Goal: Information Seeking & Learning: Find specific fact

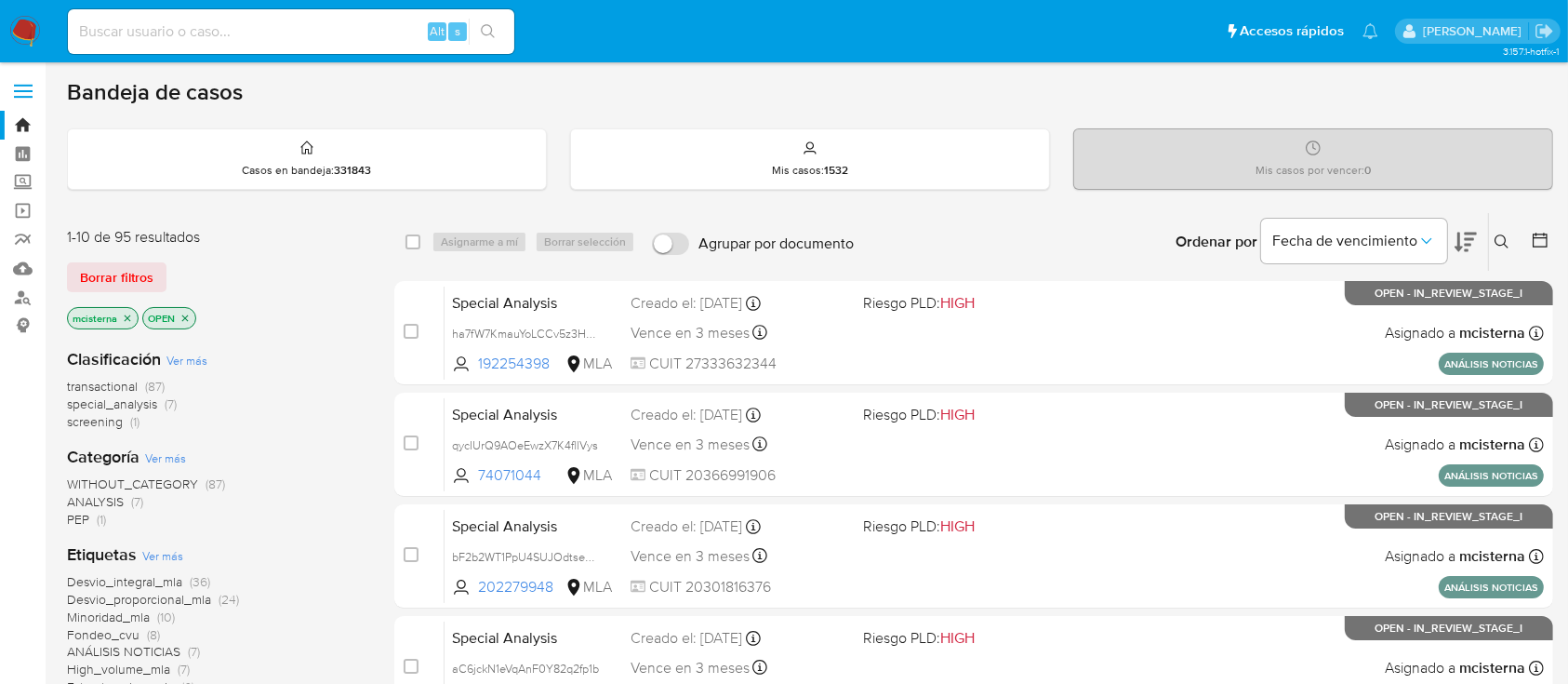
click at [377, 26] on input at bounding box center [292, 32] width 447 height 25
paste input "PQp7oFN6vPO5sIitYcVLOBsH"
type input "PQp7oFN6vPO5sIitYcVLOBsH"
click at [479, 27] on button "search-icon" at bounding box center [488, 32] width 38 height 27
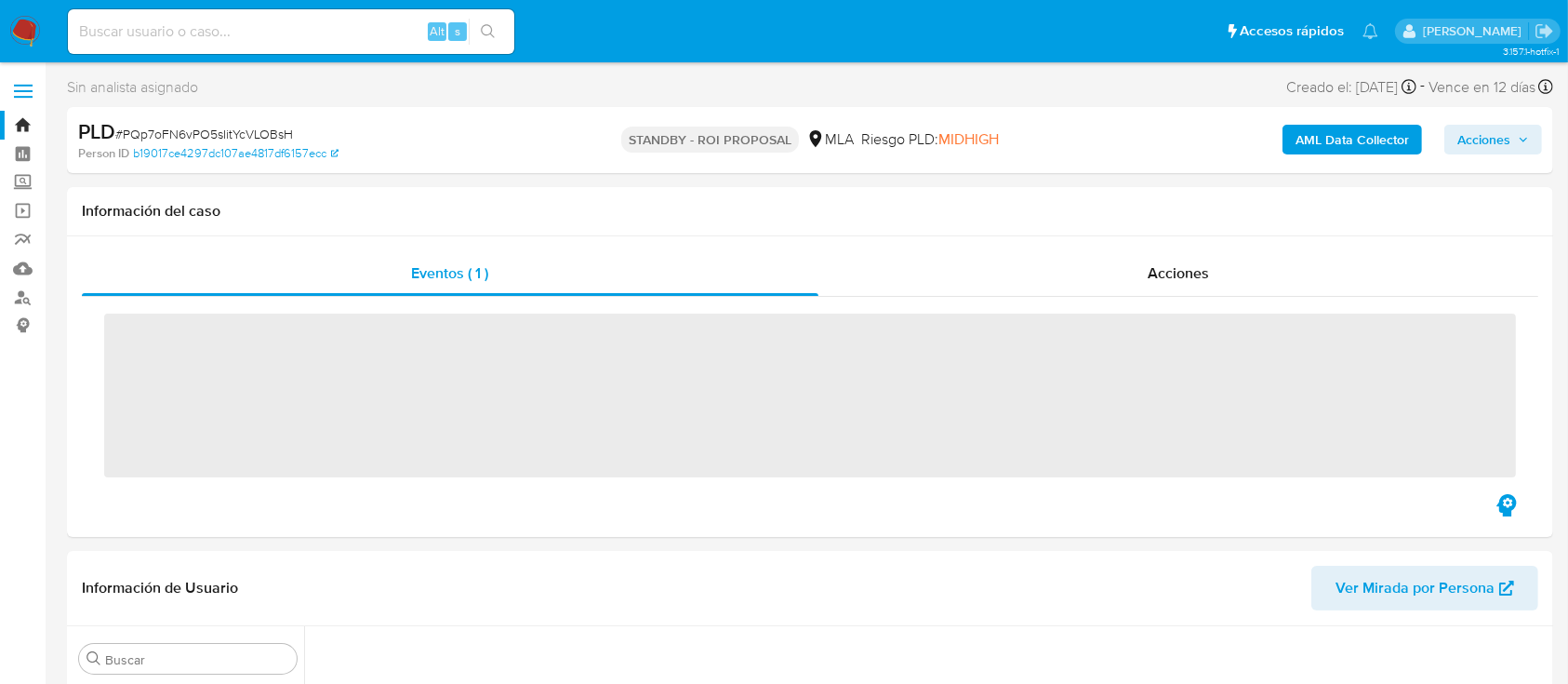
scroll to position [333, 0]
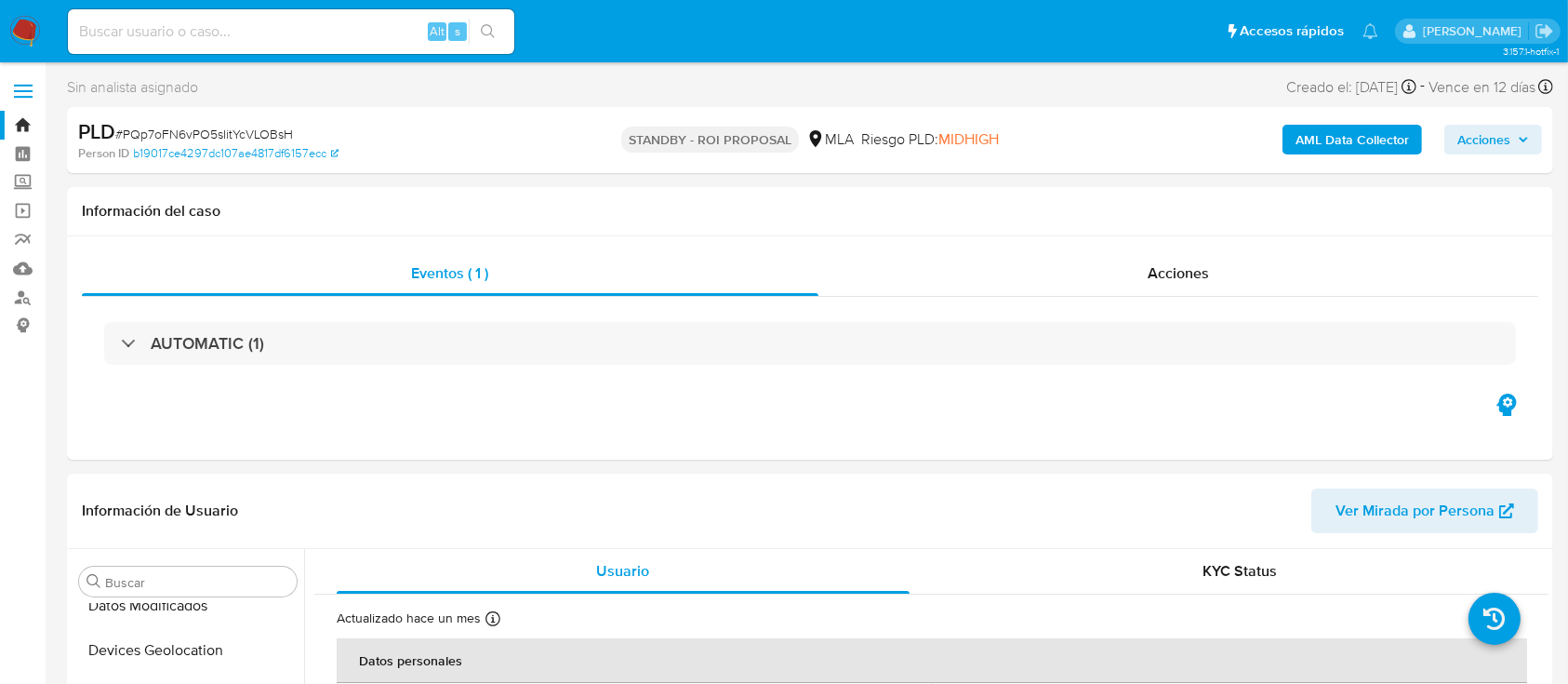
select select "10"
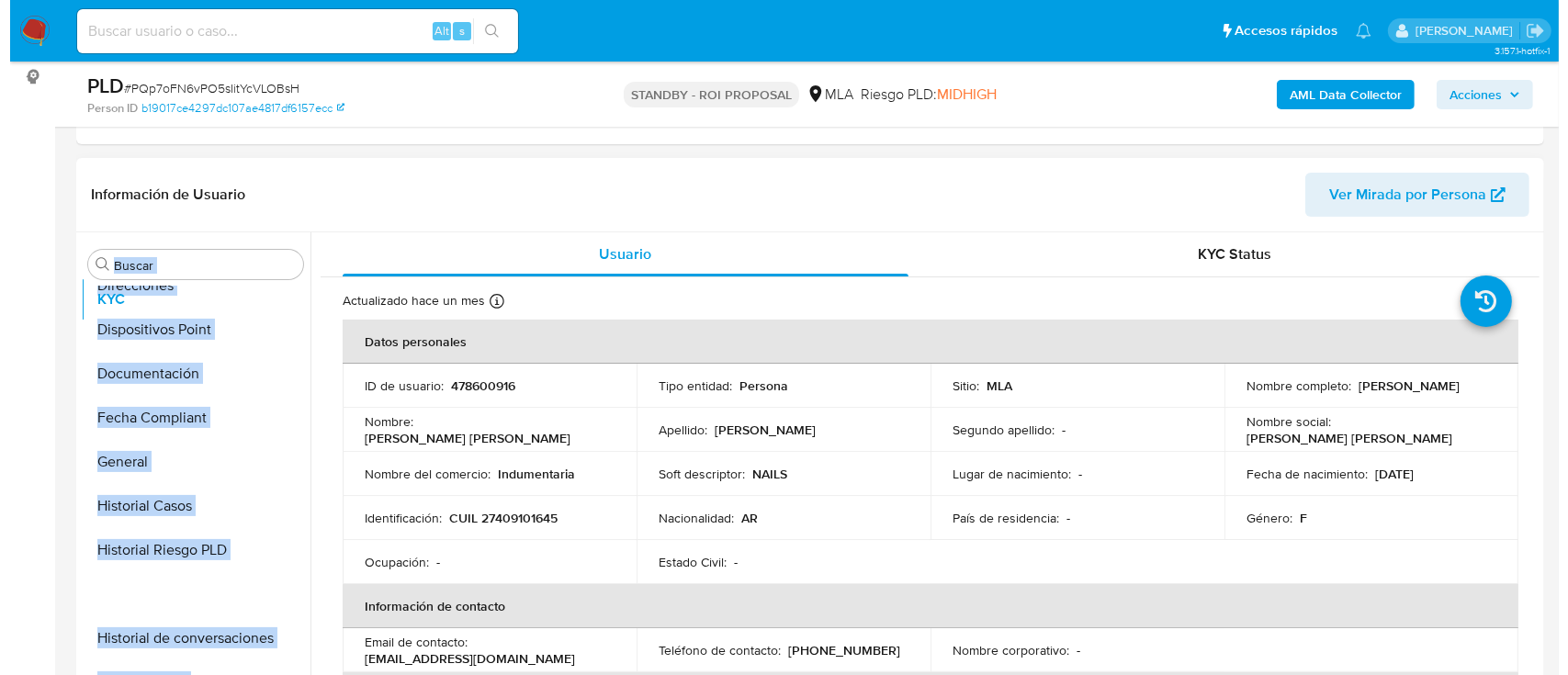
scroll to position [0, 0]
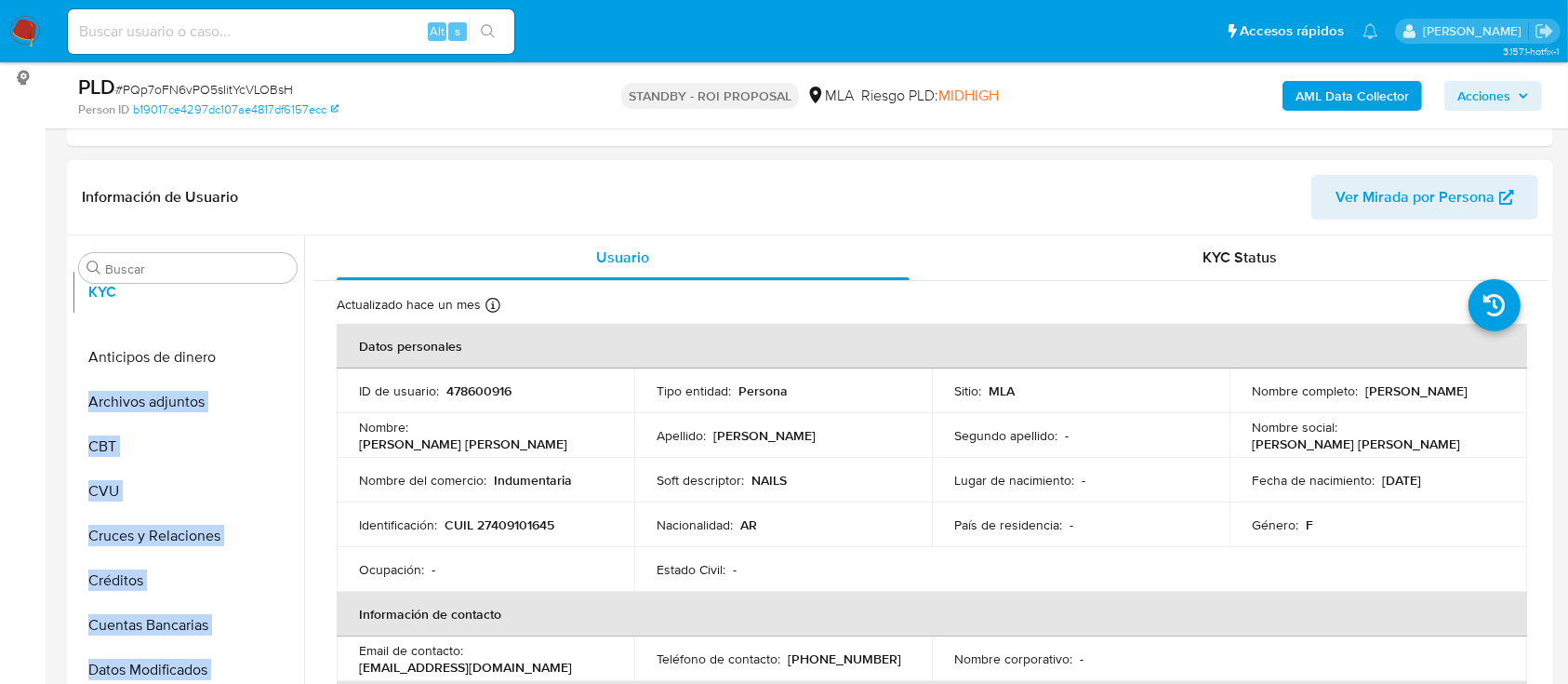
drag, startPoint x: 280, startPoint y: 535, endPoint x: 302, endPoint y: 284, distance: 252.0
click at [302, 284] on div "Buscar Anticipos de dinero Archivos adjuntos CBT CVU Cruces y Relaciones Crédit…" at bounding box center [188, 476] width 233 height 474
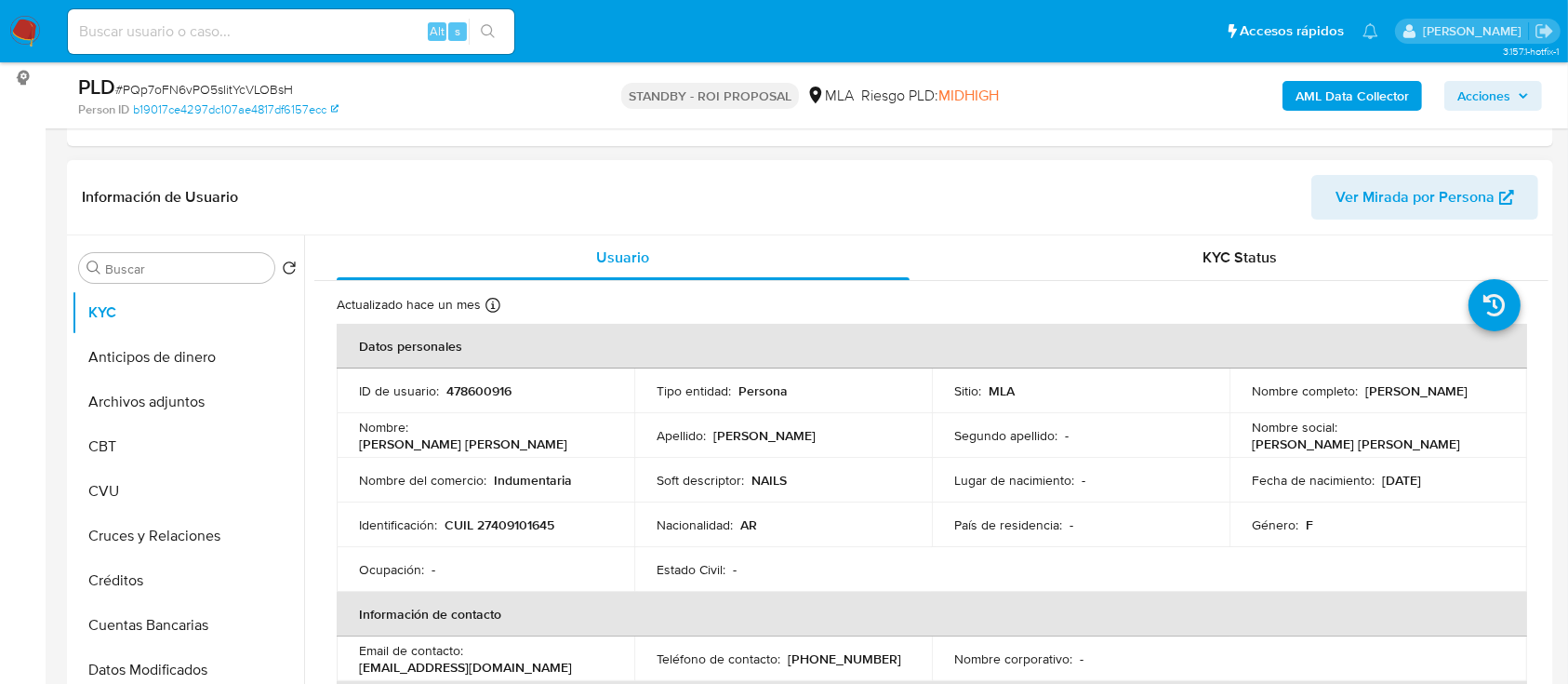
click at [360, 430] on p "Nombre :" at bounding box center [383, 427] width 49 height 17
drag, startPoint x: 276, startPoint y: 380, endPoint x: 276, endPoint y: 362, distance: 18.0
click at [276, 362] on ul "KYC Anticipos de dinero Archivos adjuntos CBT CVU Cruces y Relaciones Créditos …" at bounding box center [188, 500] width 233 height 420
click at [200, 367] on button "Archivos adjuntos" at bounding box center [181, 357] width 218 height 45
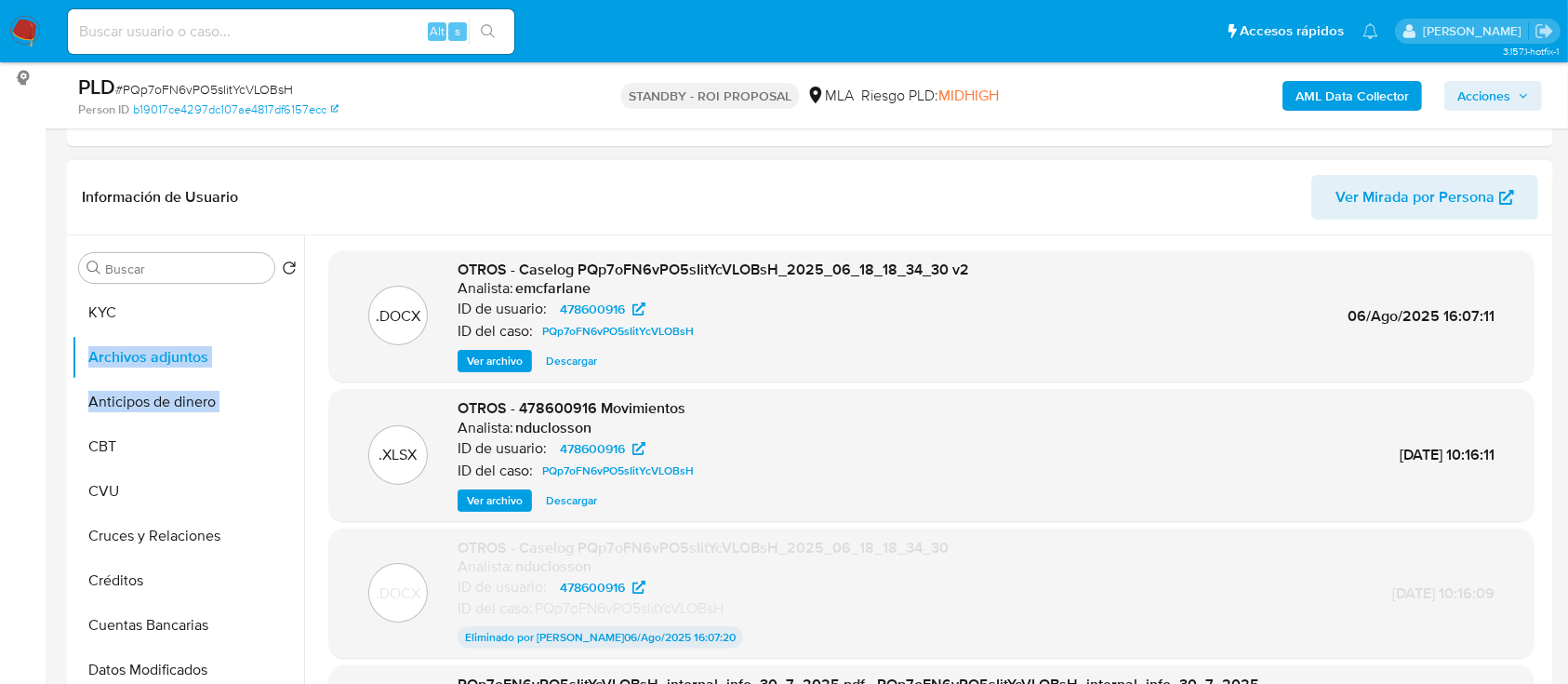
click at [498, 357] on span "Ver archivo" at bounding box center [494, 361] width 56 height 19
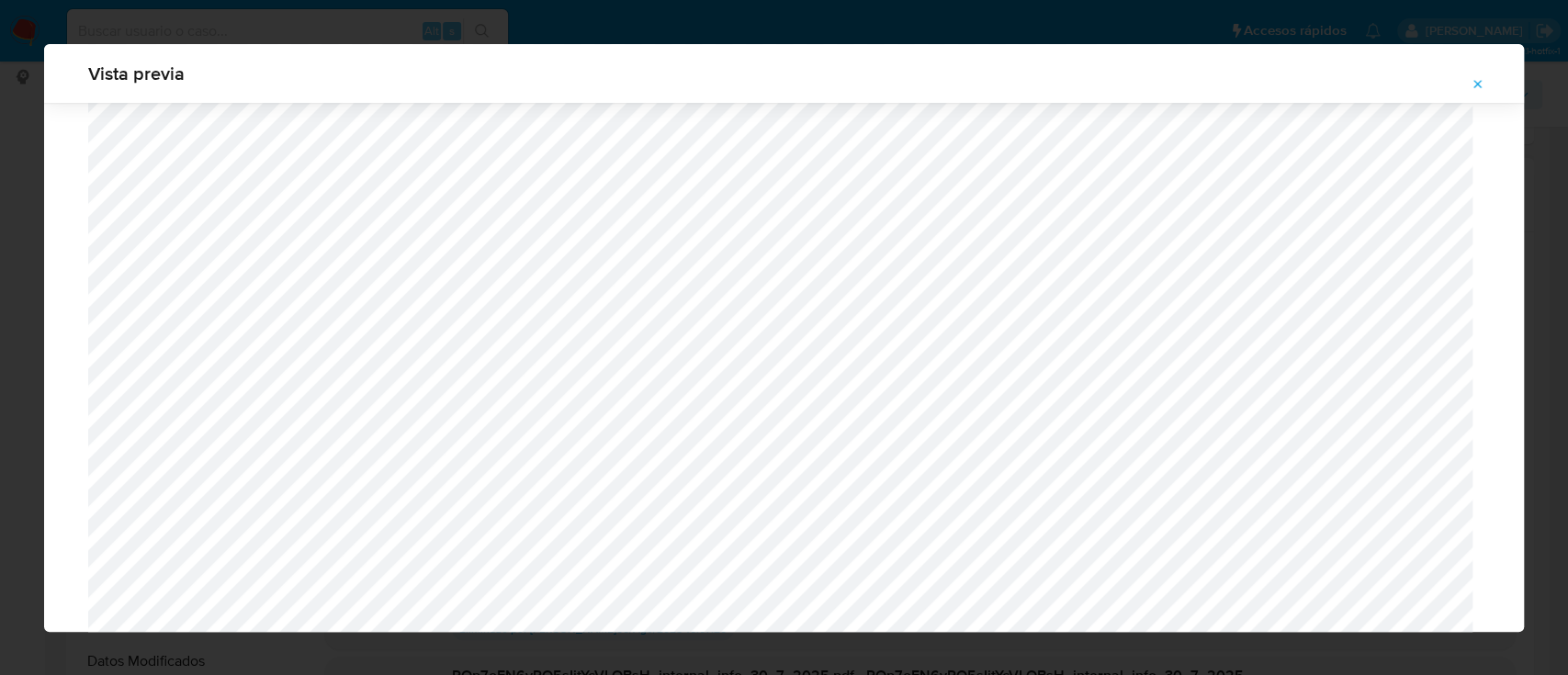
scroll to position [794, 0]
click at [1474, 79] on icon "Attachment preview" at bounding box center [1478, 85] width 15 height 15
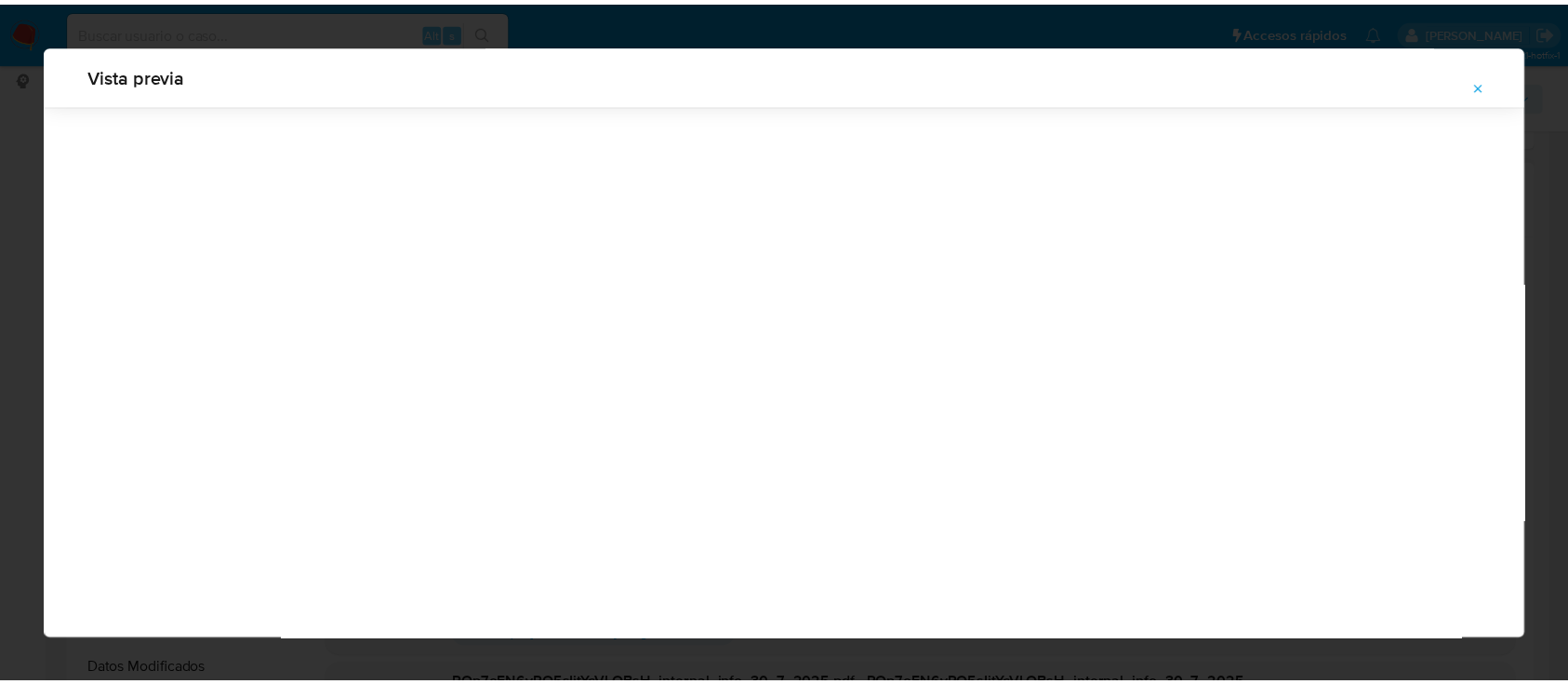
scroll to position [60, 0]
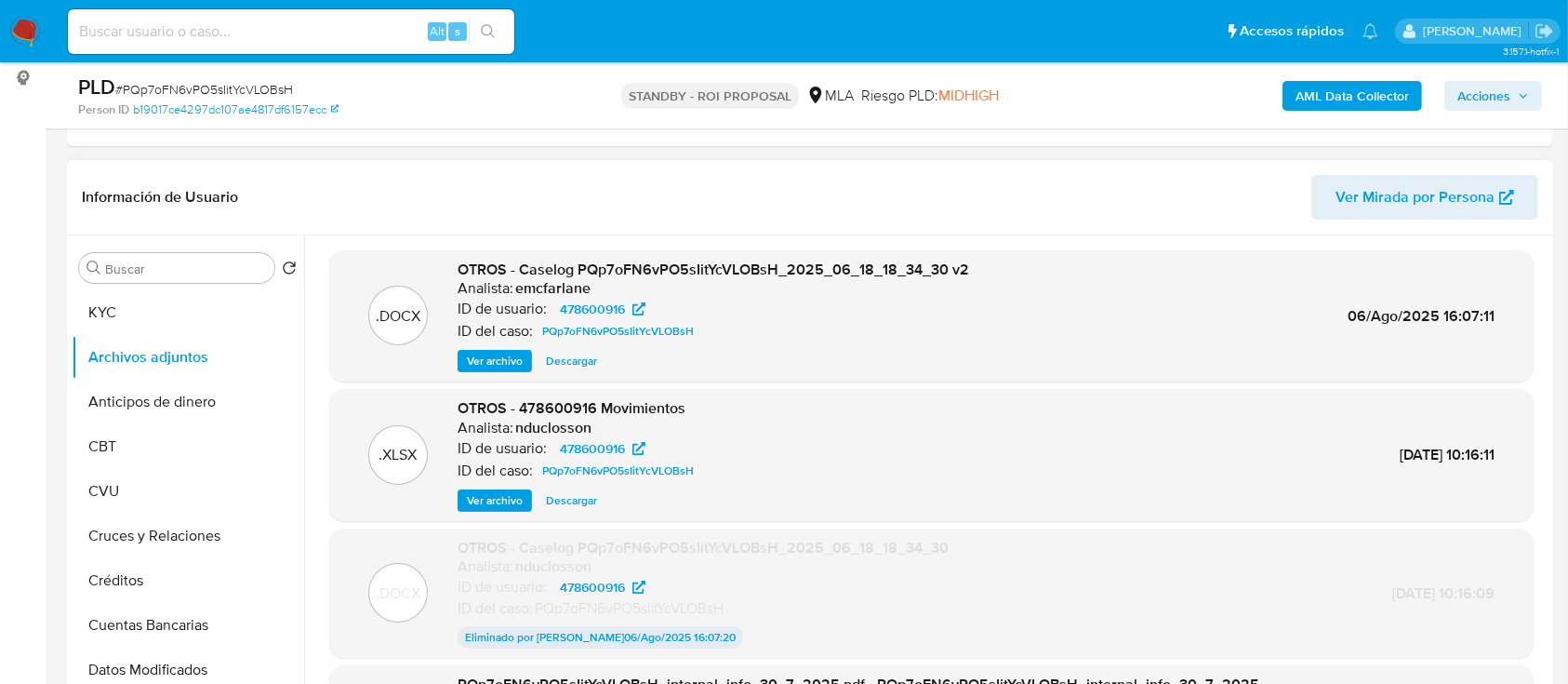
click at [303, 29] on input at bounding box center [292, 32] width 447 height 25
type input "v"
paste input "96G2w3CstyebgfVSXMUFFkbW"
type input "96G2w3CstyebgfVSXMUFFkbW"
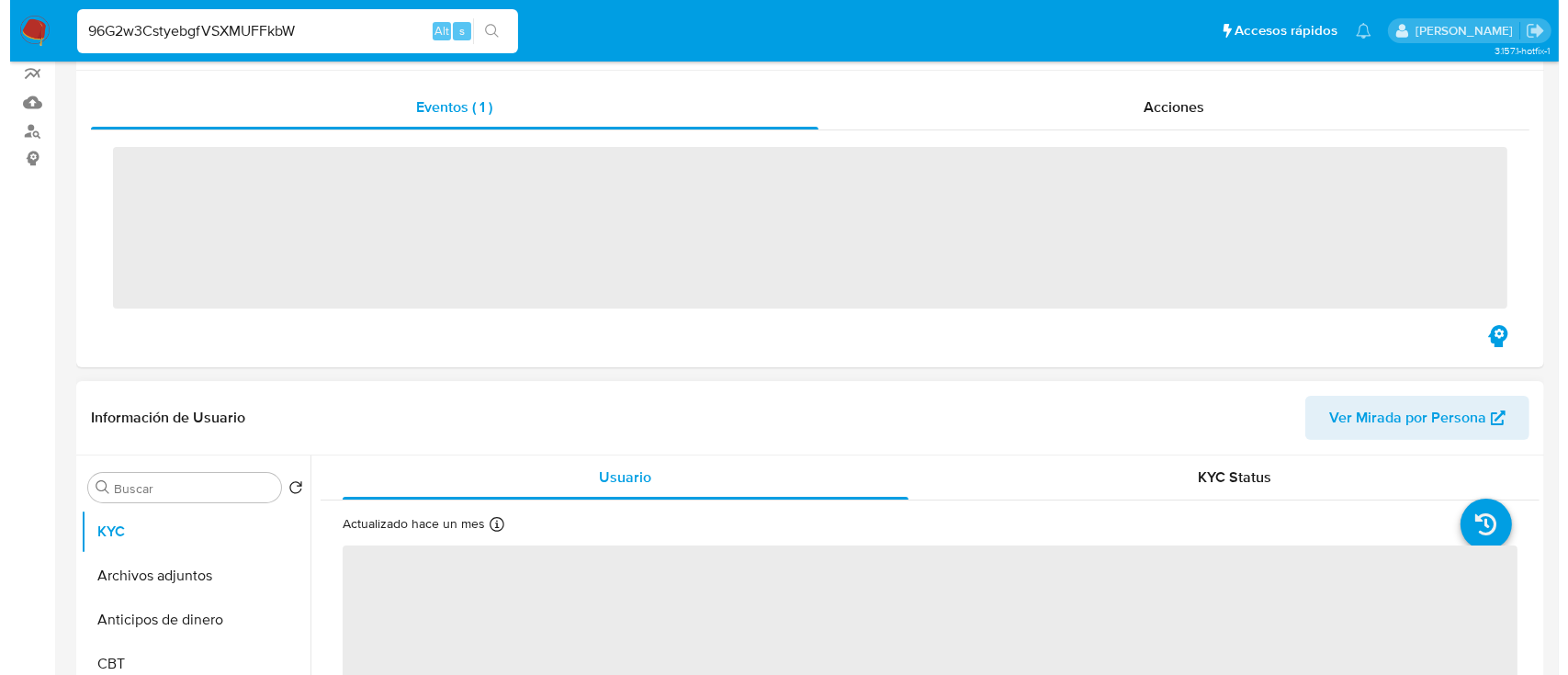
scroll to position [244, 0]
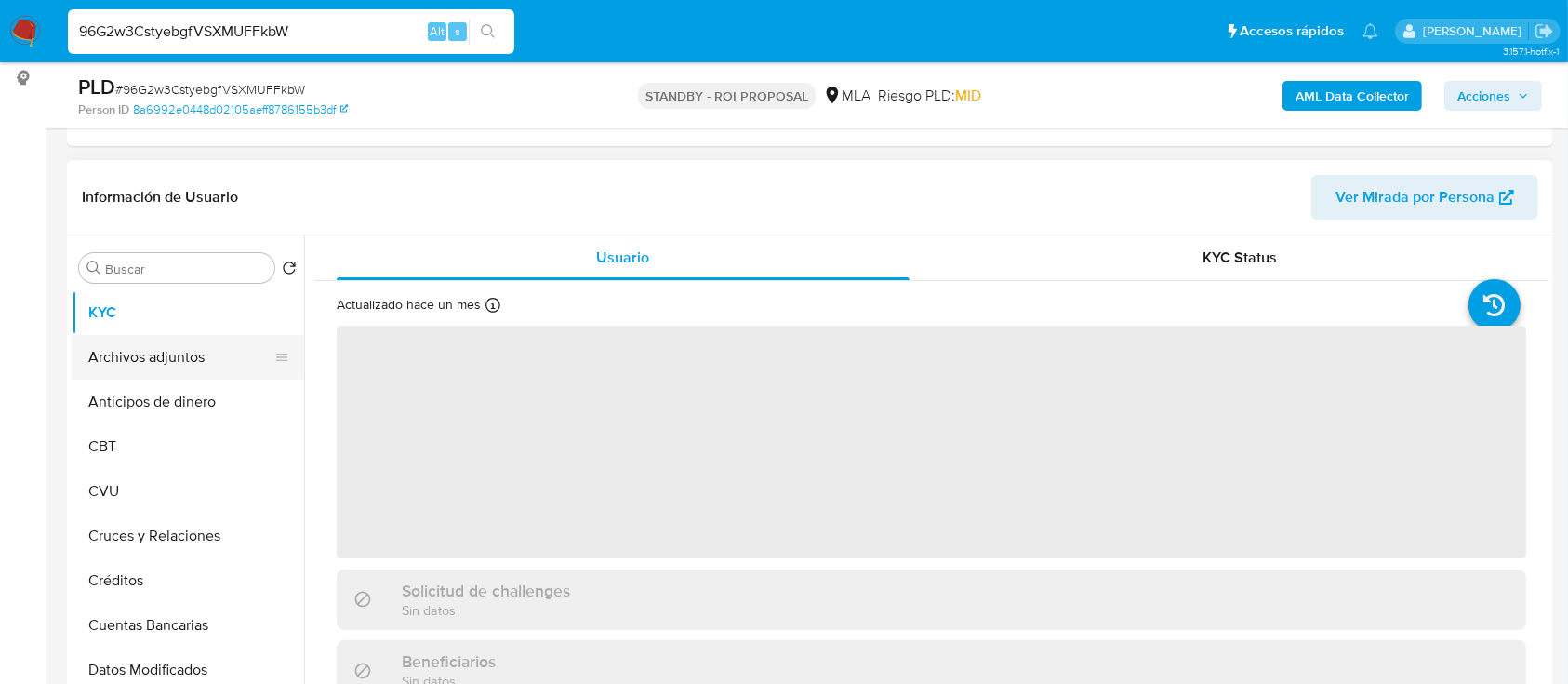
click at [189, 359] on button "Archivos adjuntos" at bounding box center [181, 357] width 218 height 45
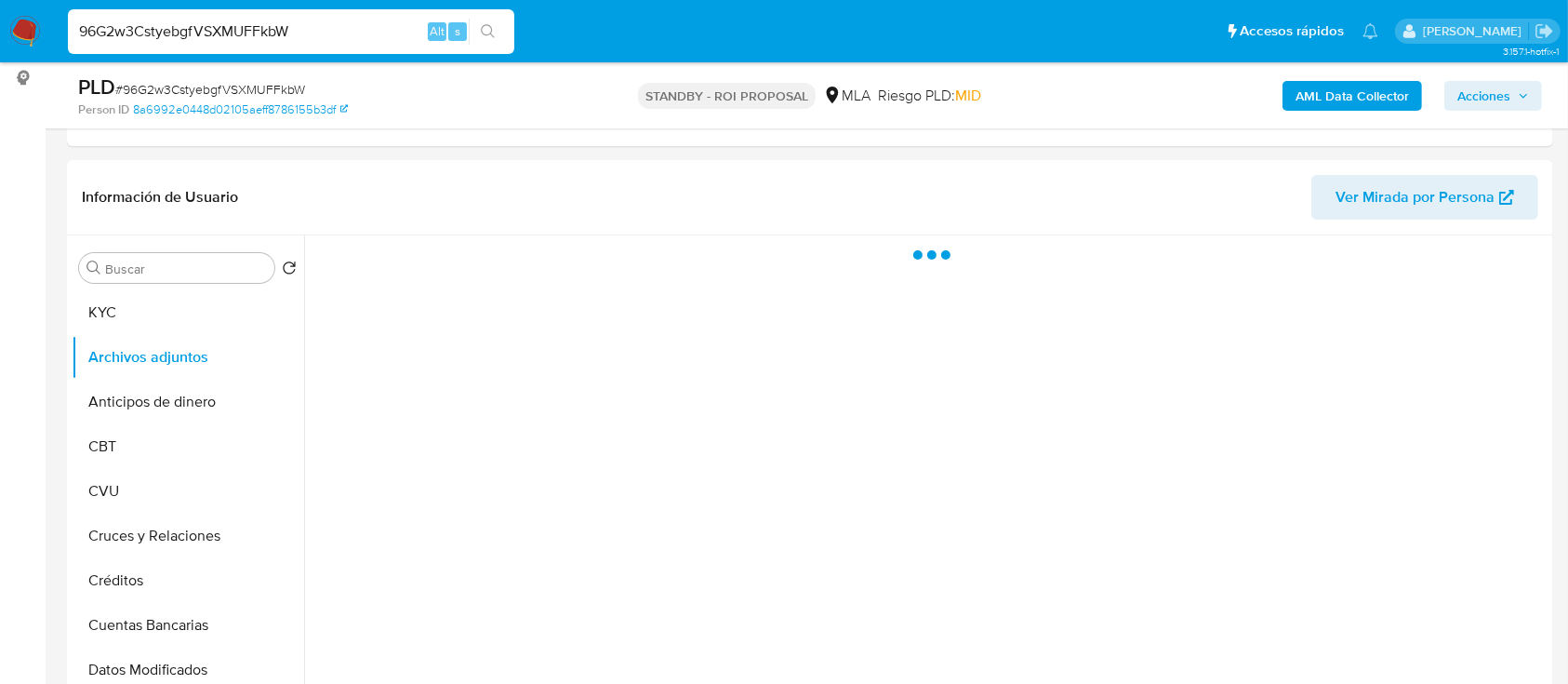
select select "10"
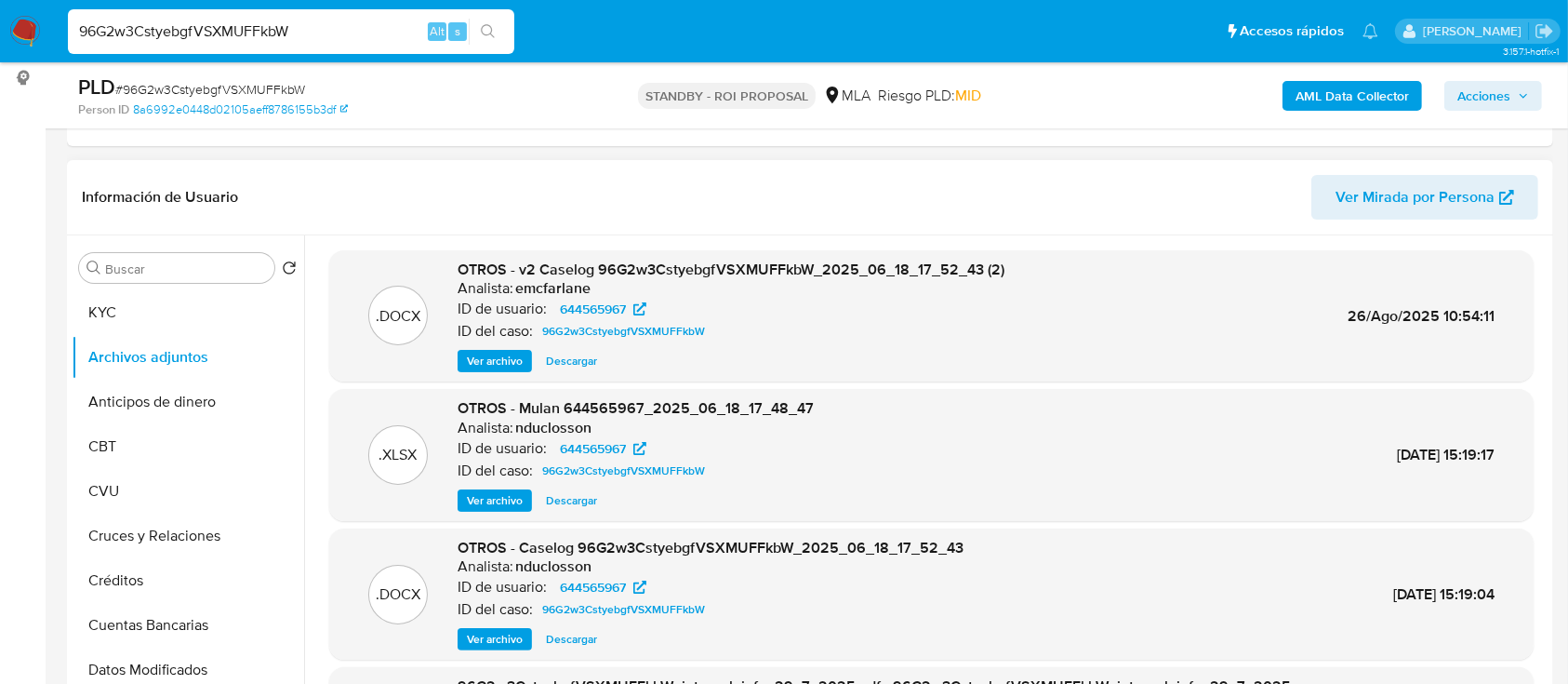
click at [509, 370] on span "Ver archivo" at bounding box center [494, 361] width 56 height 19
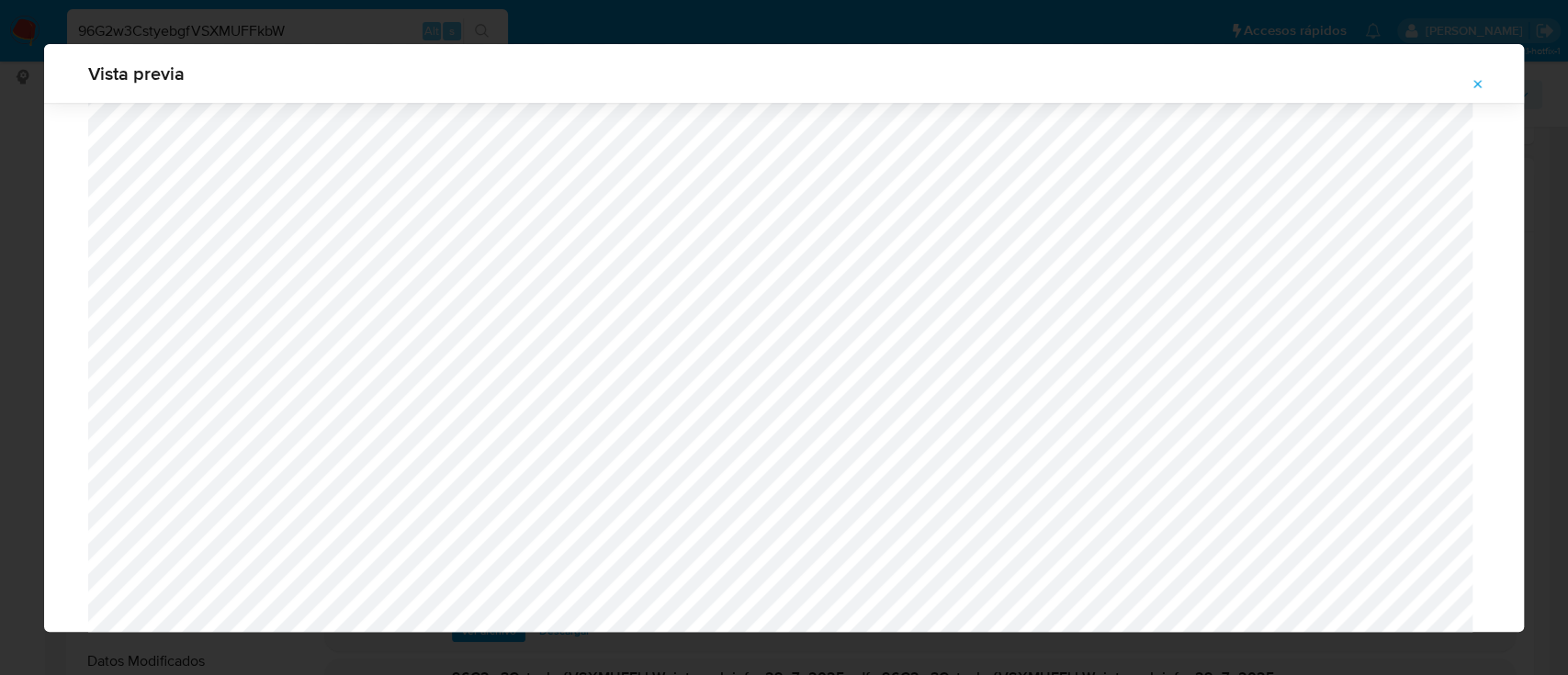
scroll to position [615, 0]
click at [1470, 81] on button "Attachment preview" at bounding box center [1477, 84] width 40 height 29
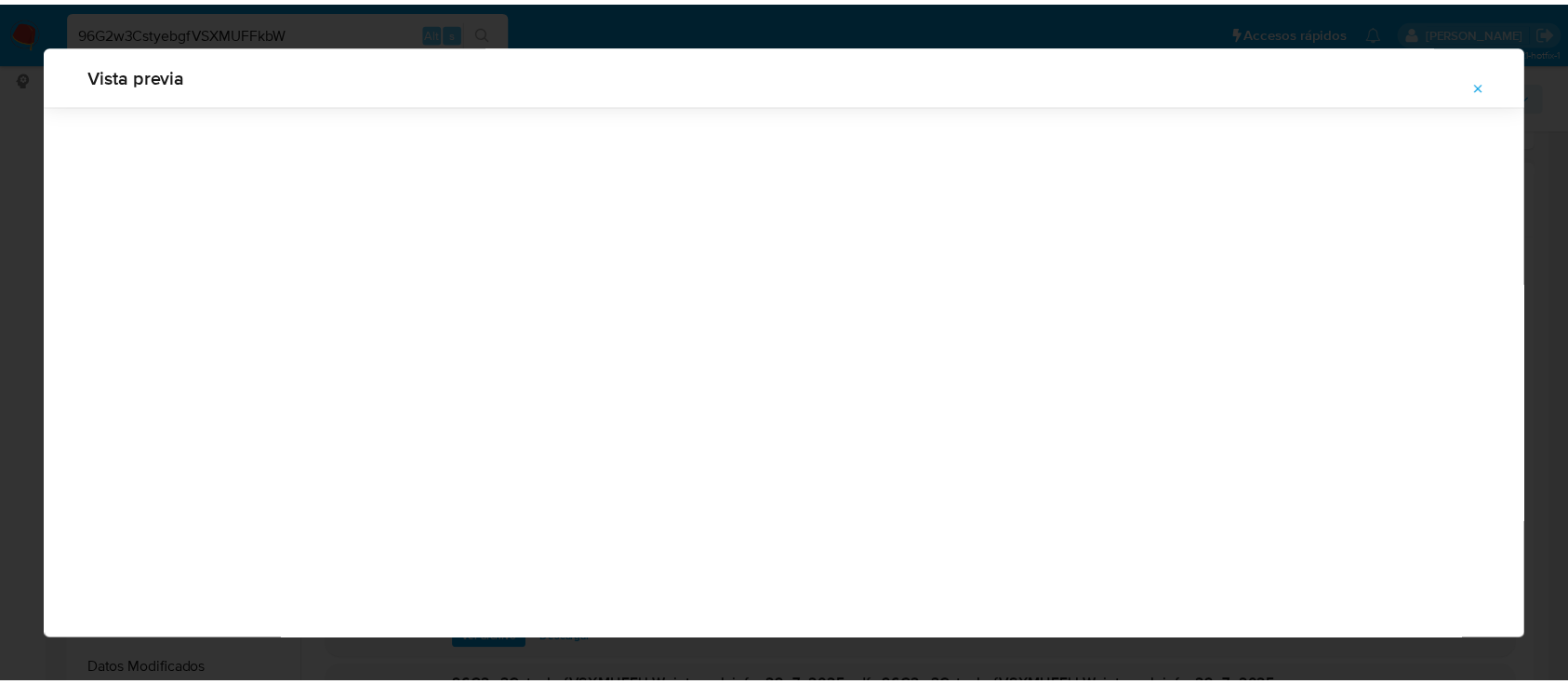
scroll to position [60, 0]
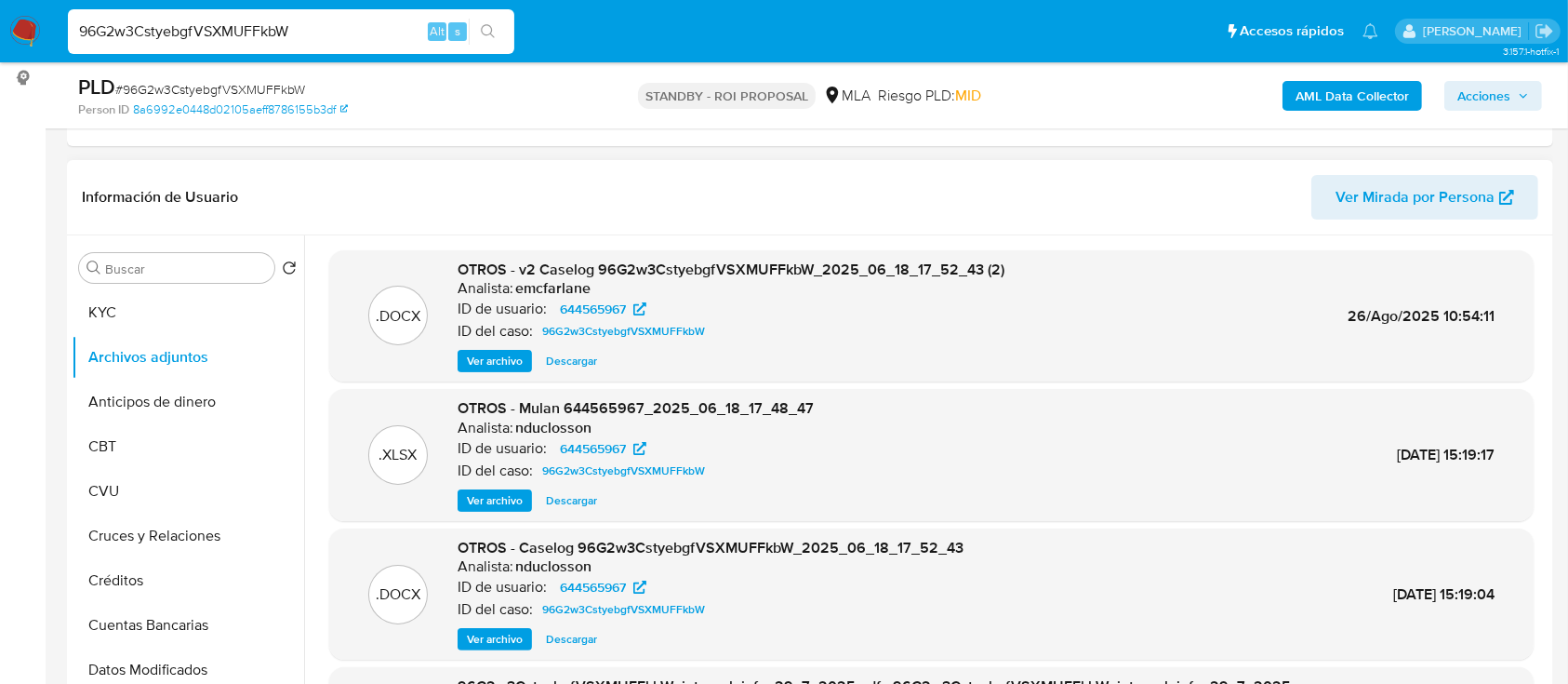
click at [366, 31] on input "96G2w3CstyebgfVSXMUFFkbW" at bounding box center [292, 32] width 447 height 25
paste input "lOi2uqom7gmPukcrHPcNhgU9"
type input "lOi2uqom7gmPukcrHPcNhgU9"
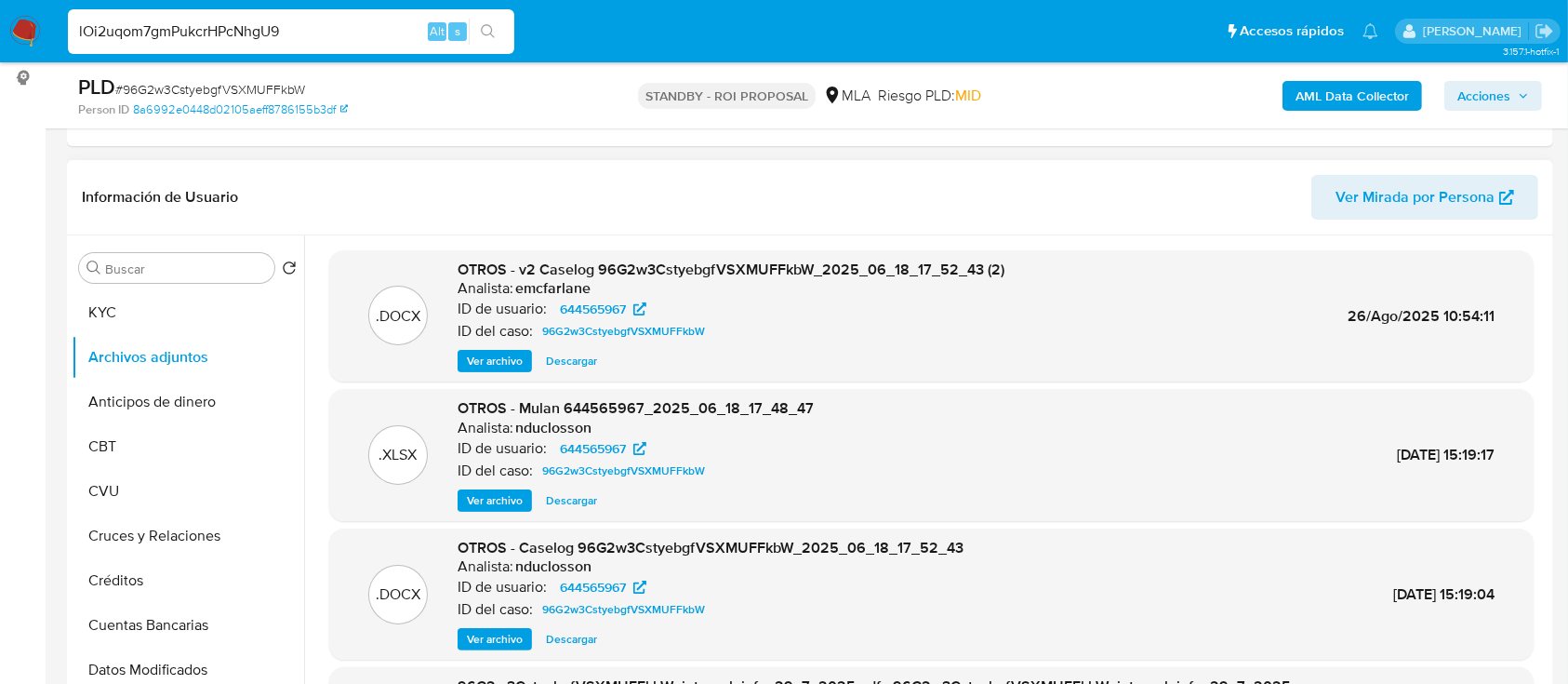
click at [492, 30] on icon "search-icon" at bounding box center [489, 32] width 15 height 15
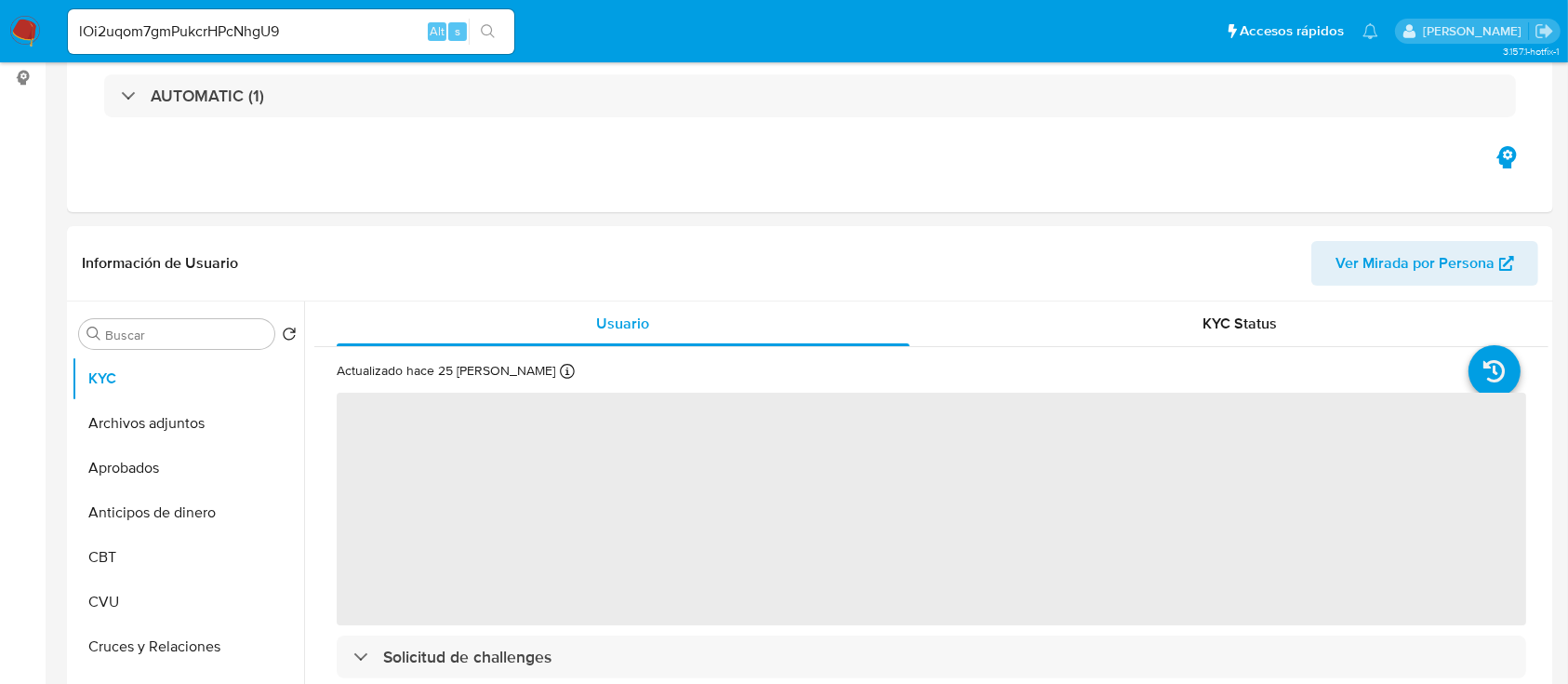
select select "10"
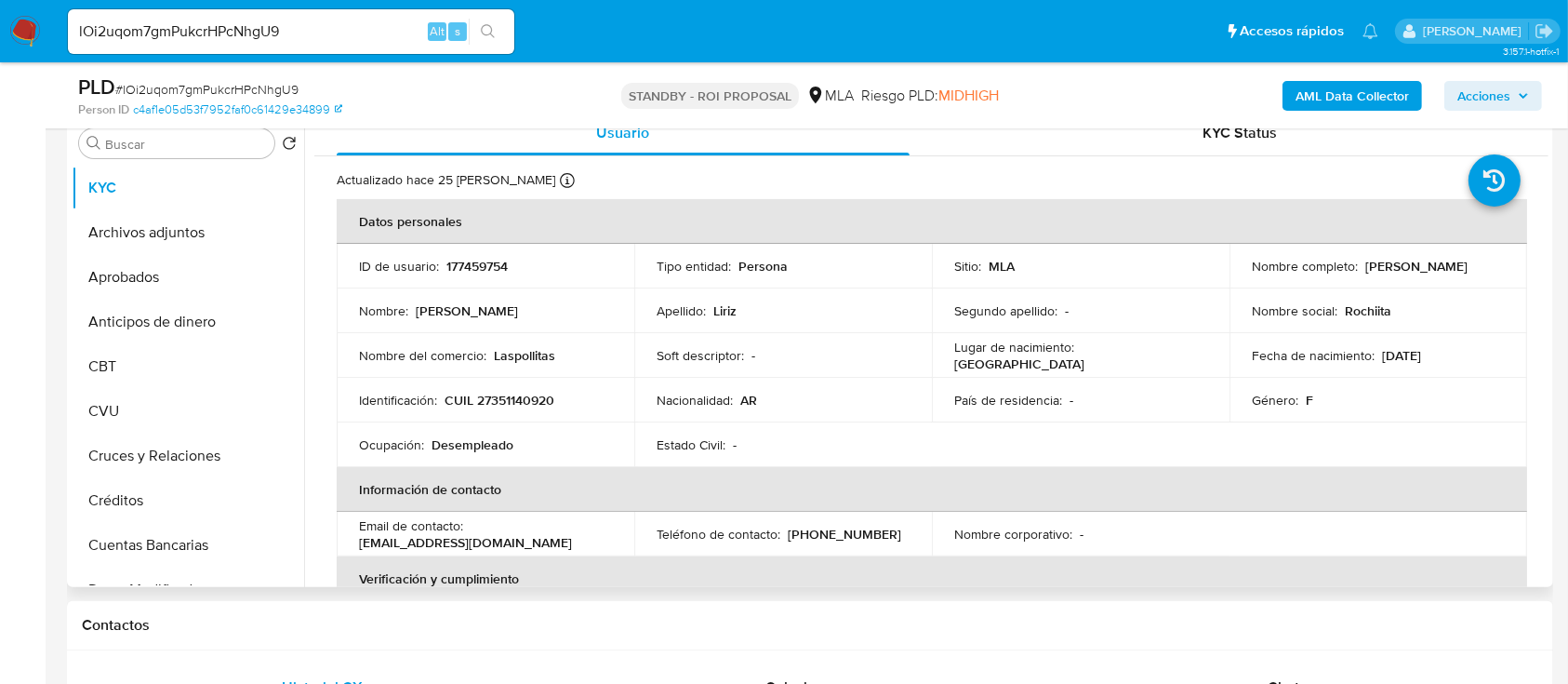
click at [1390, 273] on p "Graciela Rocio Liriz" at bounding box center [1417, 266] width 102 height 17
click at [208, 242] on button "Archivos adjuntos" at bounding box center [181, 232] width 218 height 45
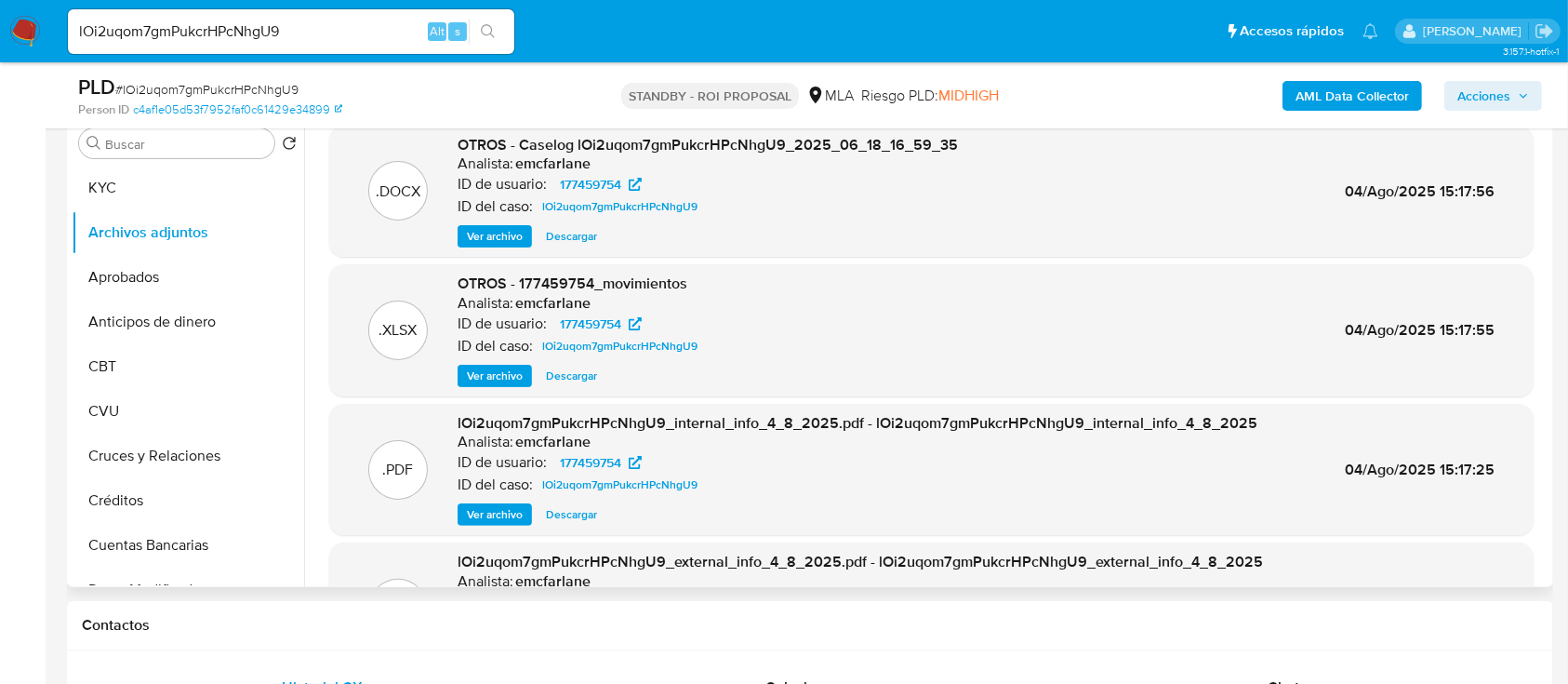
click at [499, 242] on span "Ver archivo" at bounding box center [494, 237] width 56 height 19
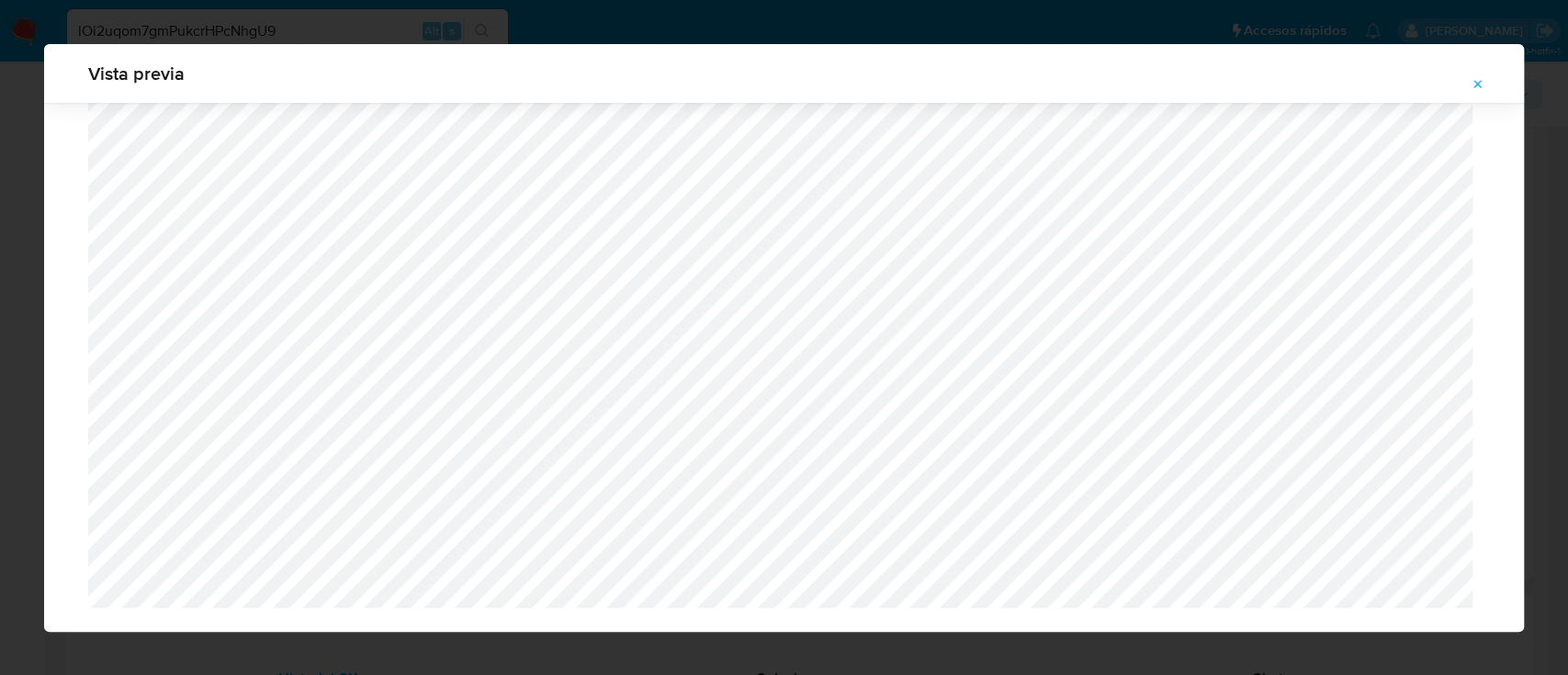
scroll to position [820, 0]
click at [1485, 79] on icon "Attachment preview" at bounding box center [1478, 85] width 15 height 15
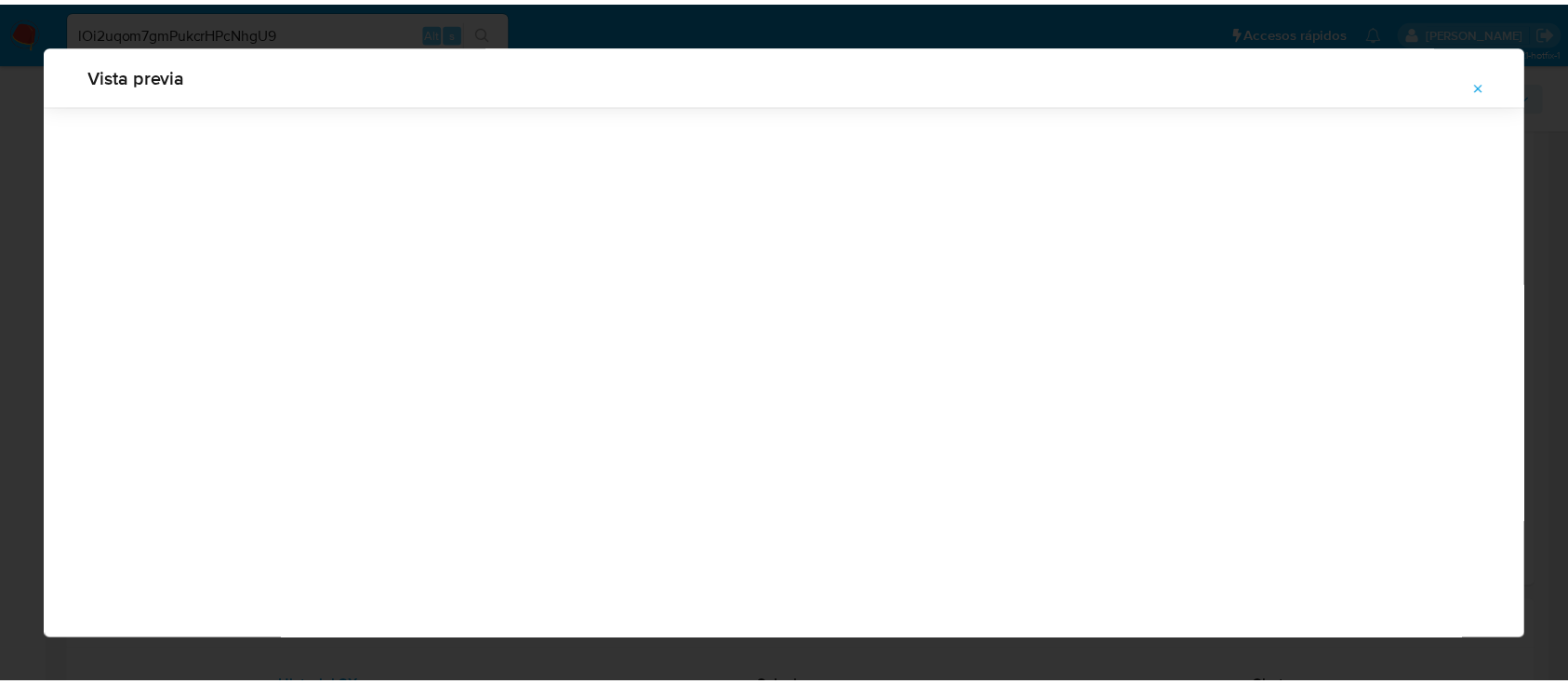
scroll to position [60, 0]
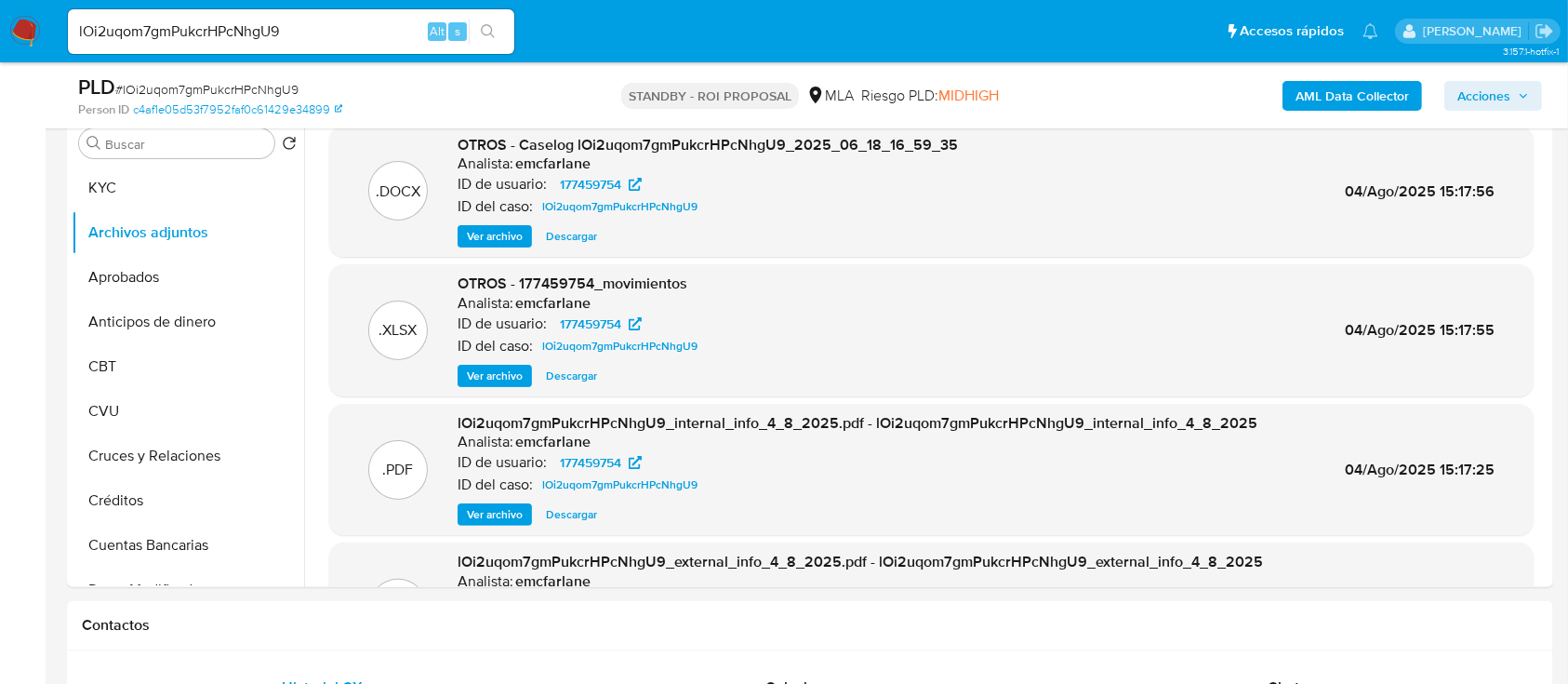
click at [355, 47] on div "lOi2uqom7gmPukcrHPcNhgU9 Alt s" at bounding box center [292, 31] width 447 height 45
click at [352, 27] on input "lOi2uqom7gmPukcrHPcNhgU9" at bounding box center [292, 32] width 447 height 25
paste input "b0j0X6dZfY6DvYltSxxXTu1"
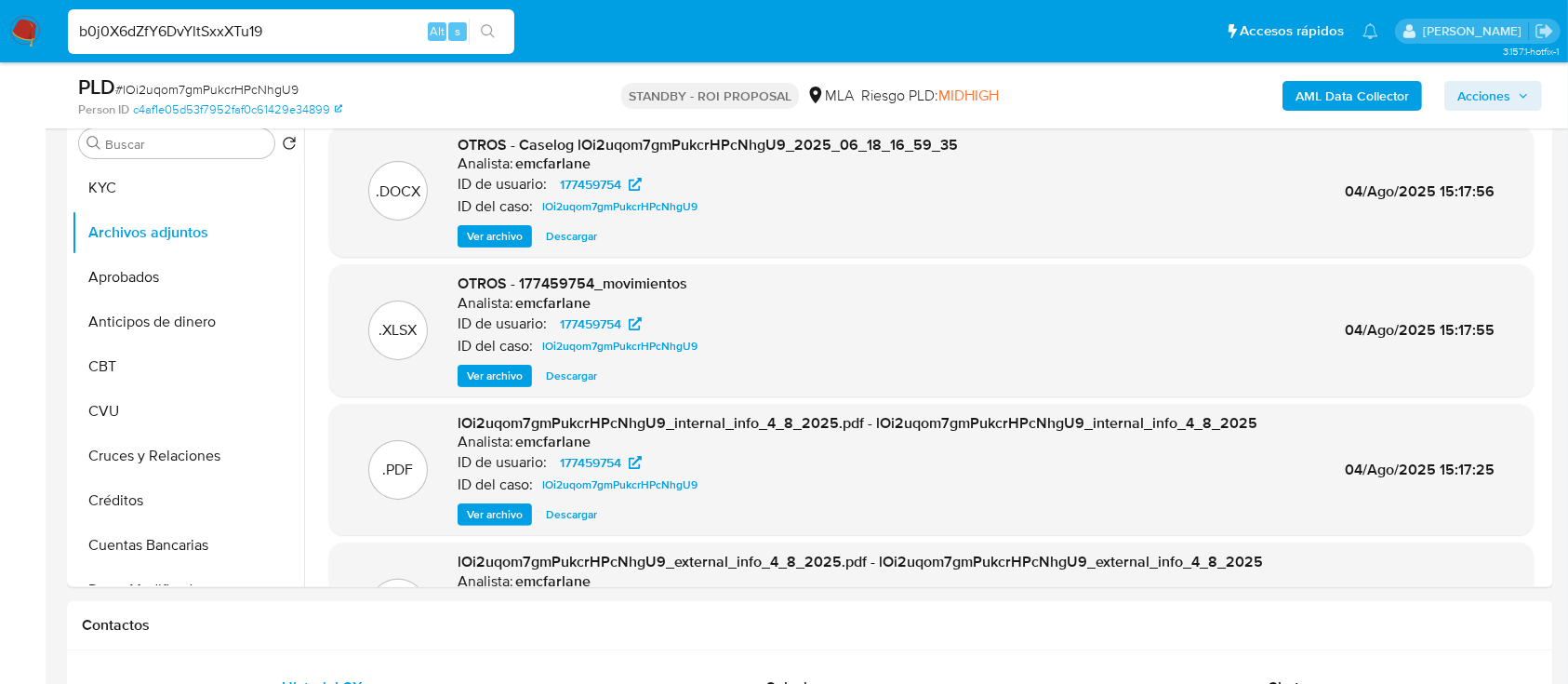
type input "b0j0X6dZfY6DvYltSxxXTu19"
click at [493, 32] on icon "search-icon" at bounding box center [489, 32] width 15 height 15
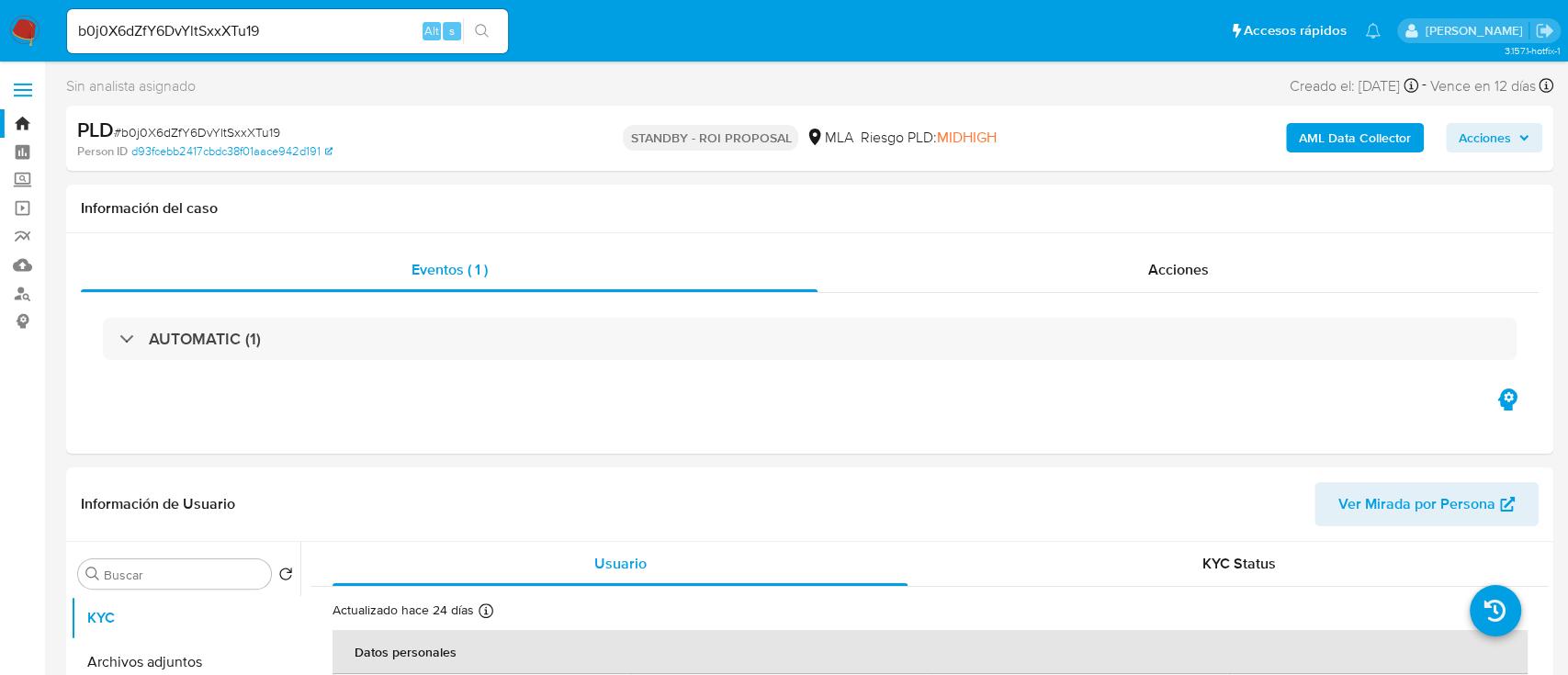
select select "10"
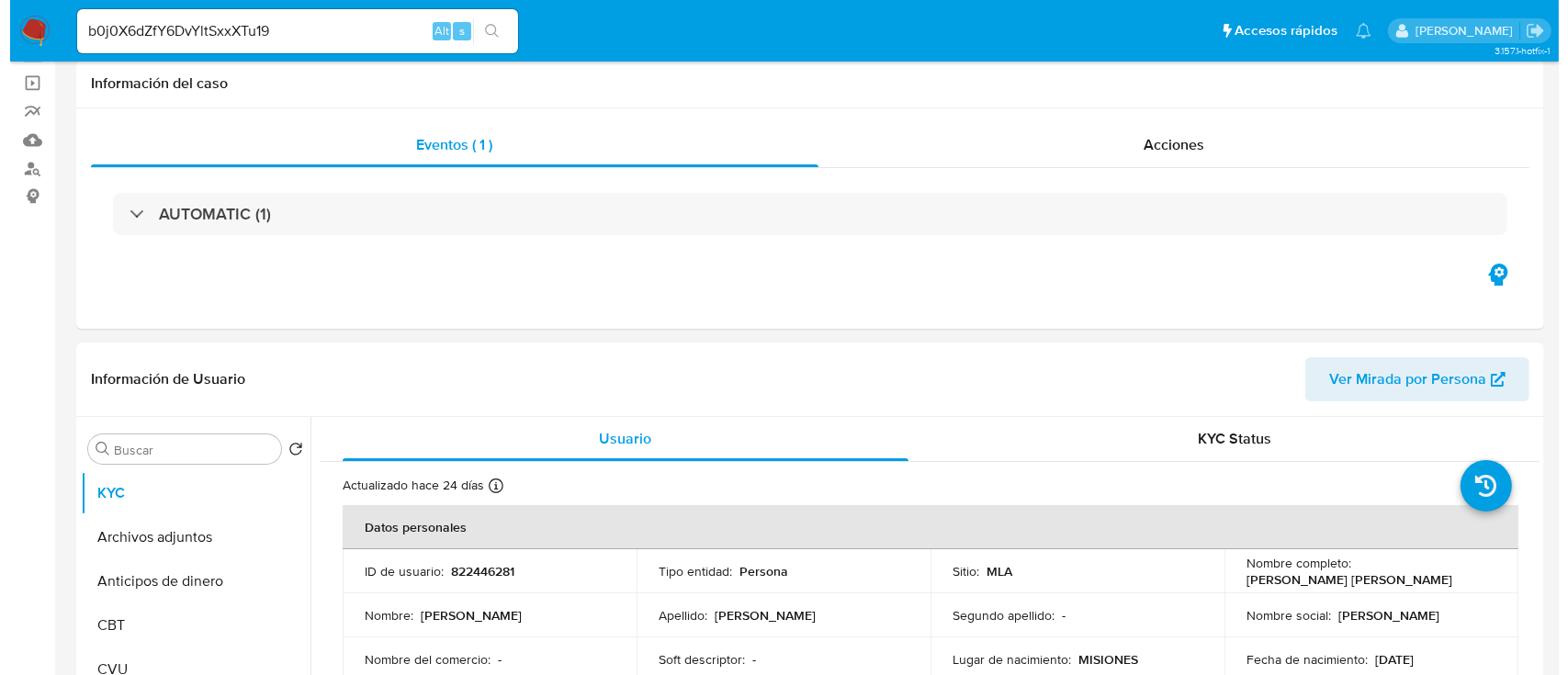
scroll to position [244, 0]
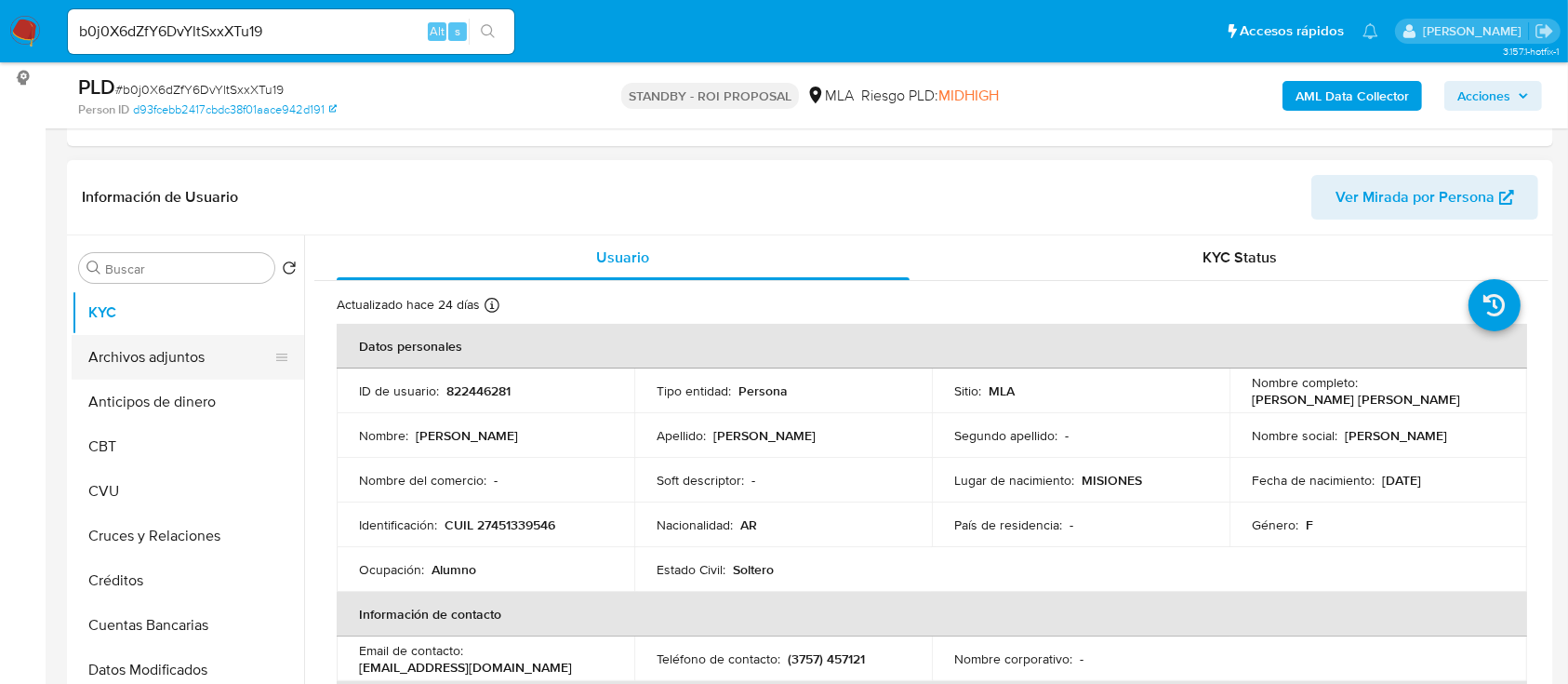
click at [191, 358] on button "Archivos adjuntos" at bounding box center [181, 357] width 218 height 45
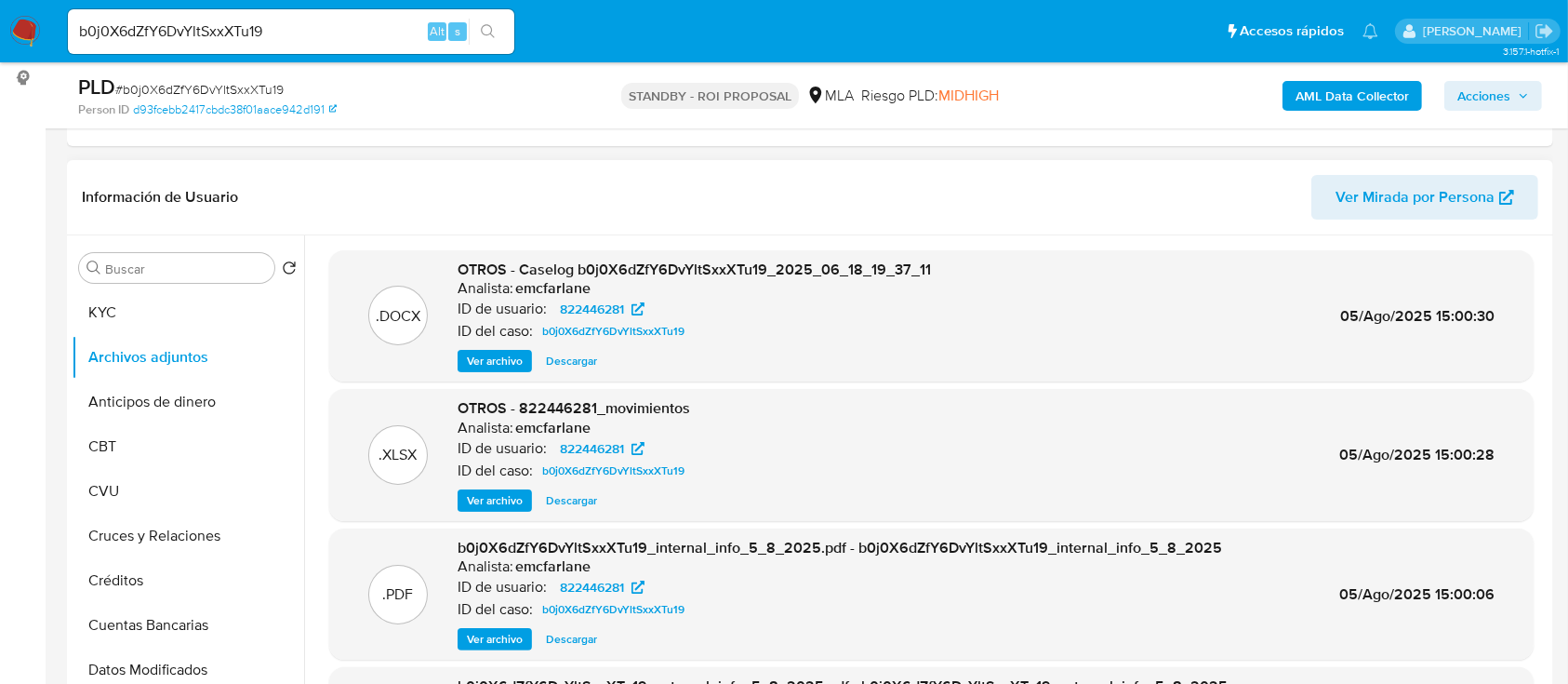
click at [511, 365] on span "Ver archivo" at bounding box center [494, 361] width 56 height 19
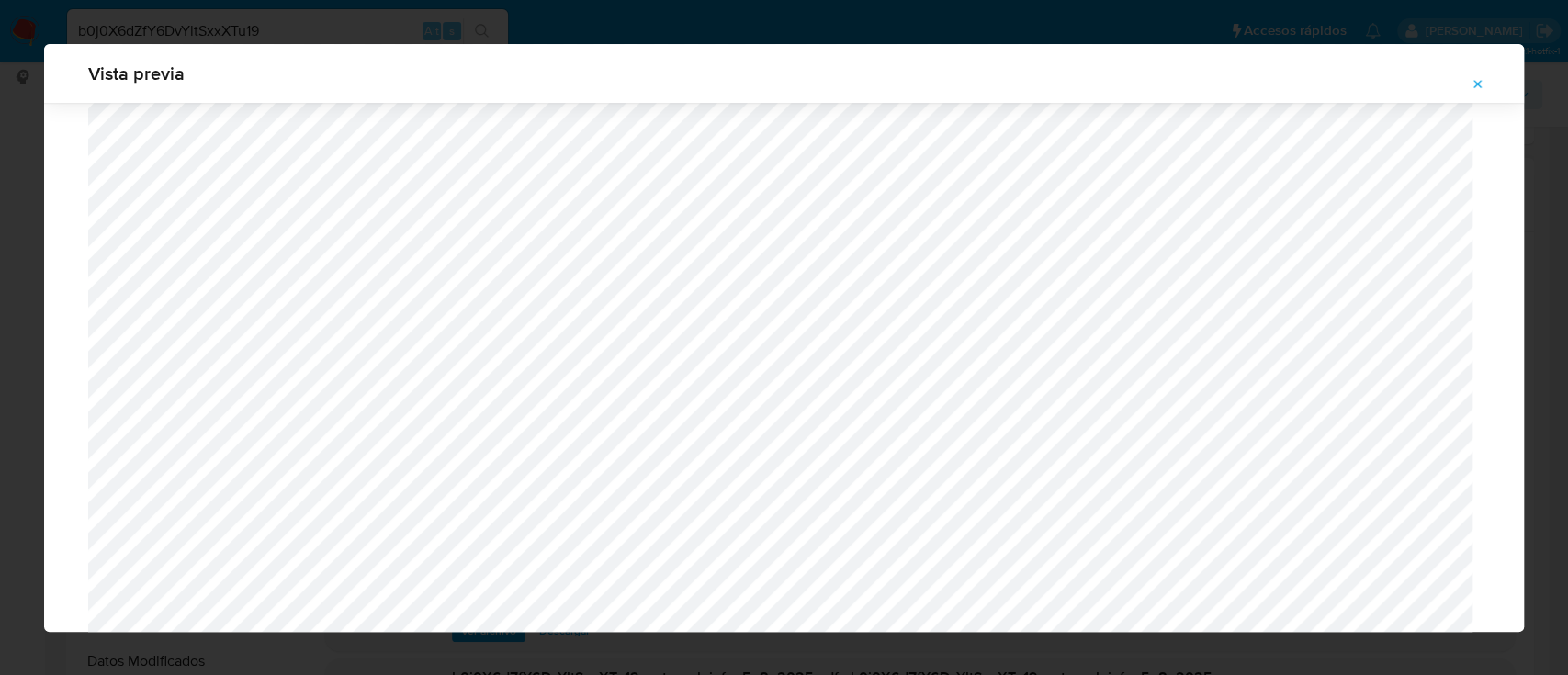
scroll to position [778, 0]
click at [1485, 78] on icon "Attachment preview" at bounding box center [1478, 85] width 15 height 15
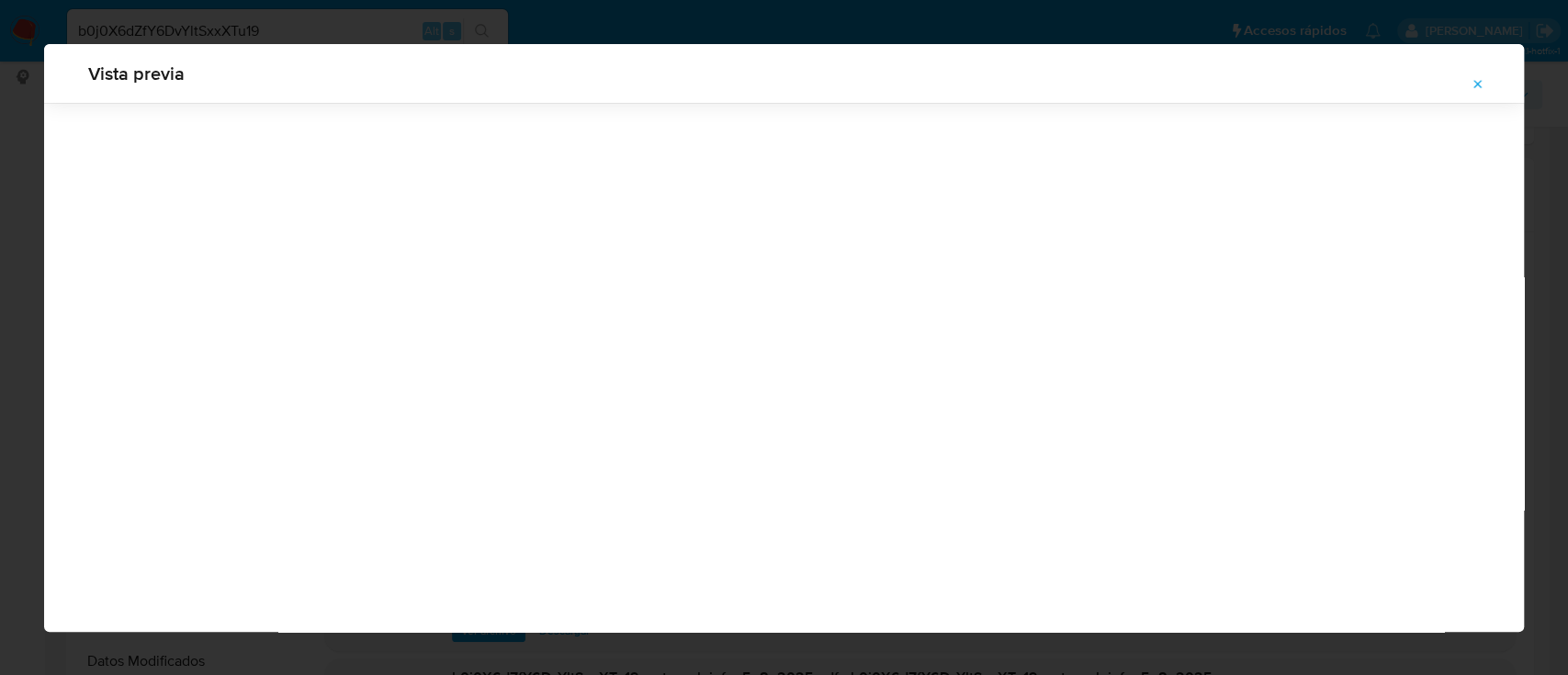
scroll to position [59, 0]
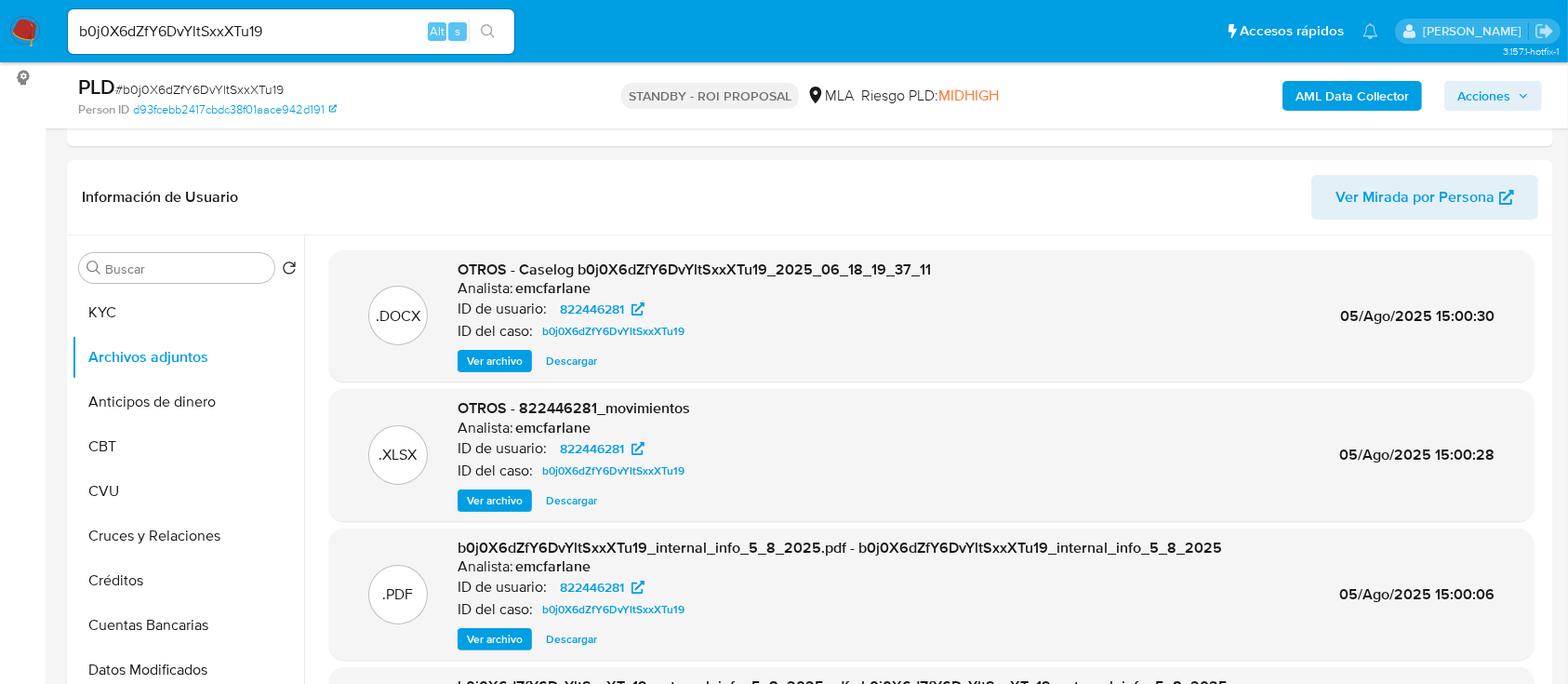
click at [400, 26] on input "b0j0X6dZfY6DvYltSxxXTu19" at bounding box center [292, 32] width 447 height 25
paste input "pPaMEgd2jvTmJ8flAq8G3kZM"
type input "pPaMEgd2jvTmJ8flAq8G3kZM"
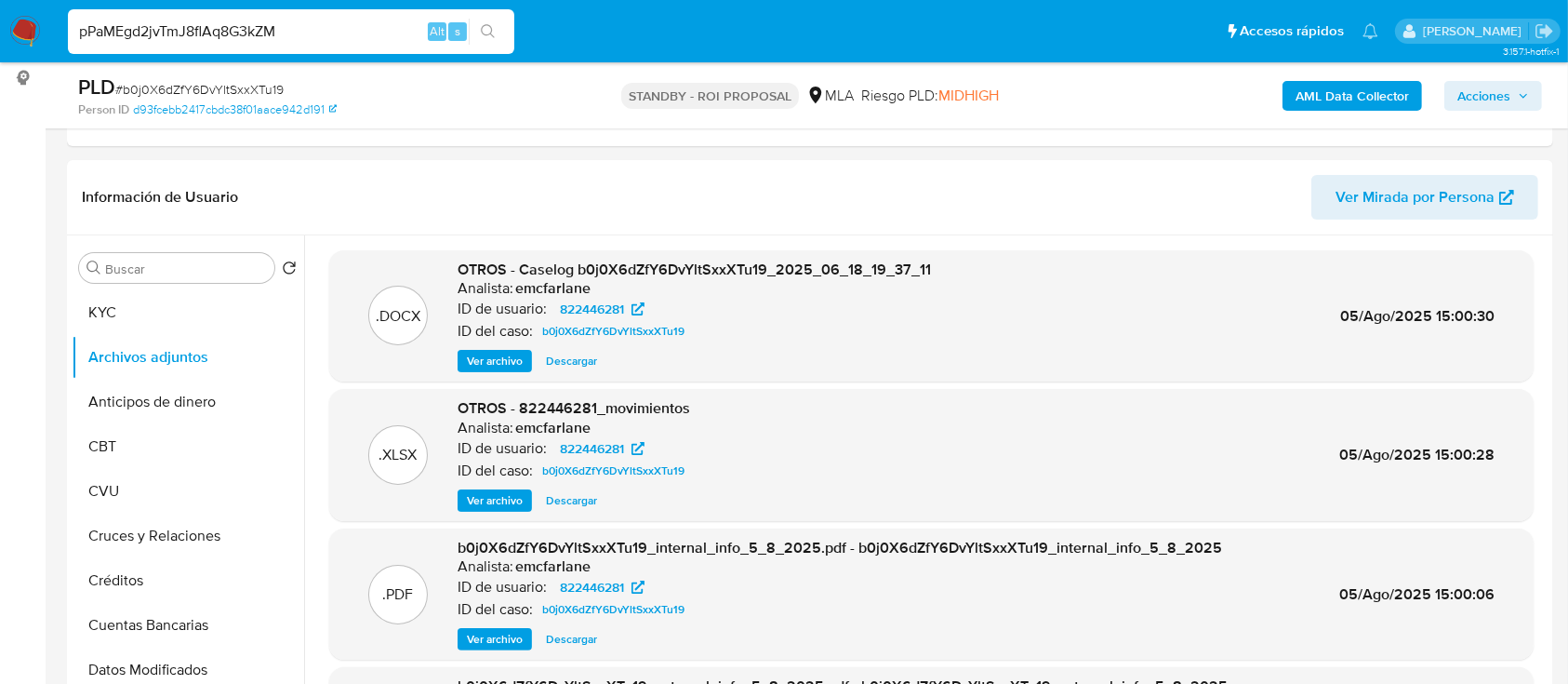
click at [490, 12] on div "pPaMEgd2jvTmJ8flAq8G3kZM Alt s" at bounding box center [292, 31] width 447 height 45
click at [493, 356] on span "Ver archivo" at bounding box center [494, 361] width 56 height 19
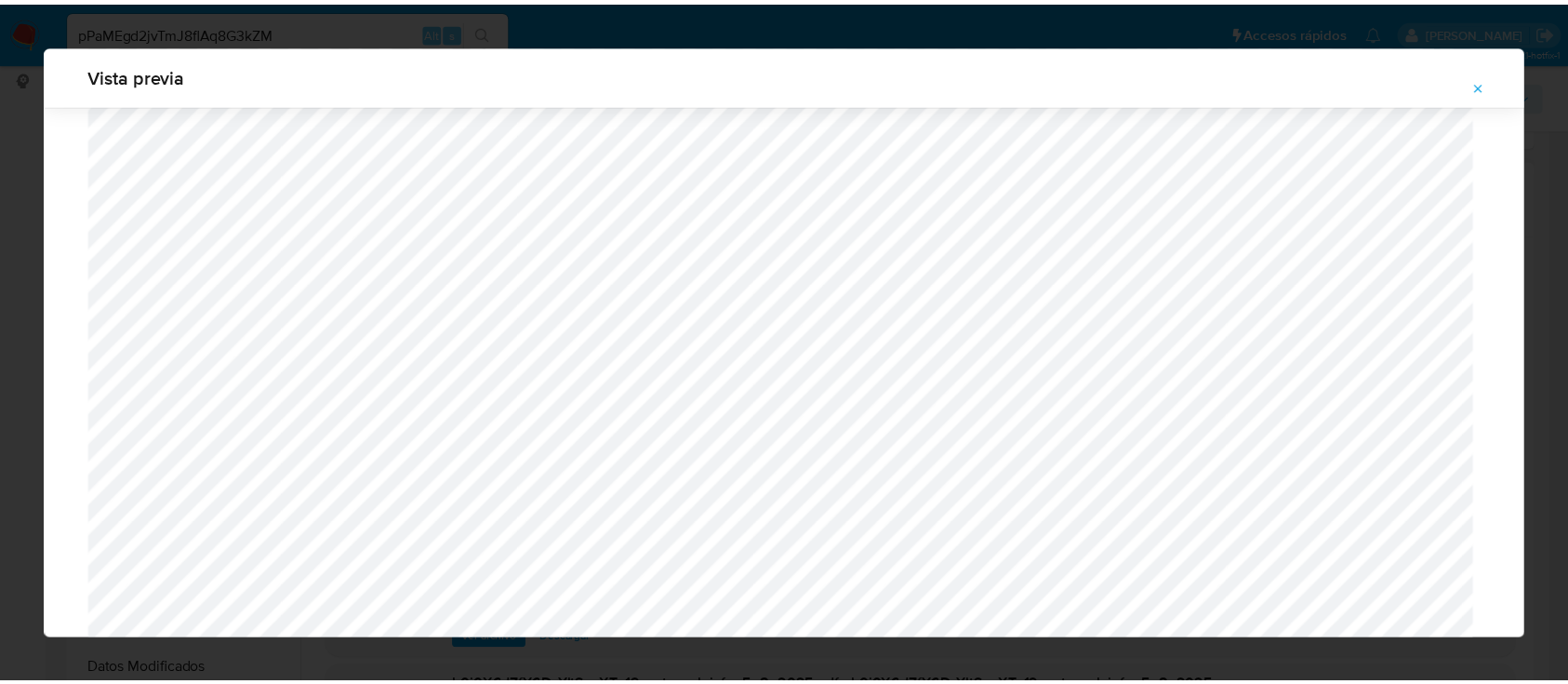
scroll to position [0, 0]
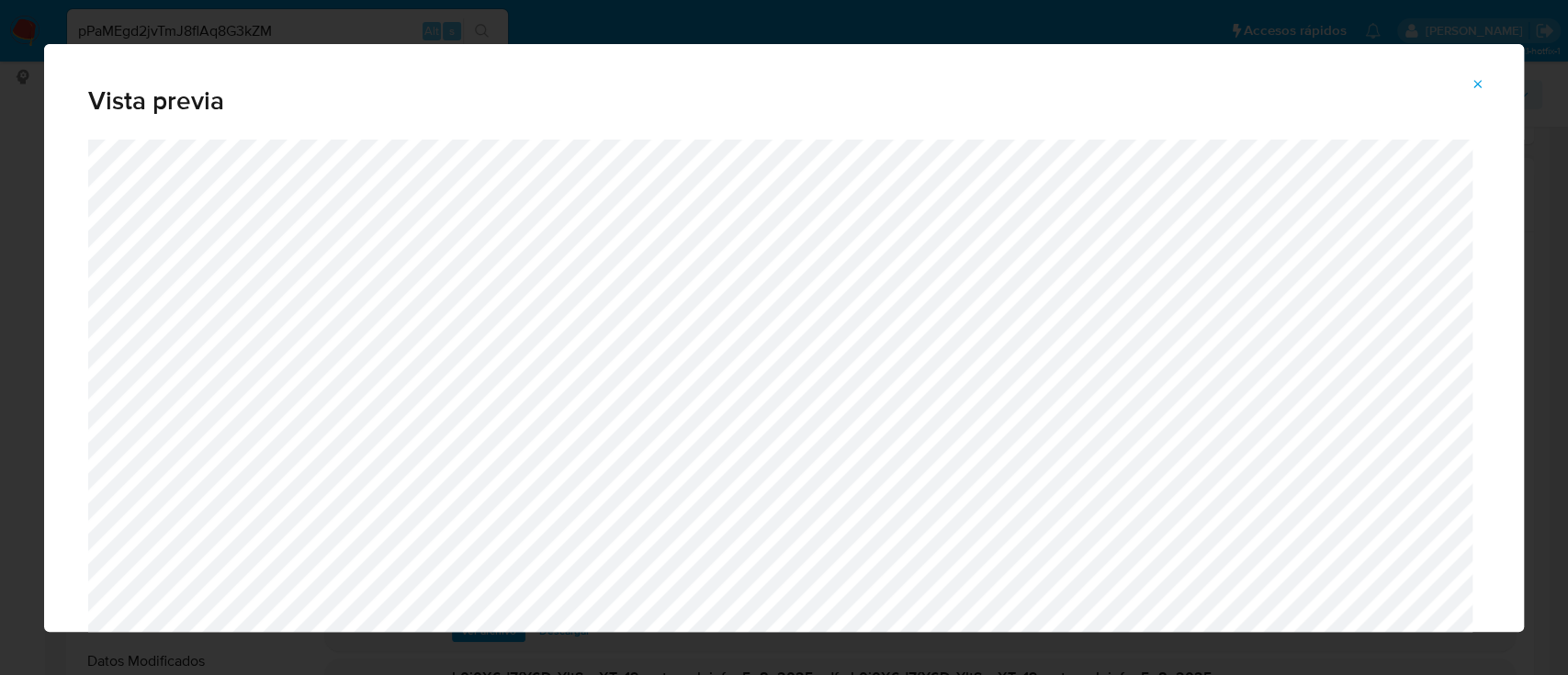
click at [1483, 86] on icon "Attachment preview" at bounding box center [1478, 85] width 15 height 15
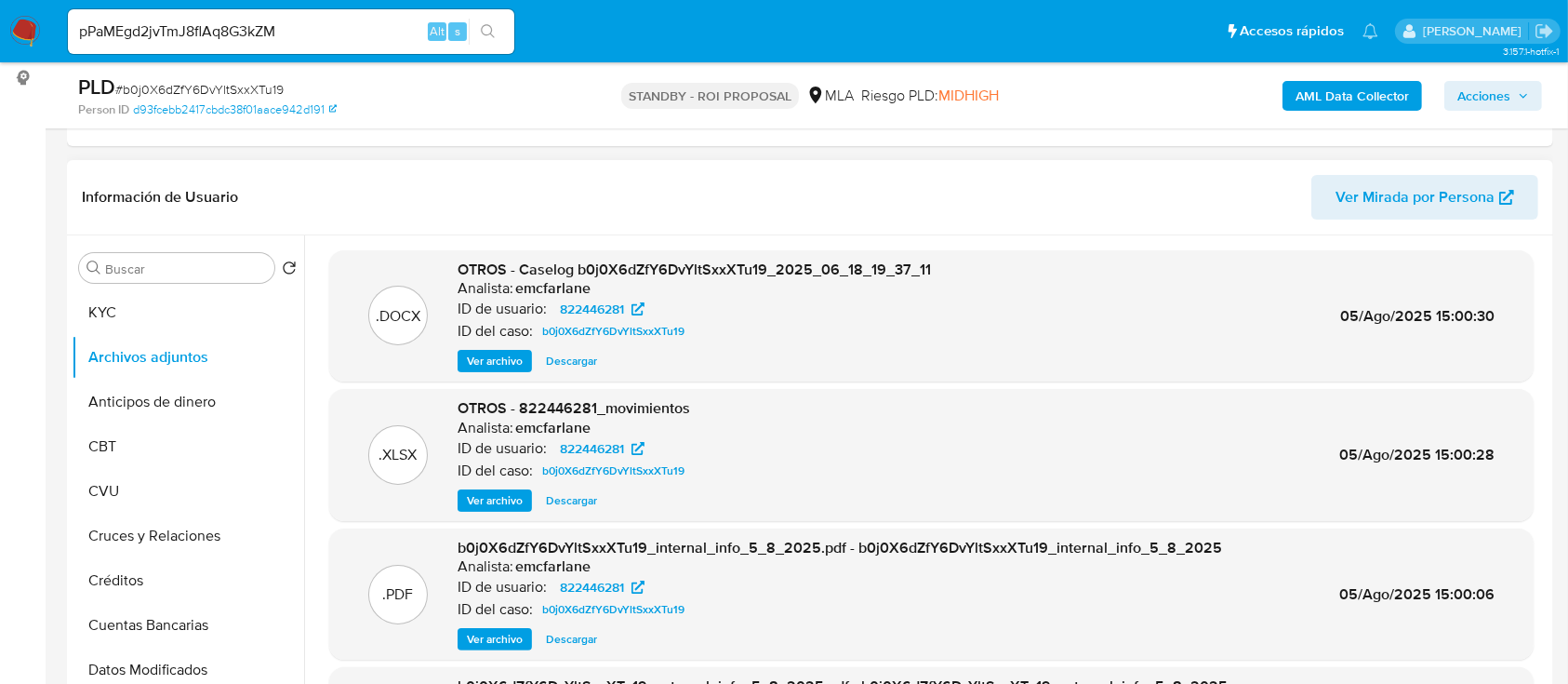
click at [327, 47] on div "pPaMEgd2jvTmJ8flAq8G3kZM Alt s" at bounding box center [292, 31] width 447 height 45
click at [339, 22] on input "pPaMEgd2jvTmJ8flAq8G3kZM" at bounding box center [292, 32] width 447 height 25
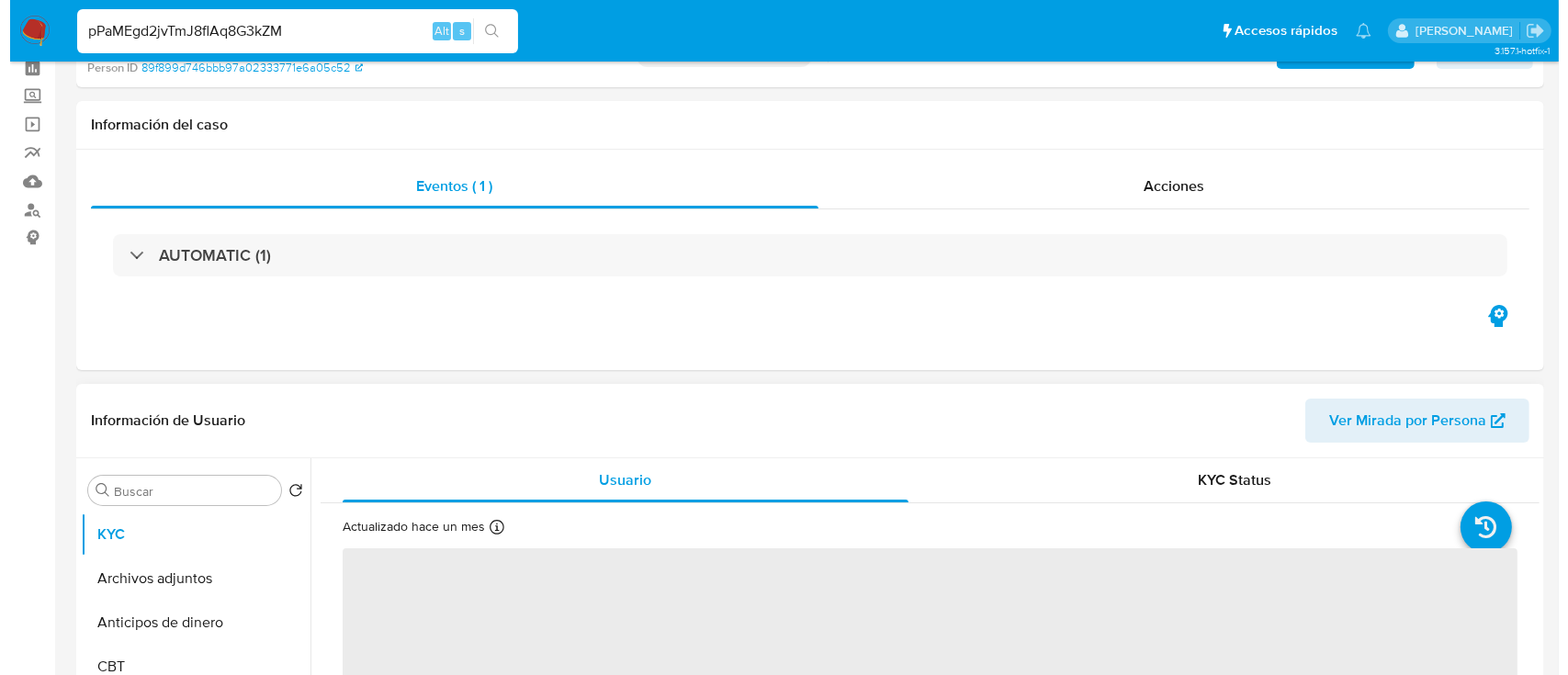
scroll to position [122, 0]
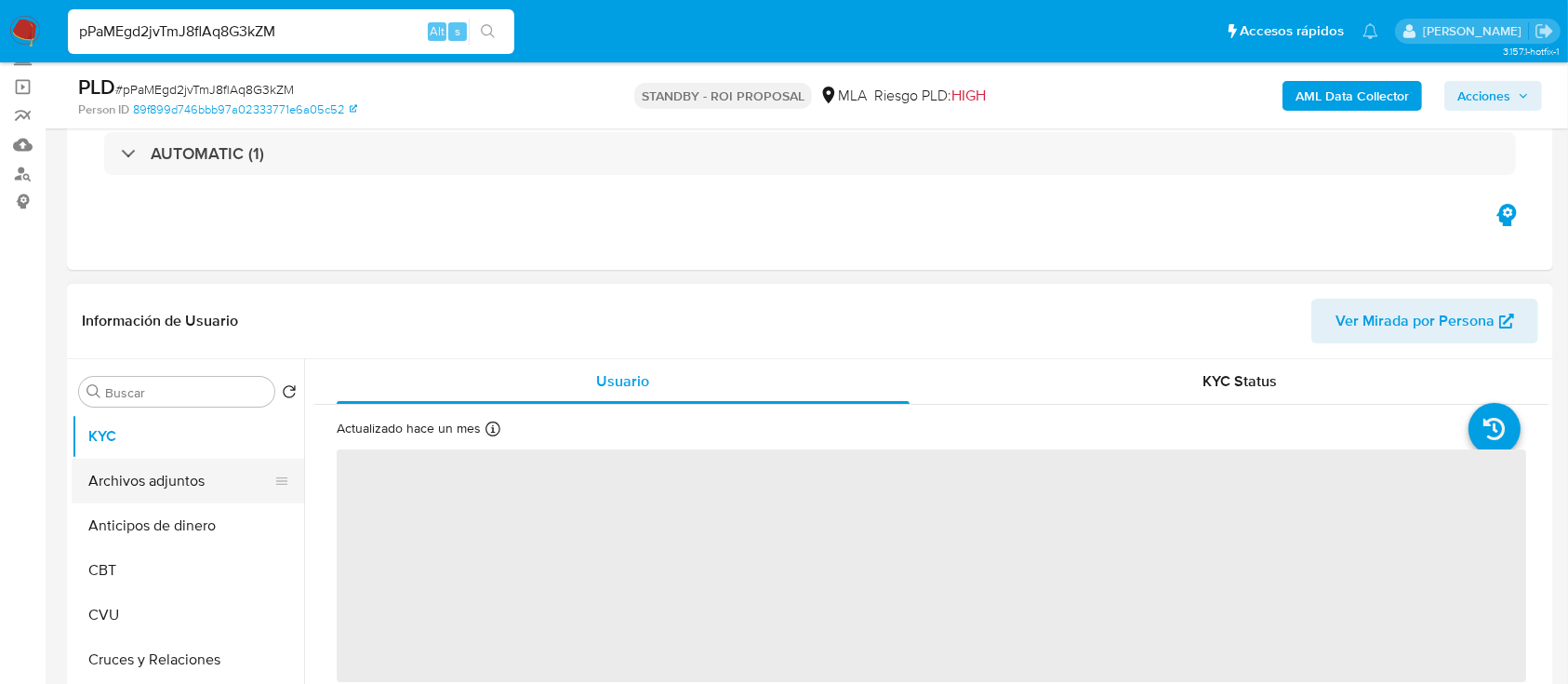
click at [197, 499] on button "Archivos adjuntos" at bounding box center [181, 480] width 218 height 45
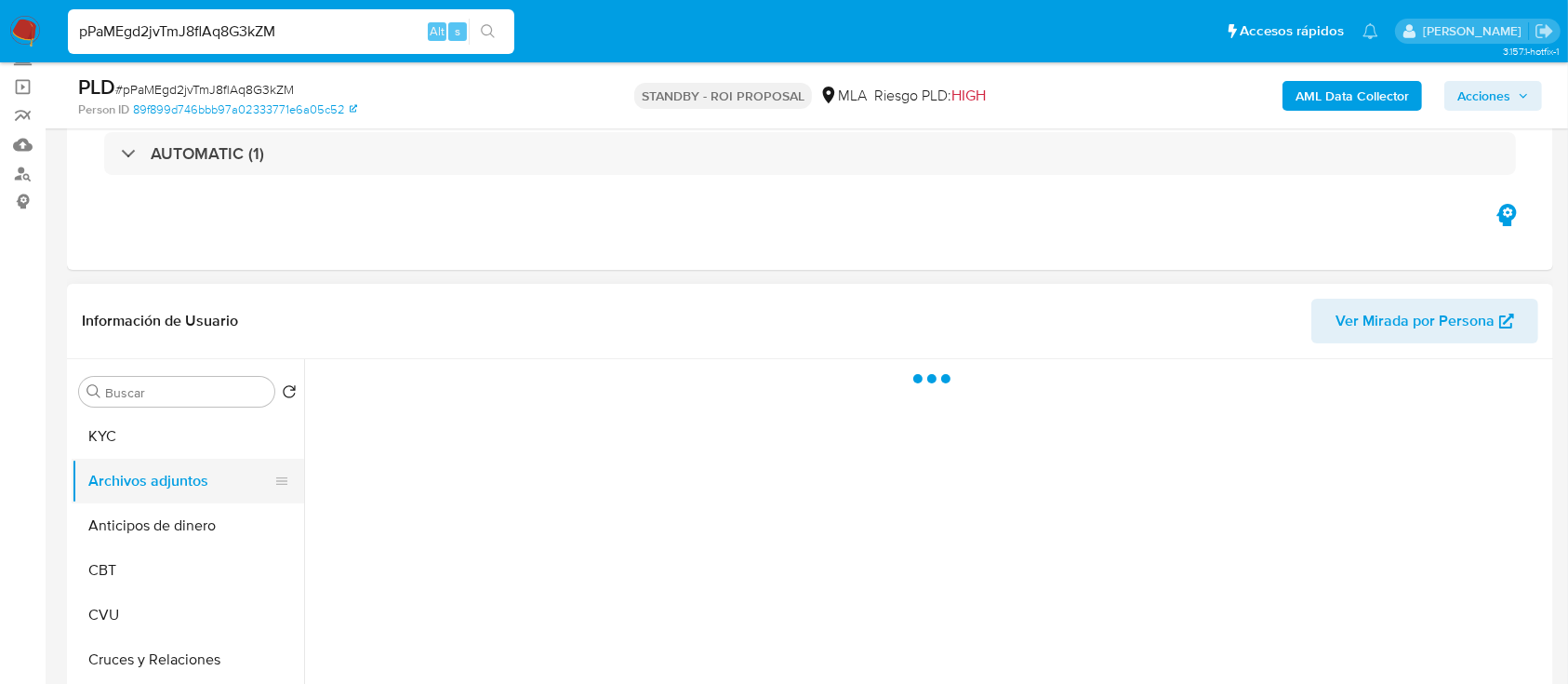
select select "10"
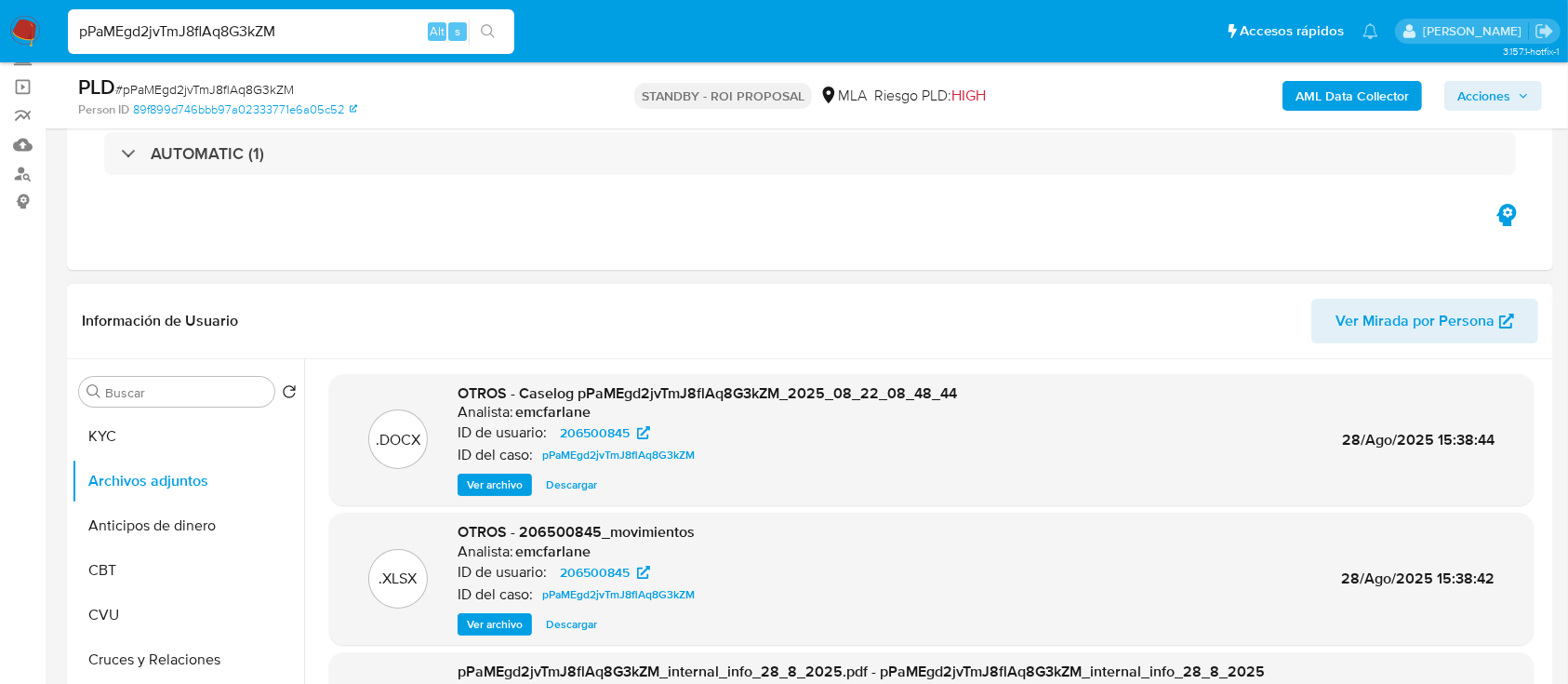
click at [498, 485] on span "Ver archivo" at bounding box center [494, 485] width 56 height 19
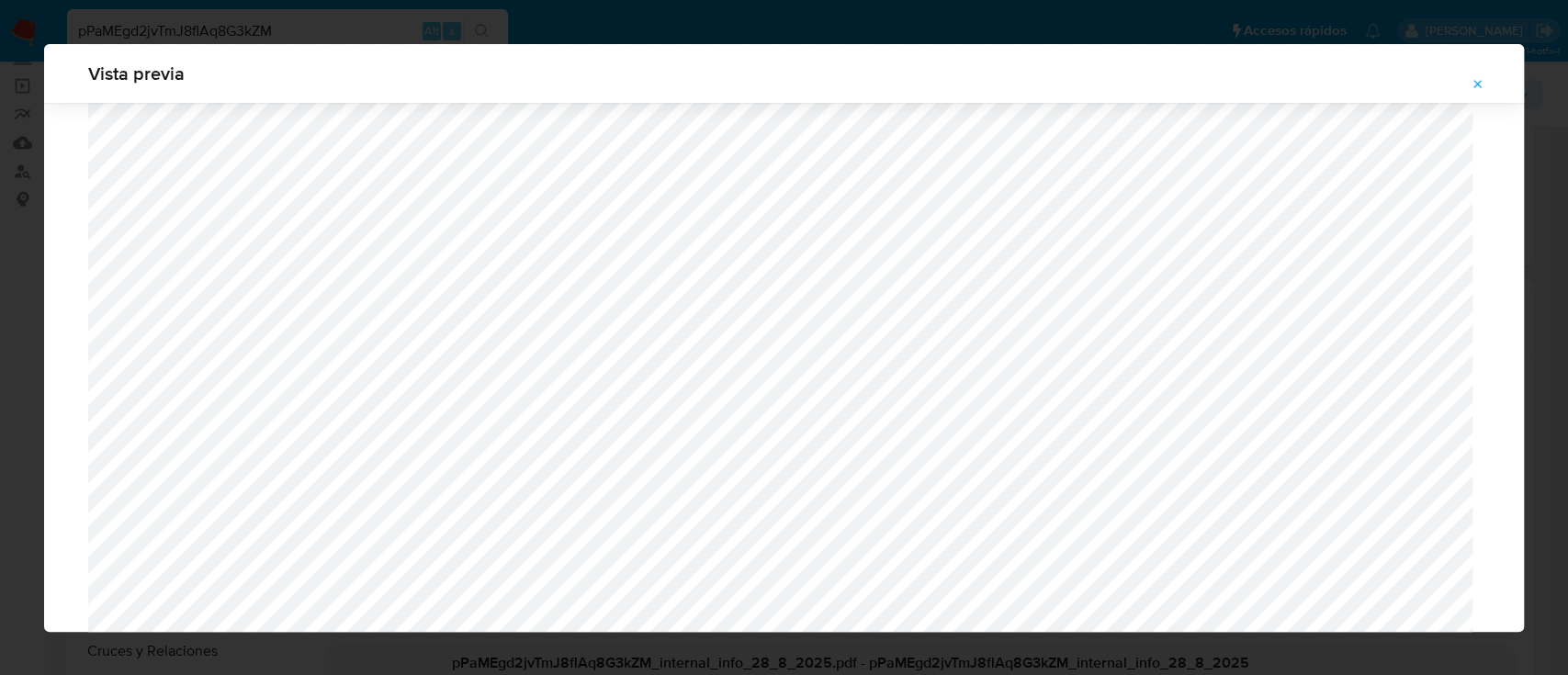
scroll to position [1187, 0]
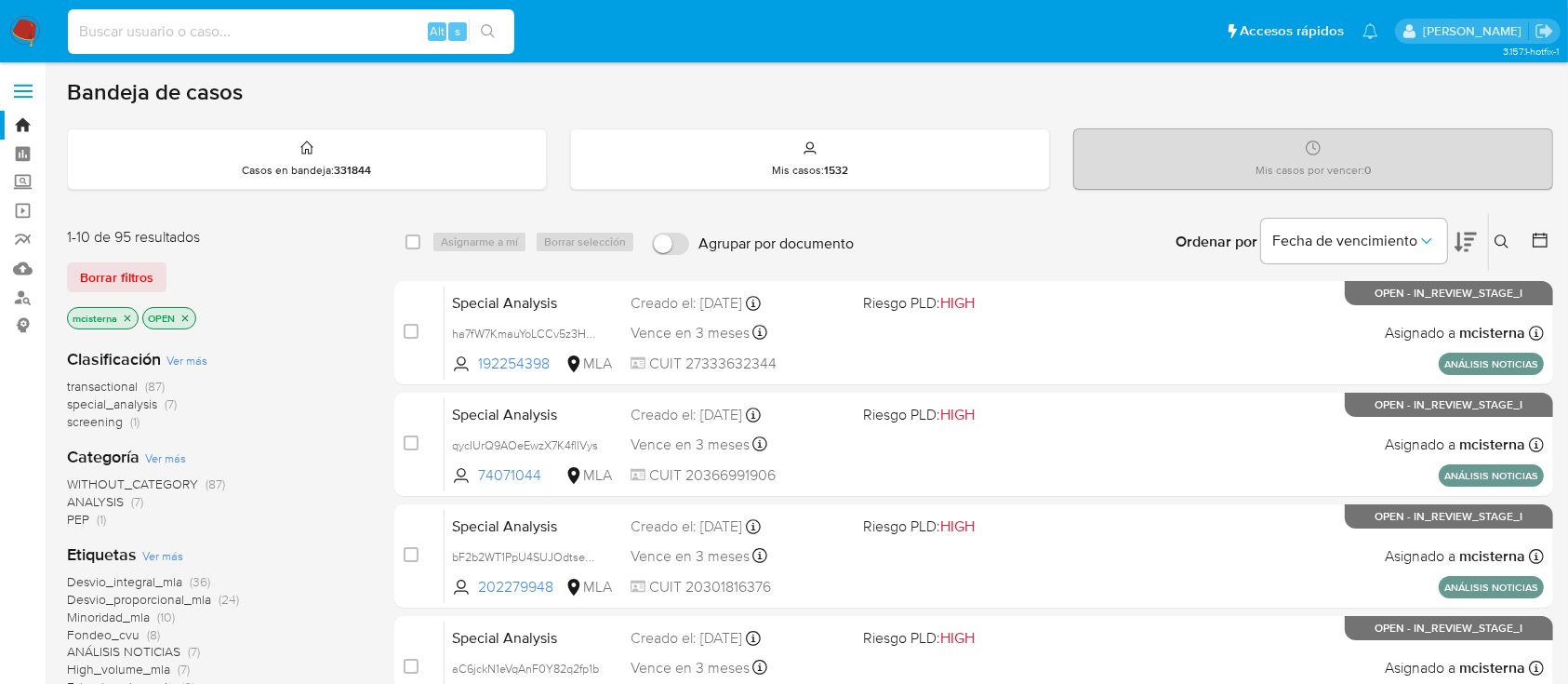
click at [364, 42] on input at bounding box center [292, 32] width 447 height 25
paste input "683457577"
type input "683457577"
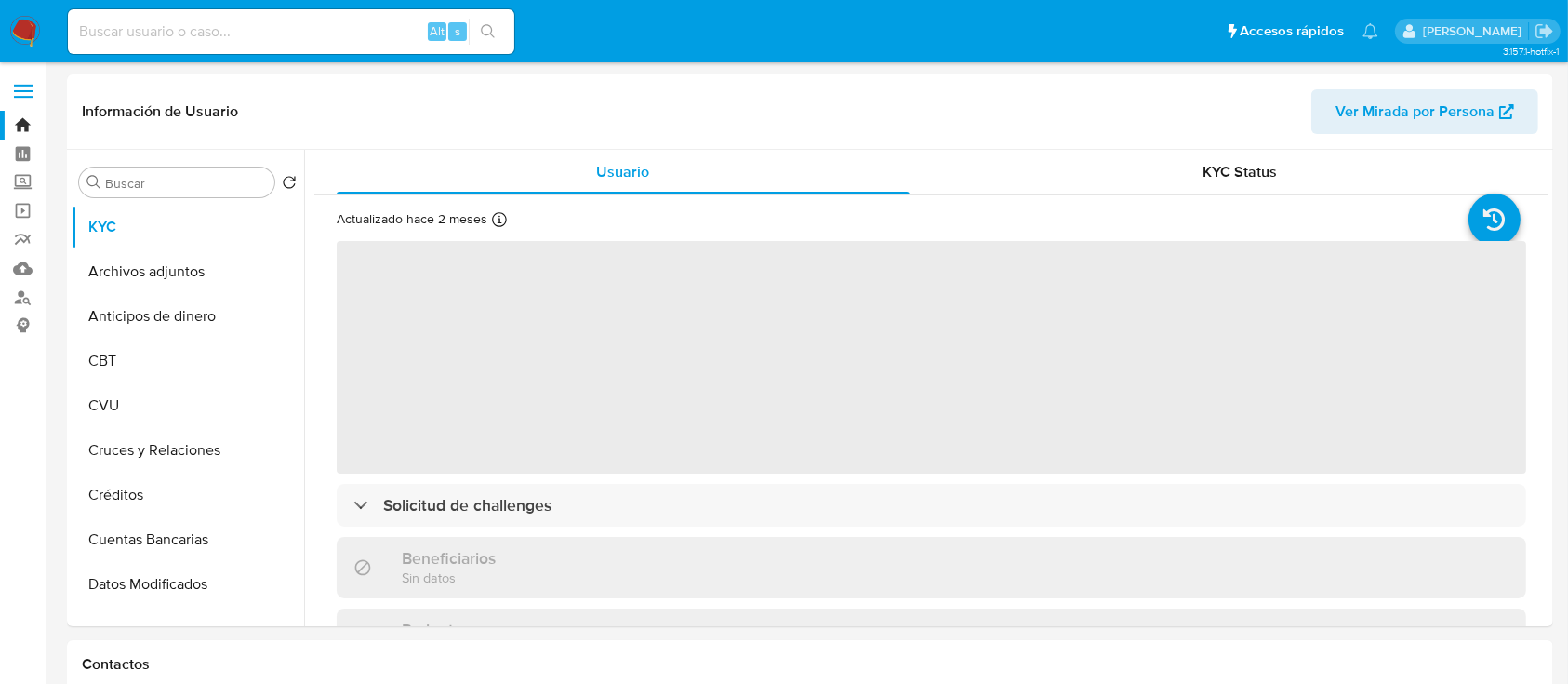
select select "10"
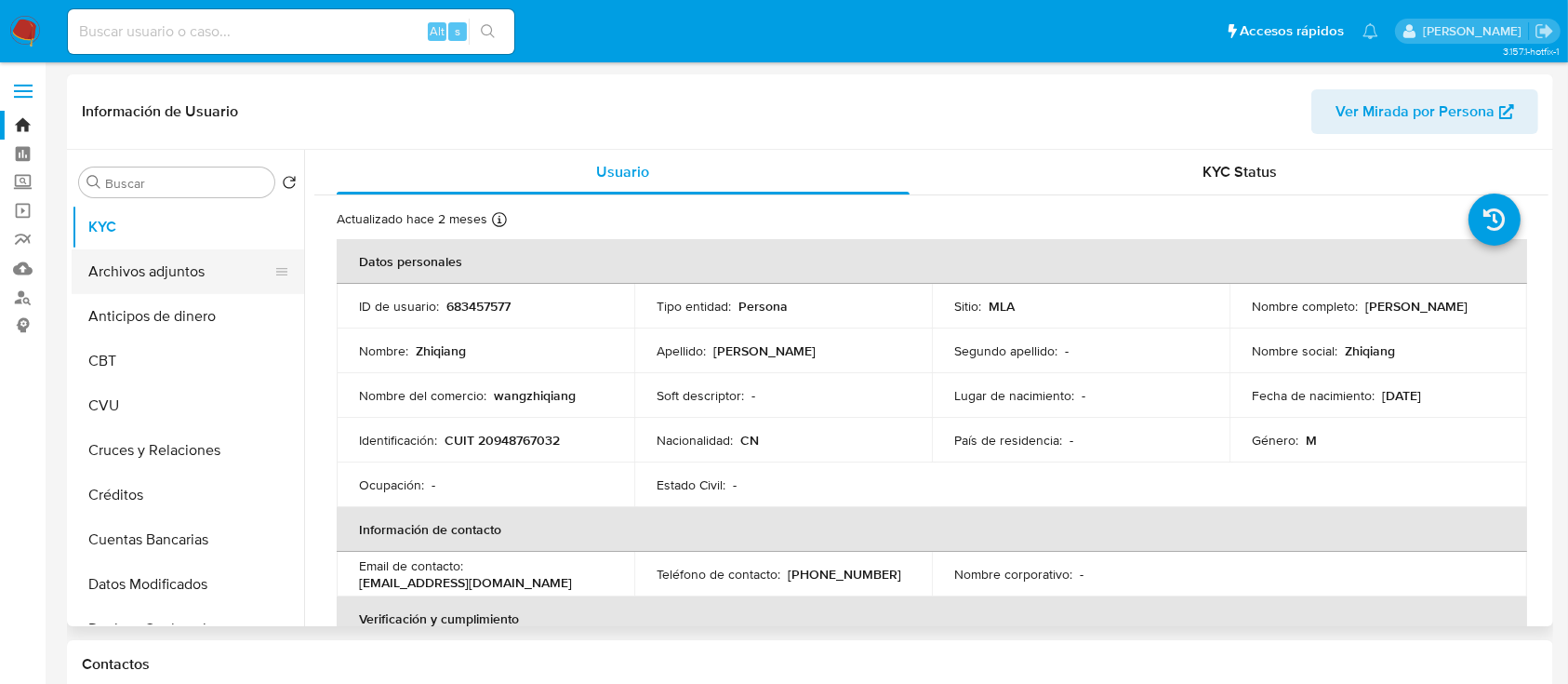
click at [184, 268] on button "Archivos adjuntos" at bounding box center [181, 271] width 218 height 45
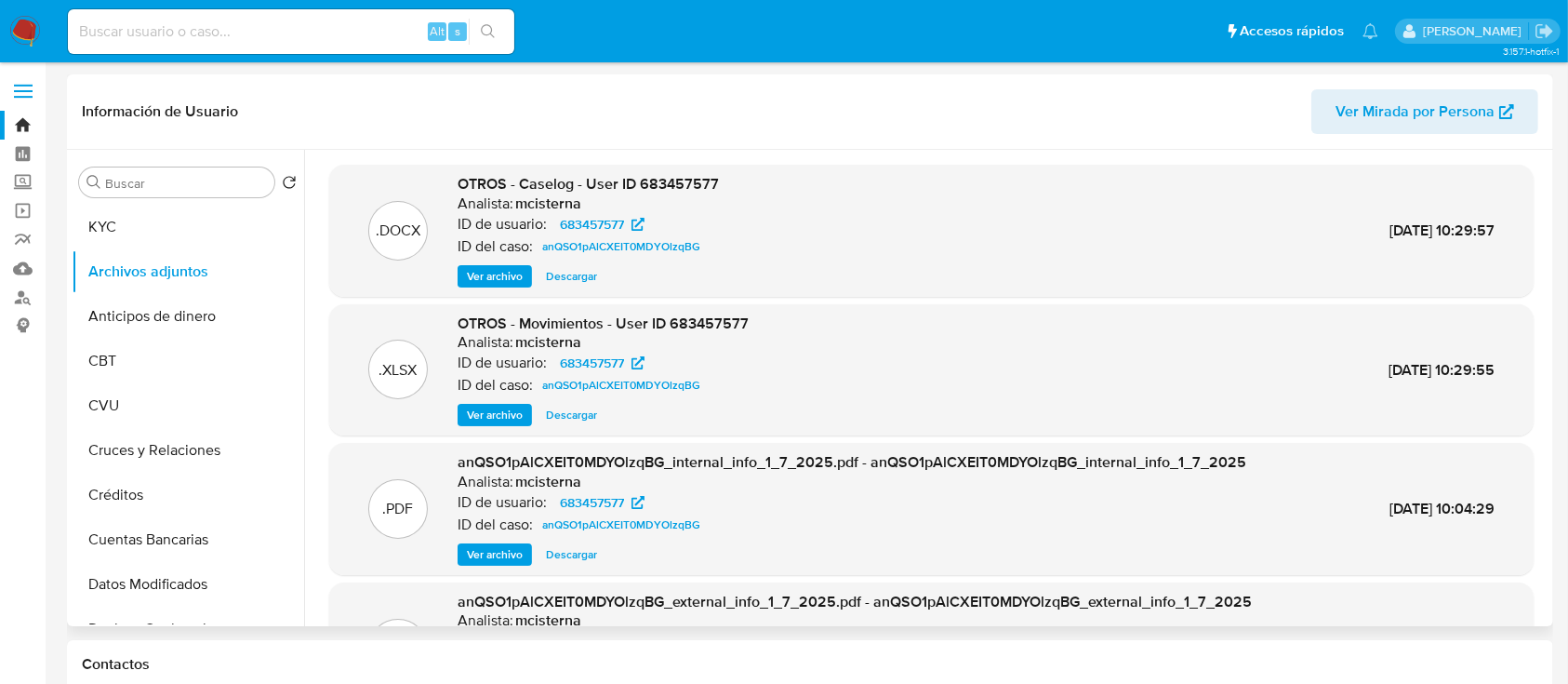
click at [502, 283] on span "Ver archivo" at bounding box center [494, 277] width 56 height 19
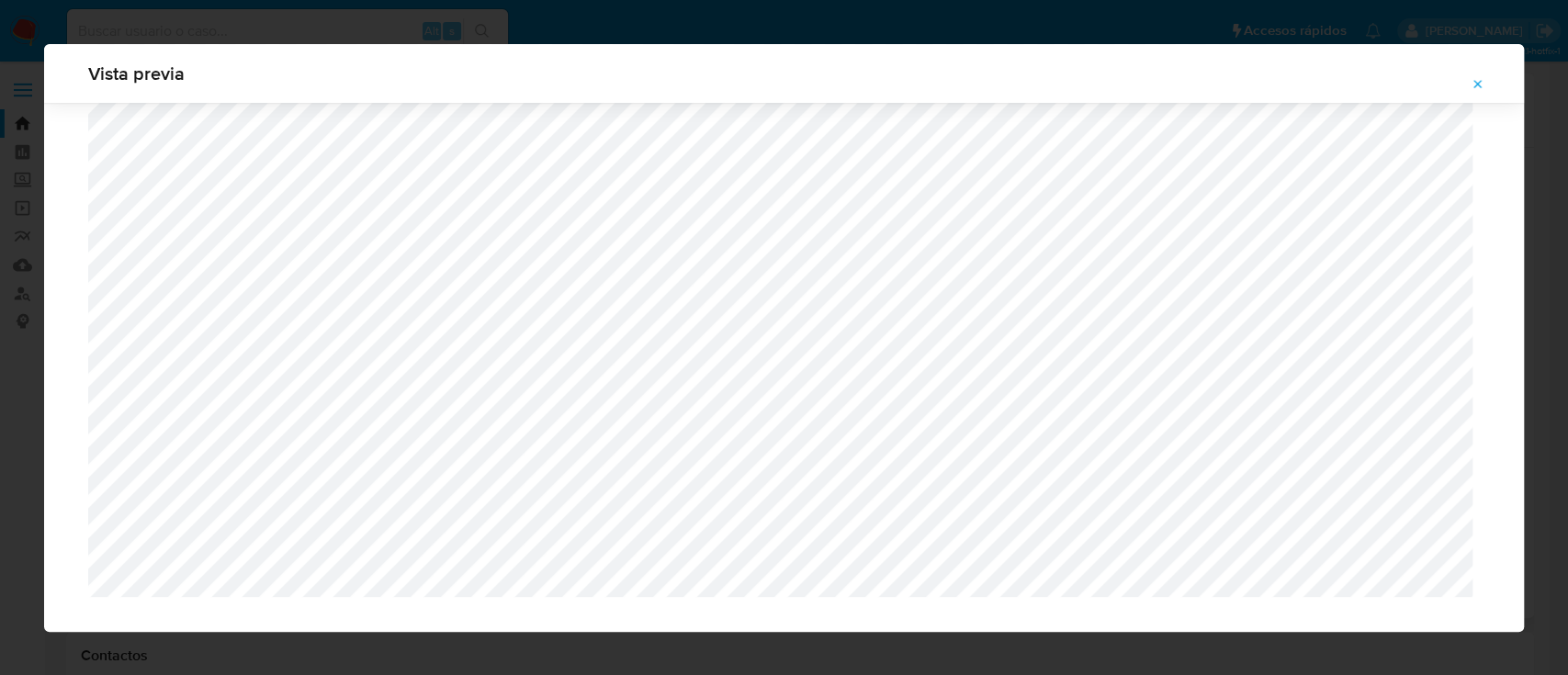
scroll to position [1453, 0]
click at [1485, 79] on icon "Attachment preview" at bounding box center [1478, 85] width 15 height 15
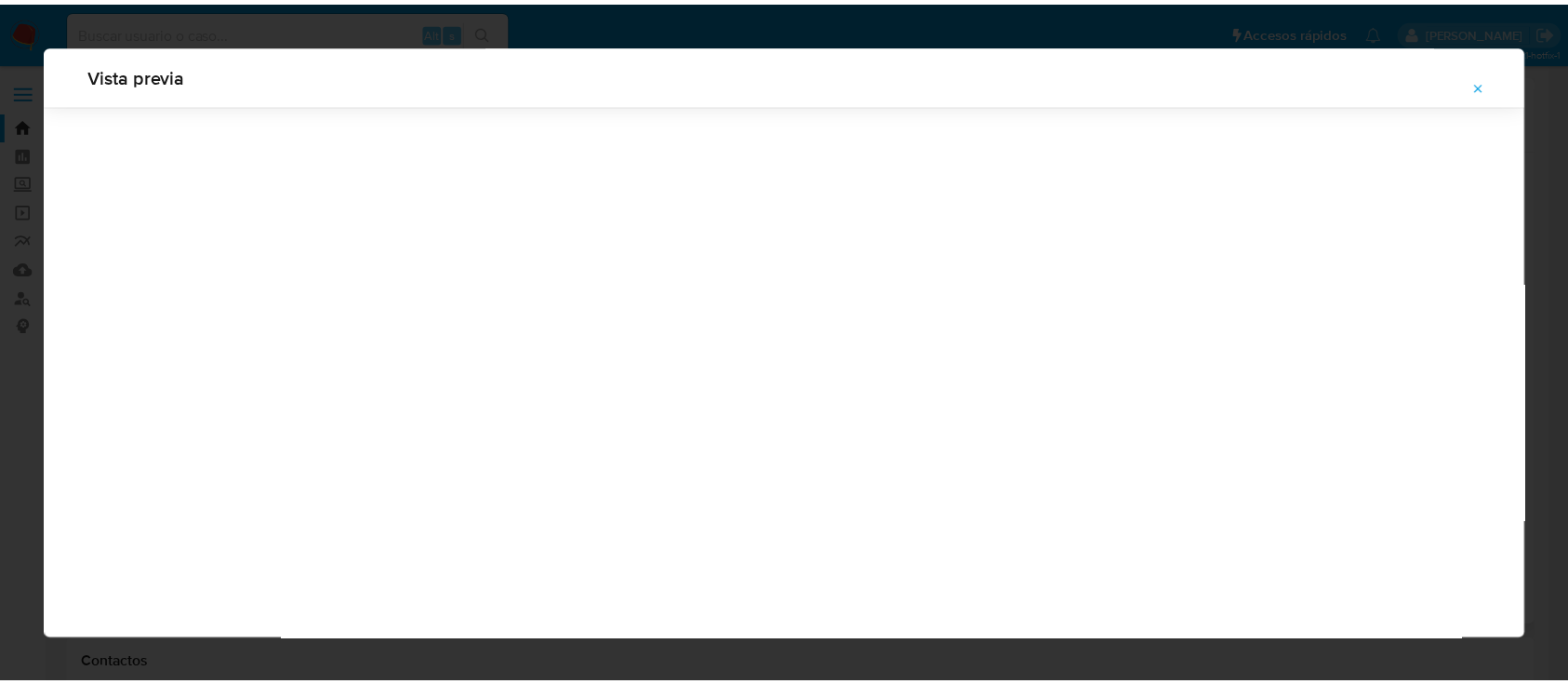
scroll to position [60, 0]
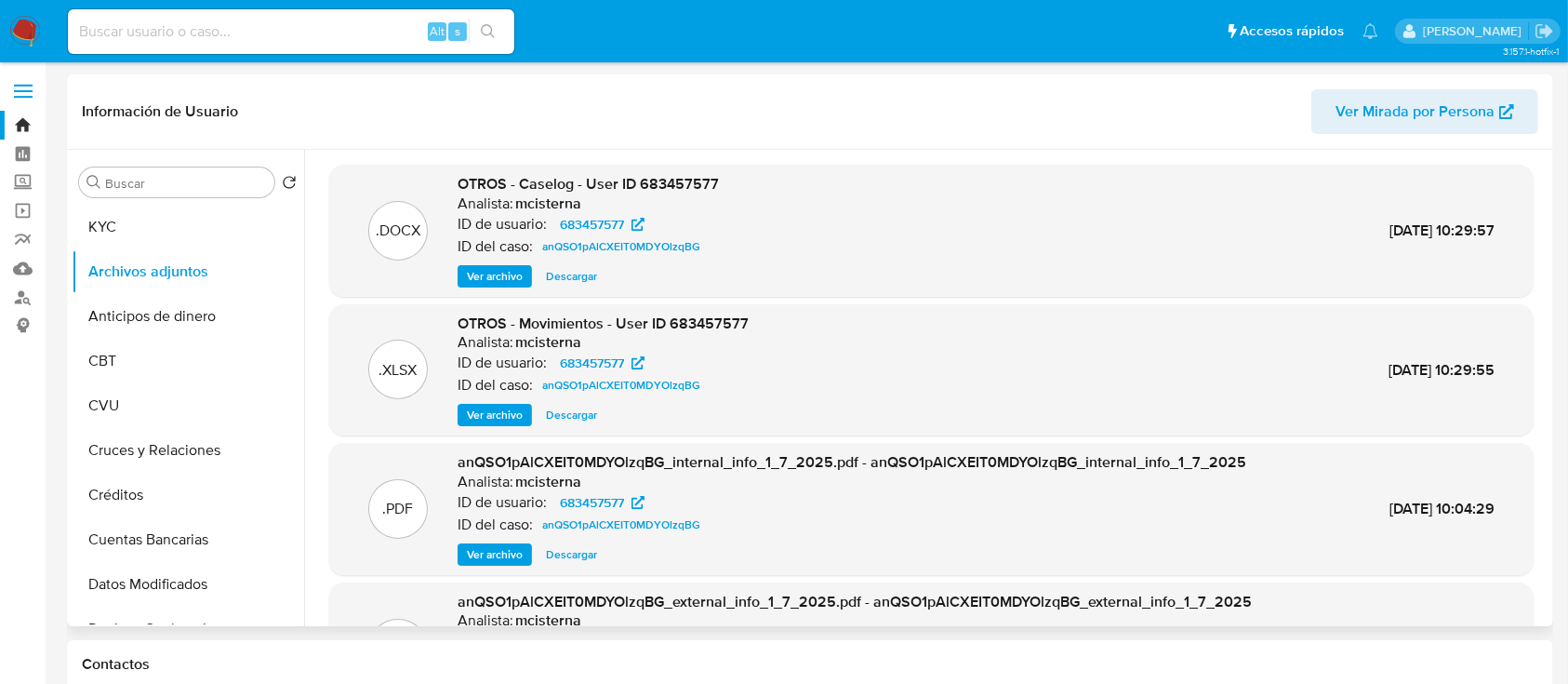
click at [365, 31] on input at bounding box center [292, 32] width 447 height 25
paste input "756946332"
type input "756946332"
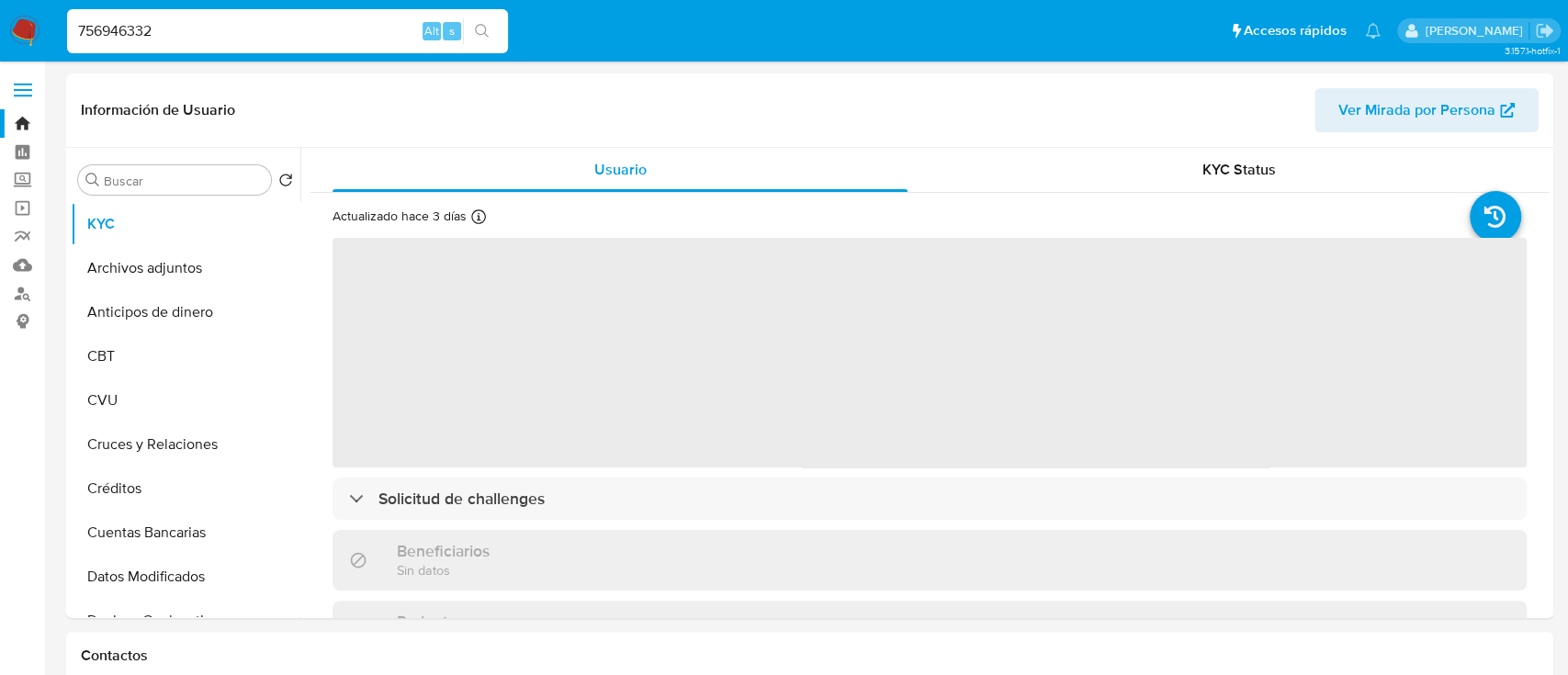
select select "10"
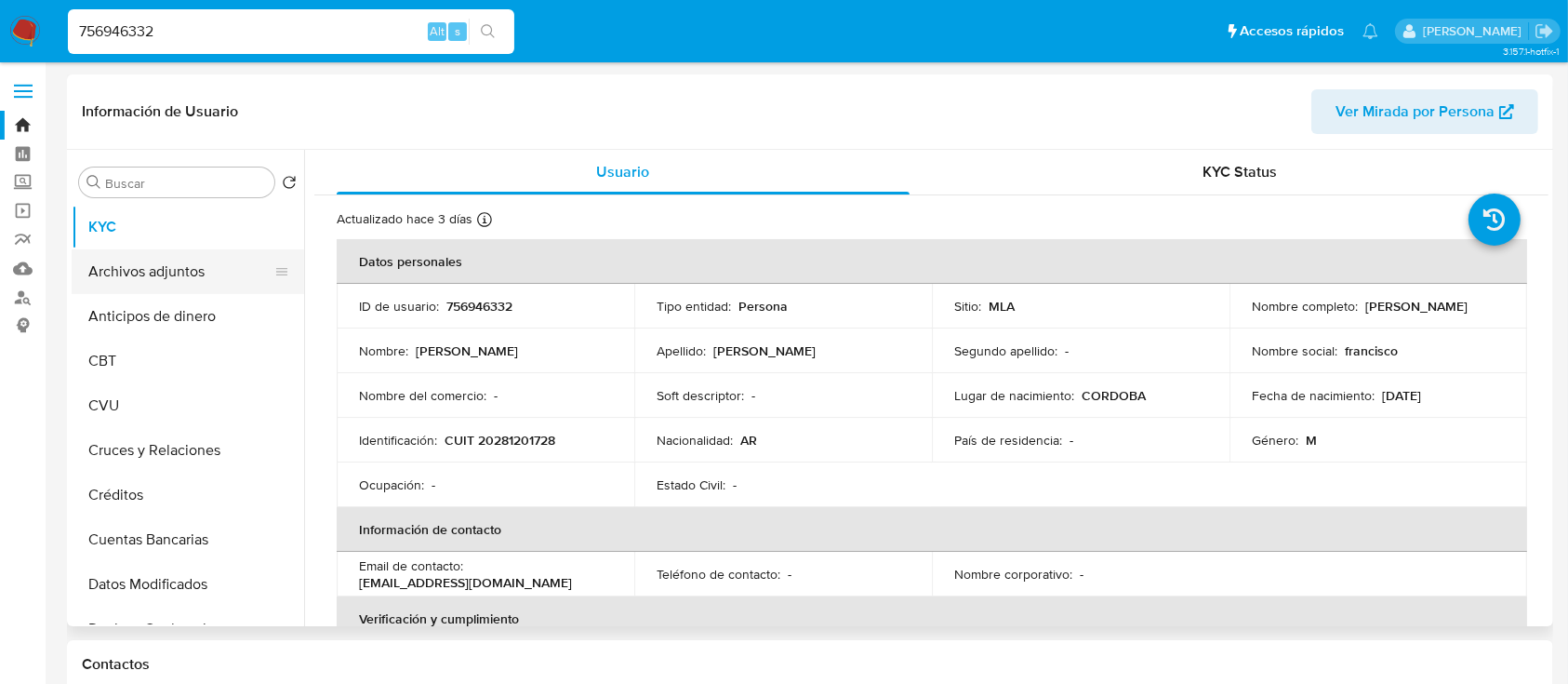
click at [221, 286] on button "Archivos adjuntos" at bounding box center [181, 271] width 218 height 45
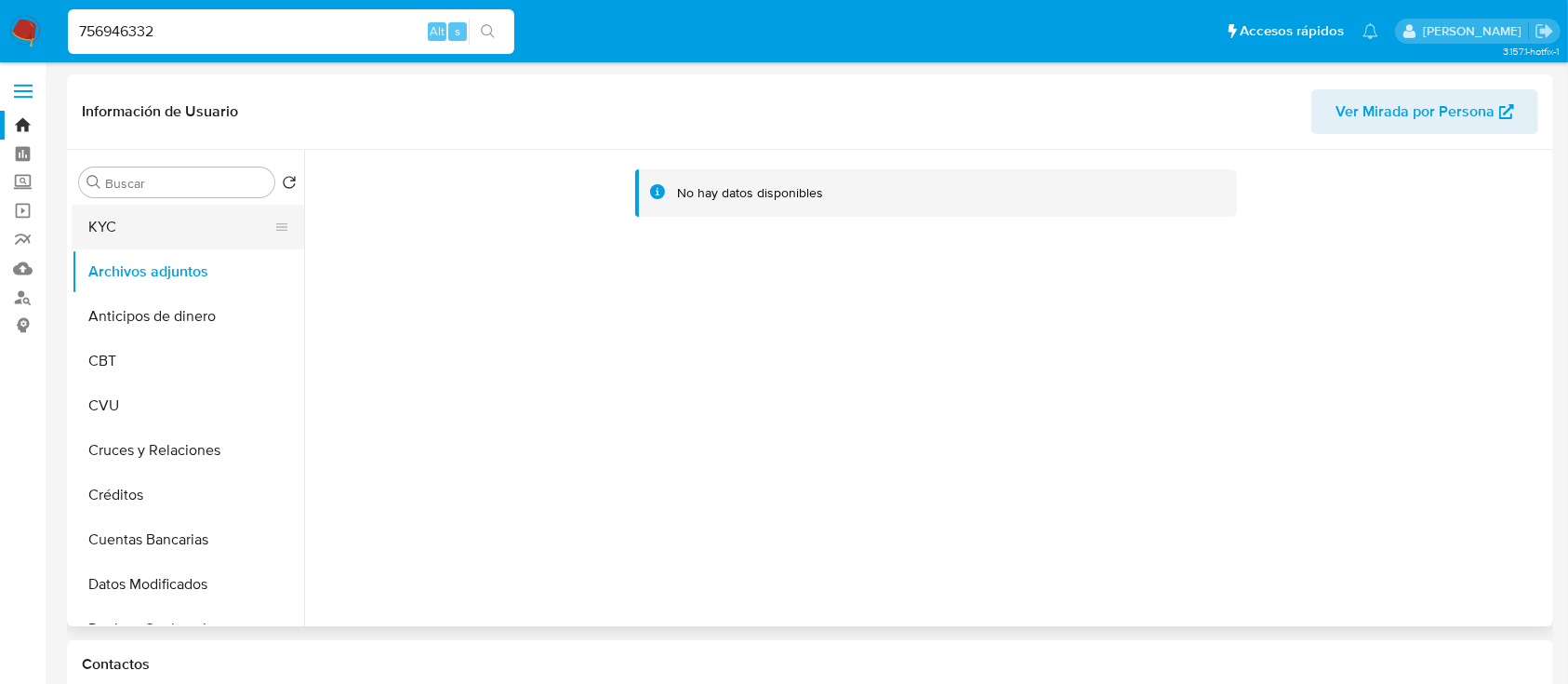
click at [193, 225] on button "KYC" at bounding box center [181, 226] width 218 height 45
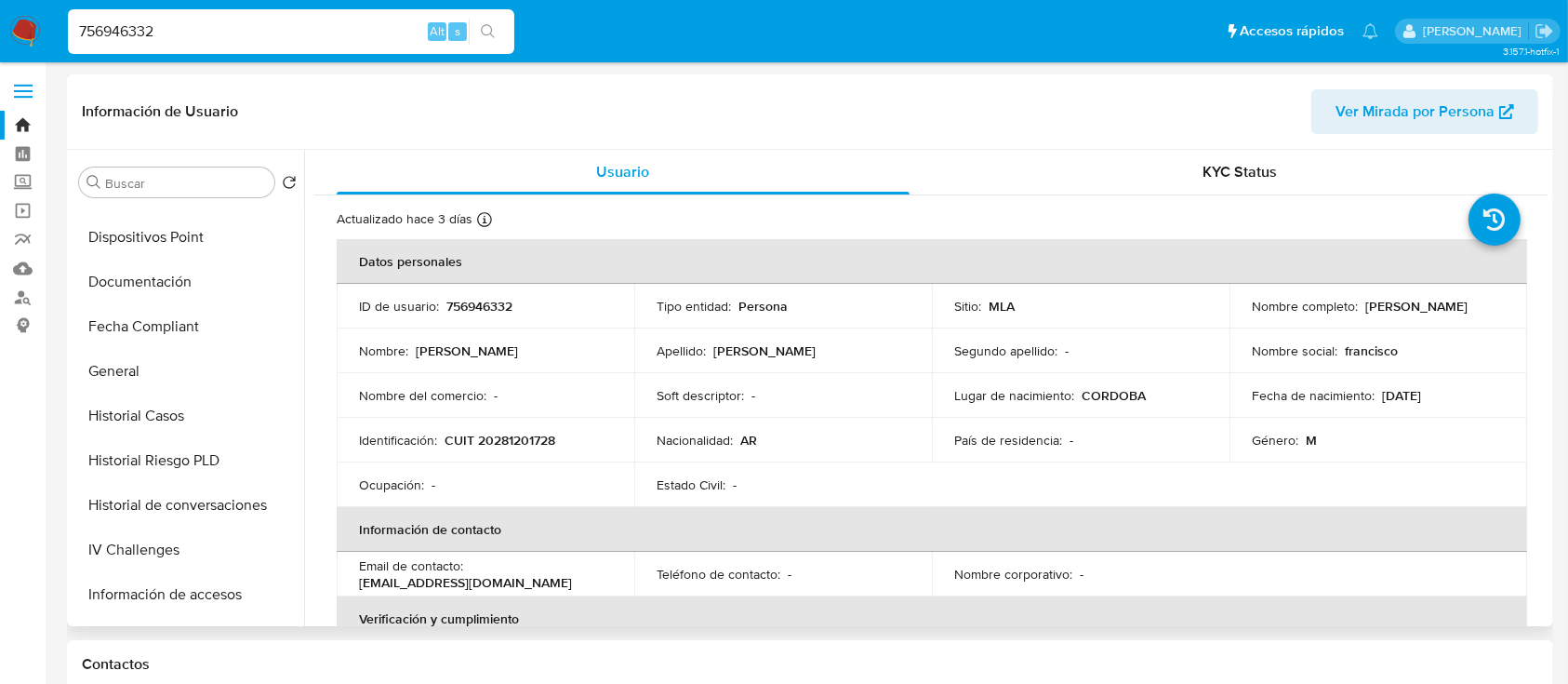
scroll to position [496, 0]
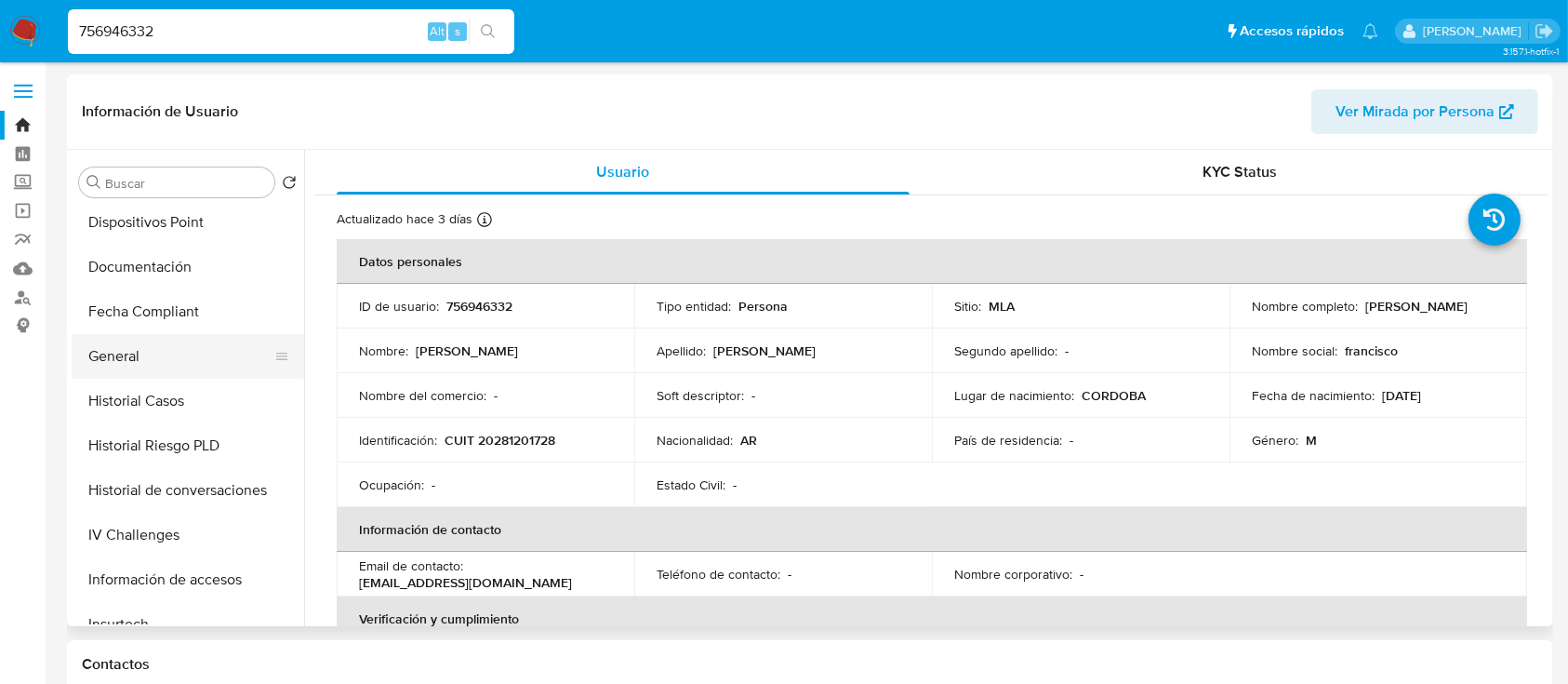
click at [185, 366] on button "General" at bounding box center [181, 356] width 218 height 45
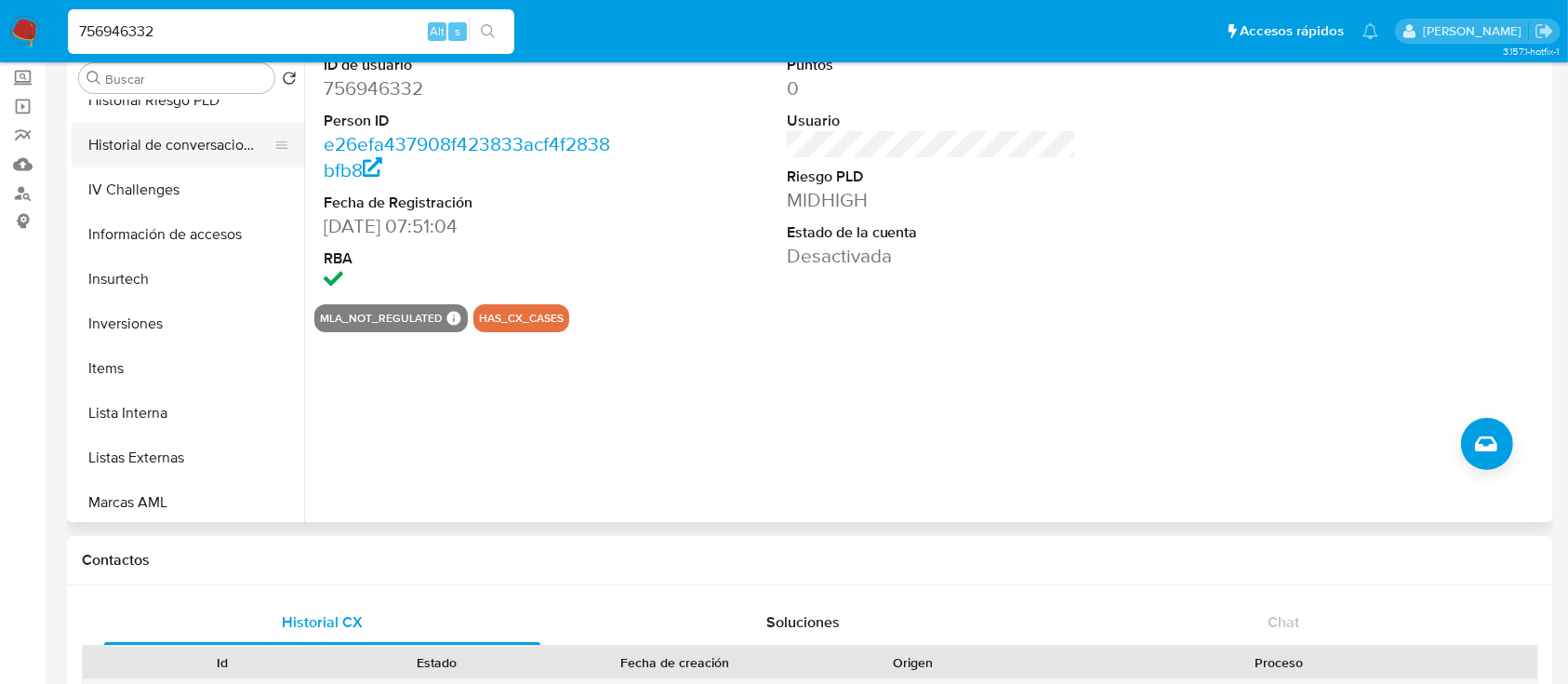
scroll to position [745, 0]
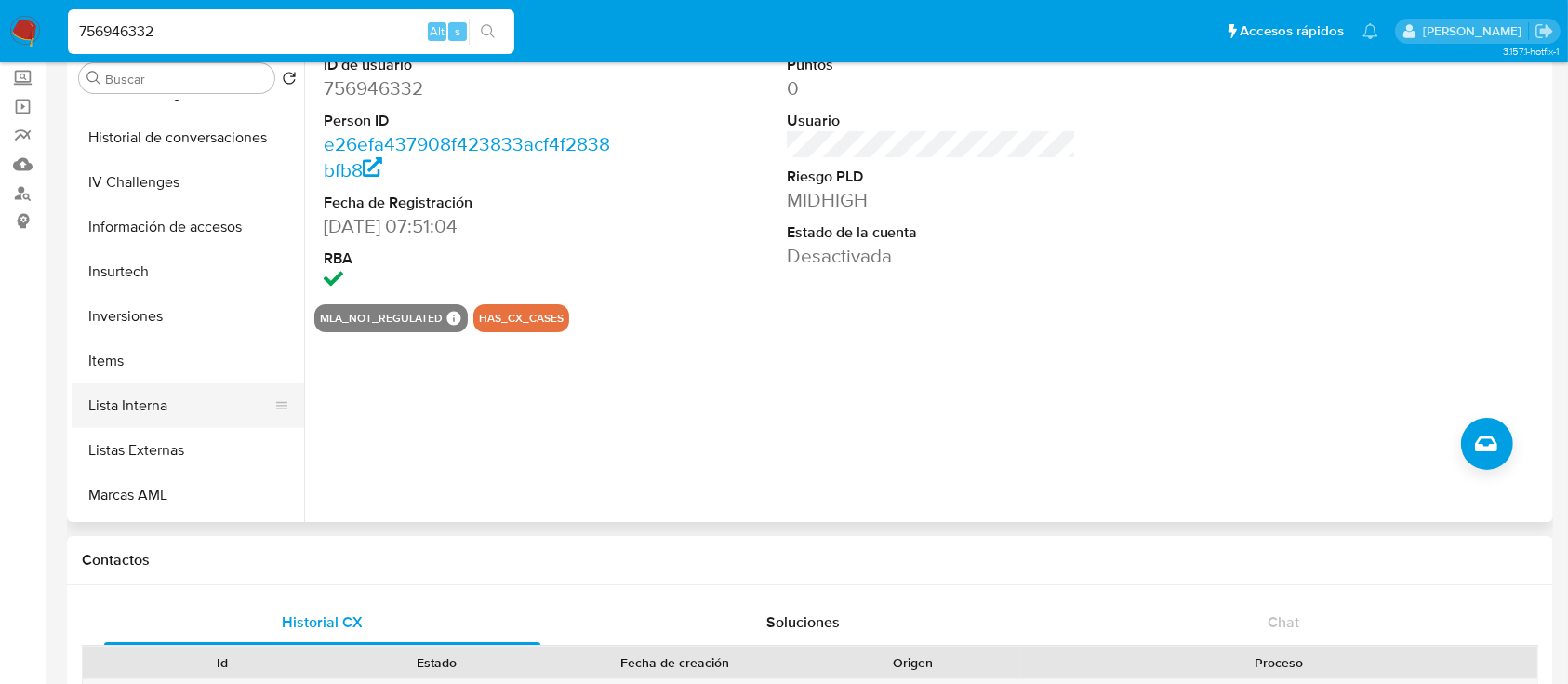
click at [194, 387] on button "Lista Interna" at bounding box center [181, 405] width 218 height 45
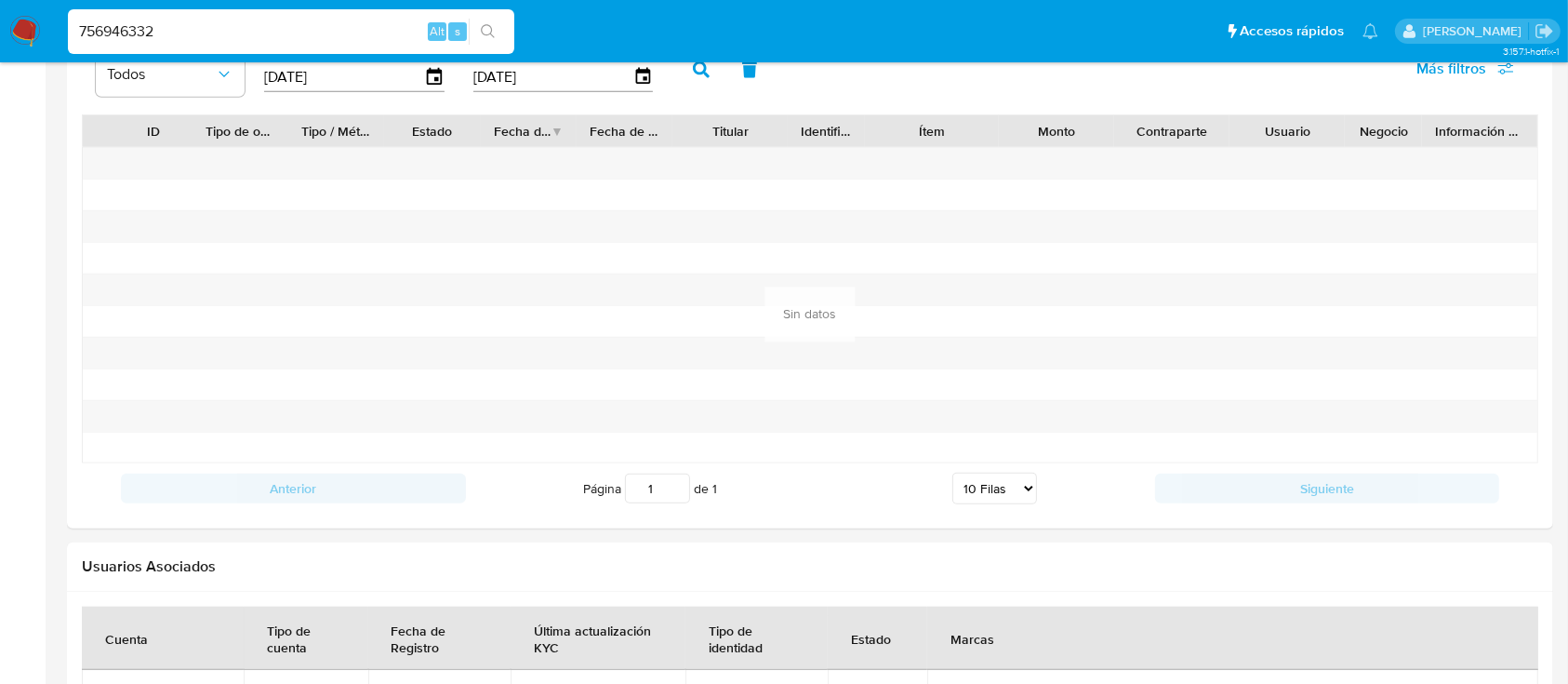
scroll to position [1966, 0]
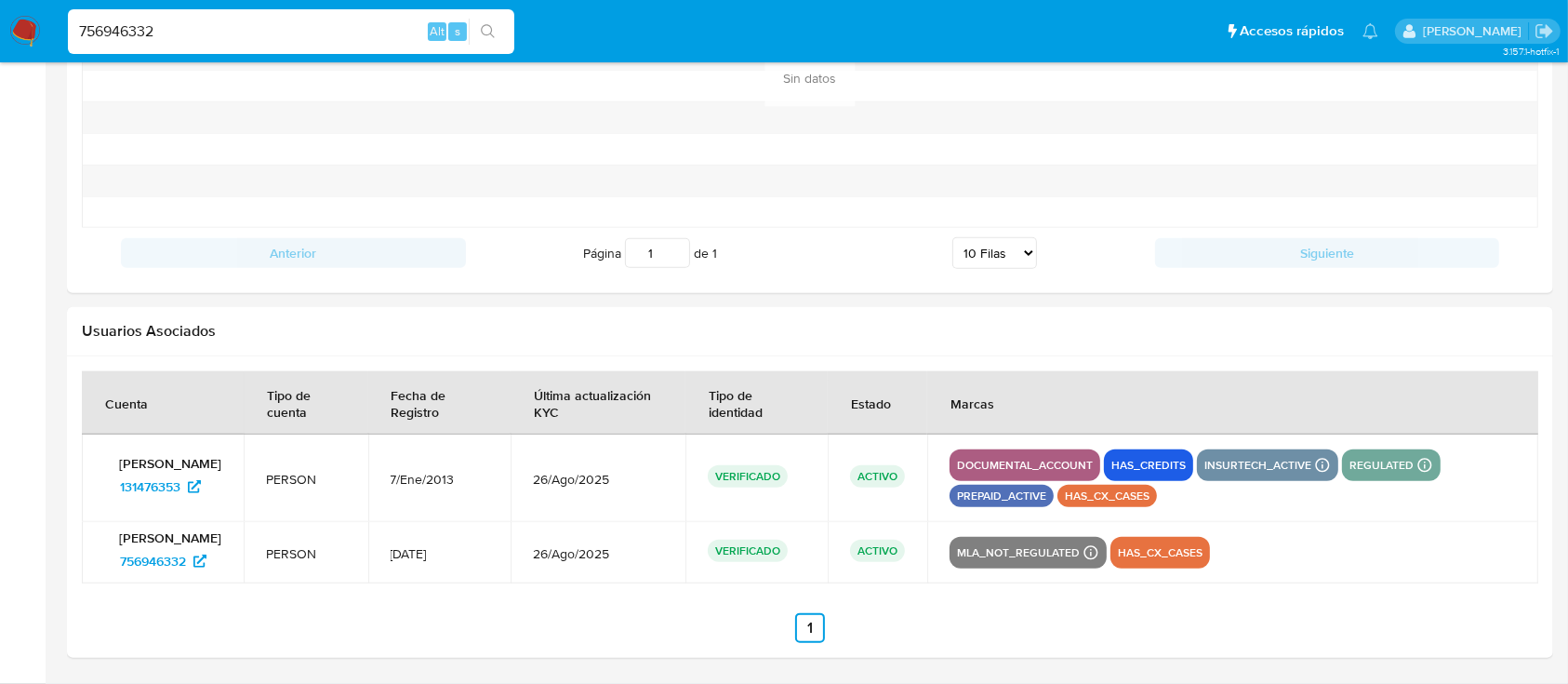
click at [126, 585] on section at bounding box center [810, 507] width 1457 height 272
click at [147, 567] on span "756946332" at bounding box center [153, 561] width 66 height 29
click at [186, 491] on span "131476353" at bounding box center [160, 486] width 80 height 29
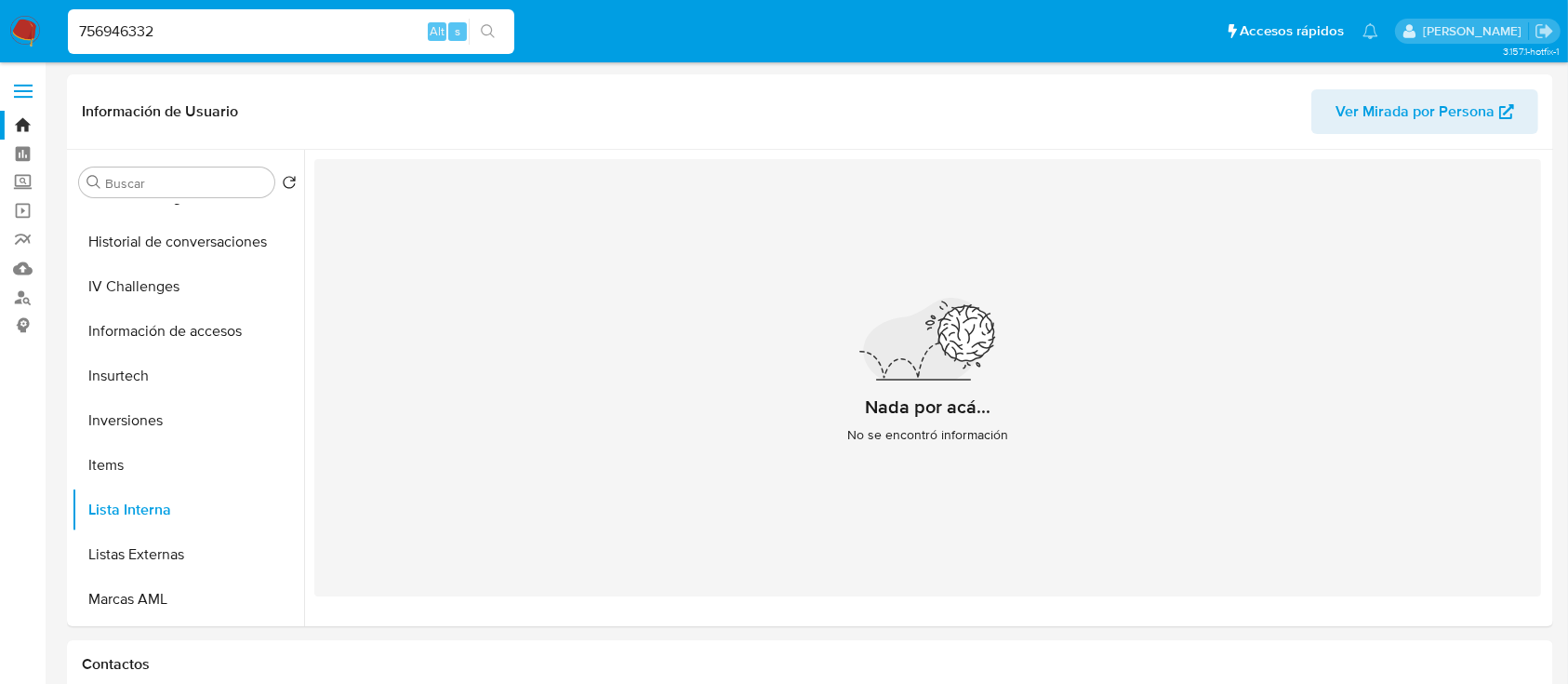
scroll to position [0, 0]
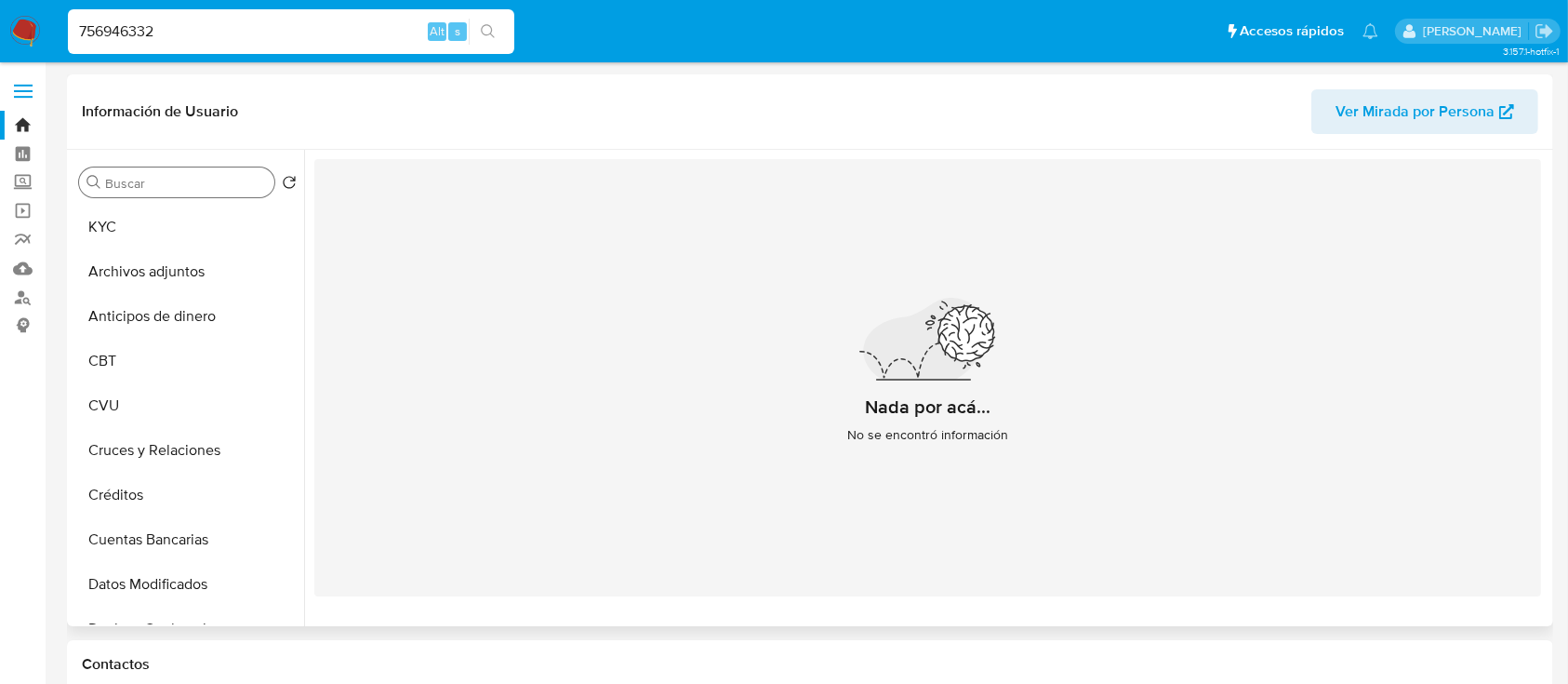
click at [134, 195] on div "Buscar" at bounding box center [177, 182] width 195 height 29
click at [123, 224] on button "KYC" at bounding box center [181, 226] width 218 height 45
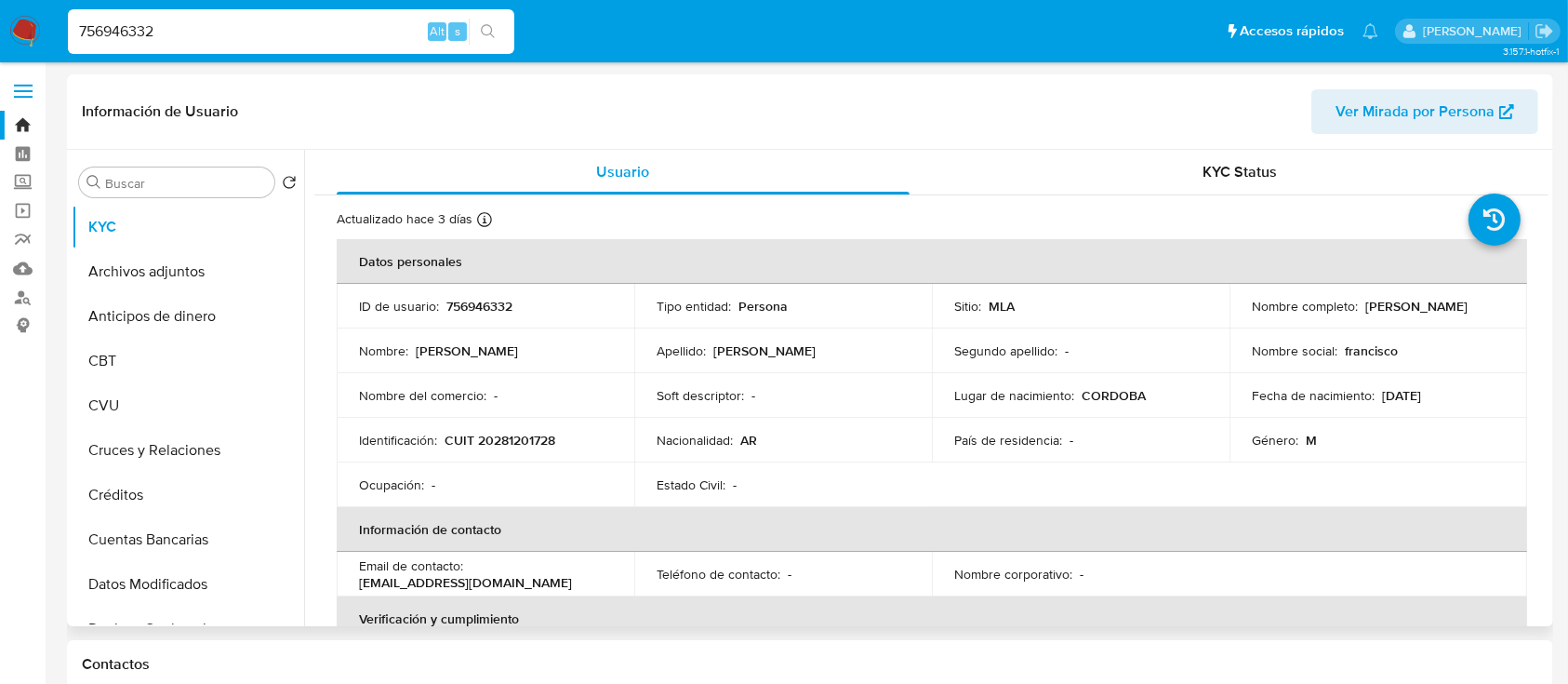
click at [1365, 309] on p "Francisco Marcos Novello" at bounding box center [1417, 306] width 102 height 17
copy p "Novello"
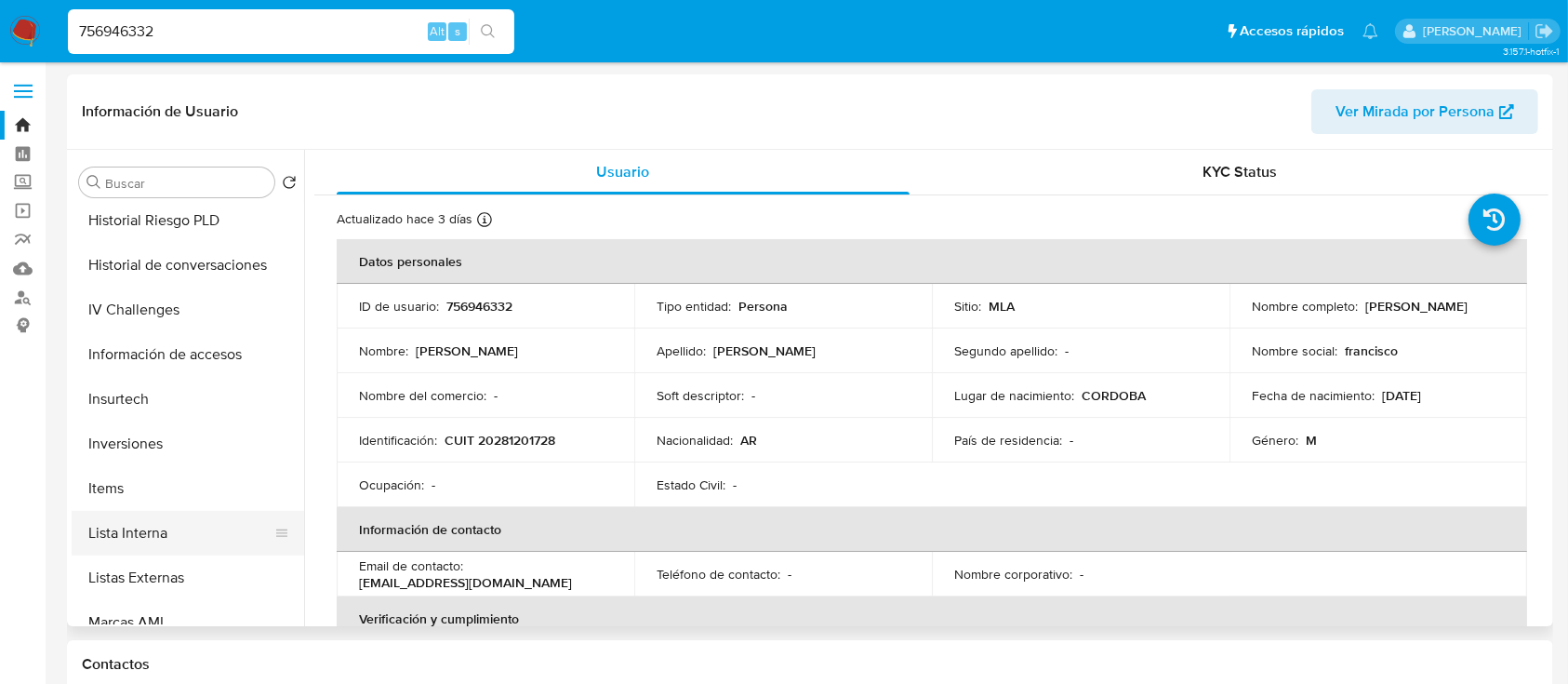
scroll to position [504, 0]
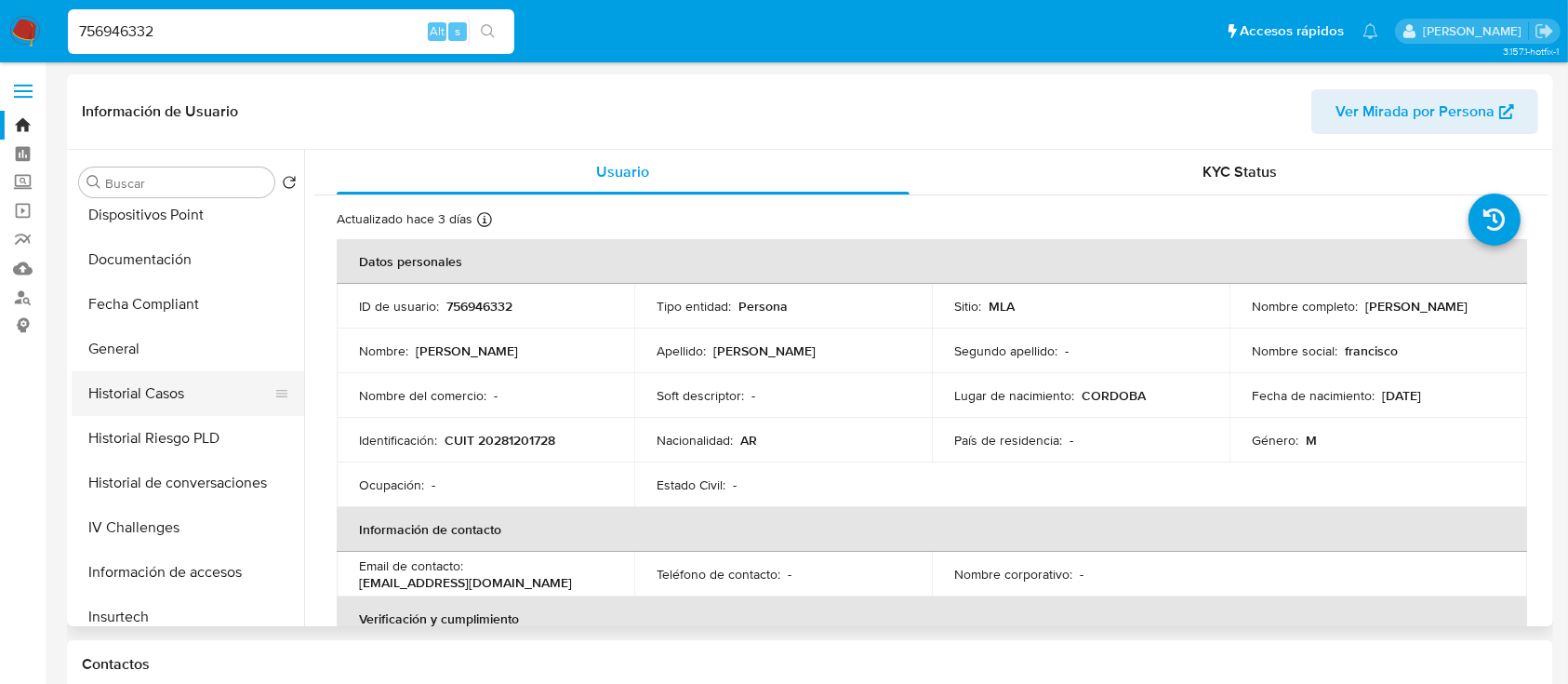
click at [188, 385] on button "Historial Casos" at bounding box center [181, 393] width 218 height 45
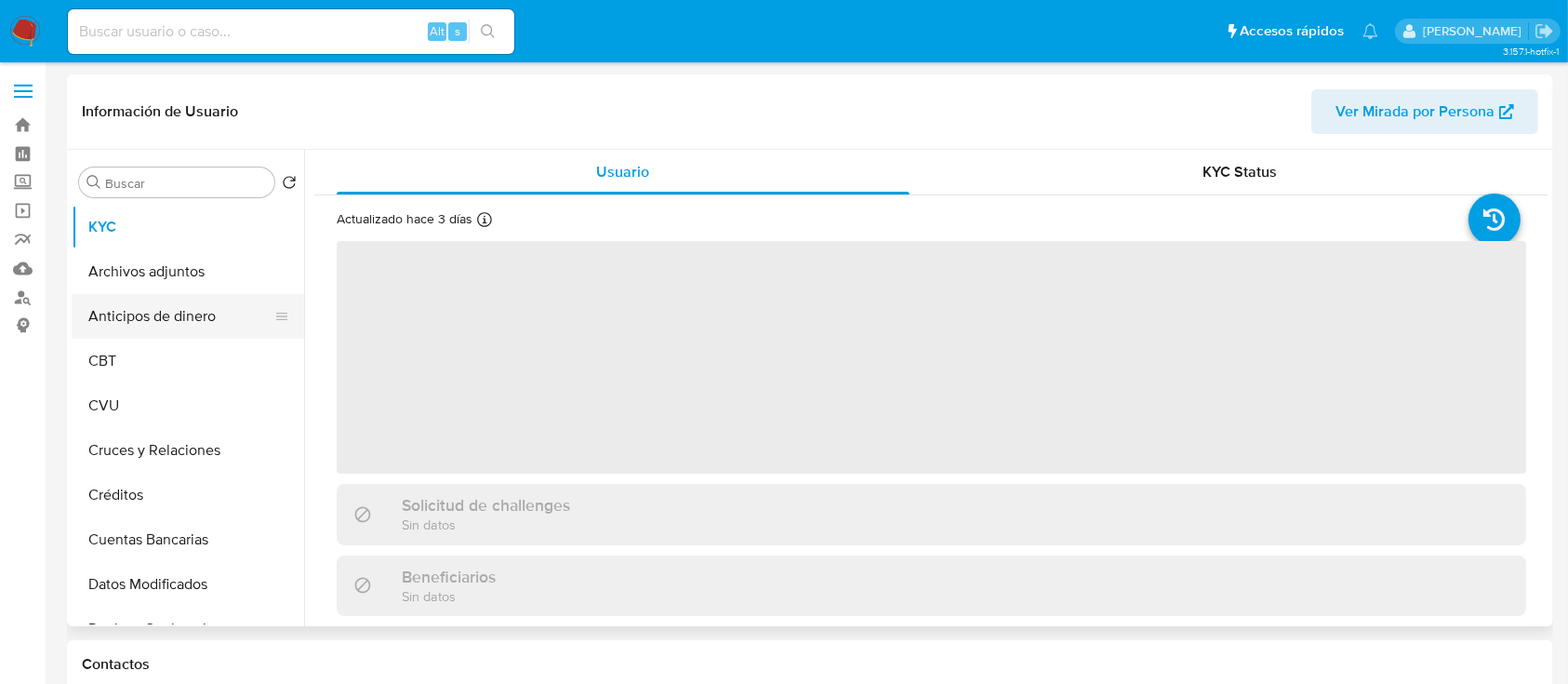
click at [205, 295] on button "Anticipos de dinero" at bounding box center [181, 315] width 218 height 45
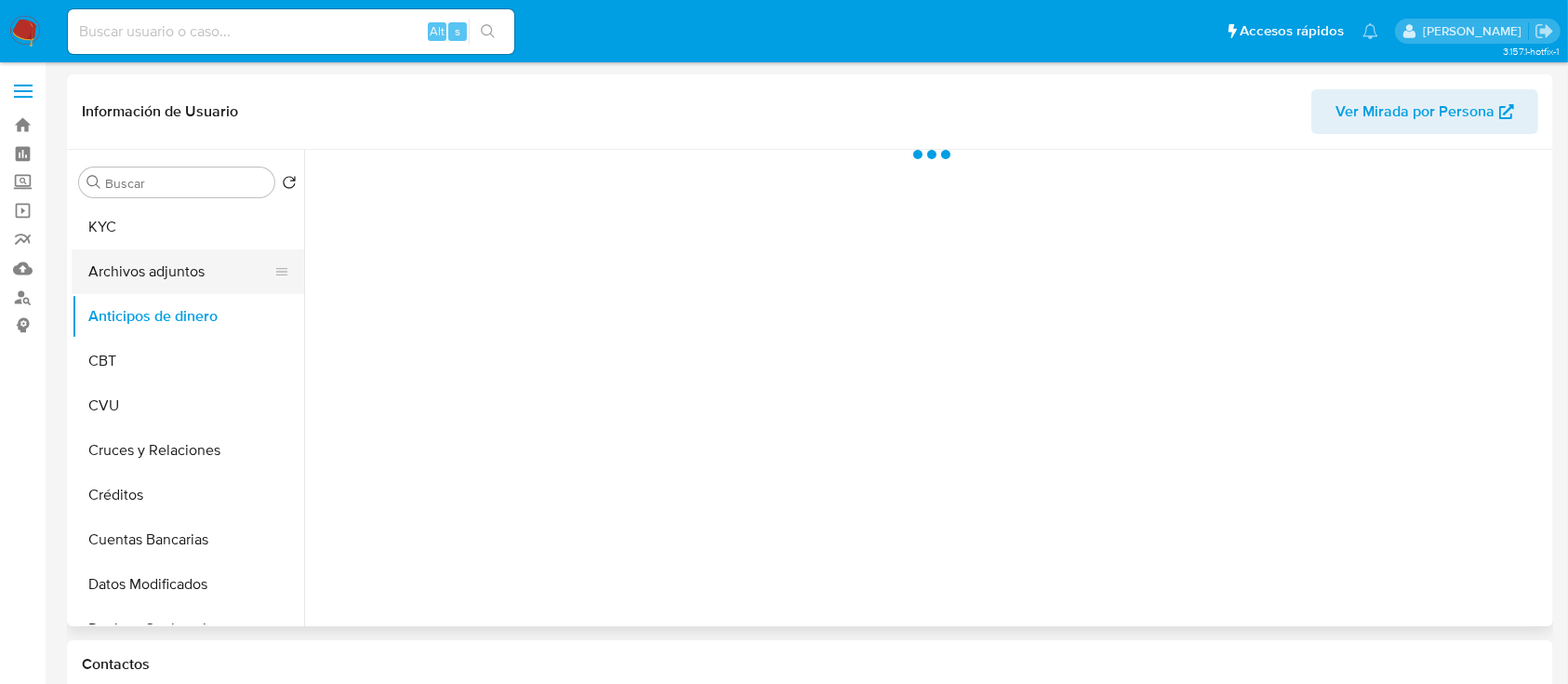
click at [205, 265] on button "Archivos adjuntos" at bounding box center [181, 271] width 218 height 45
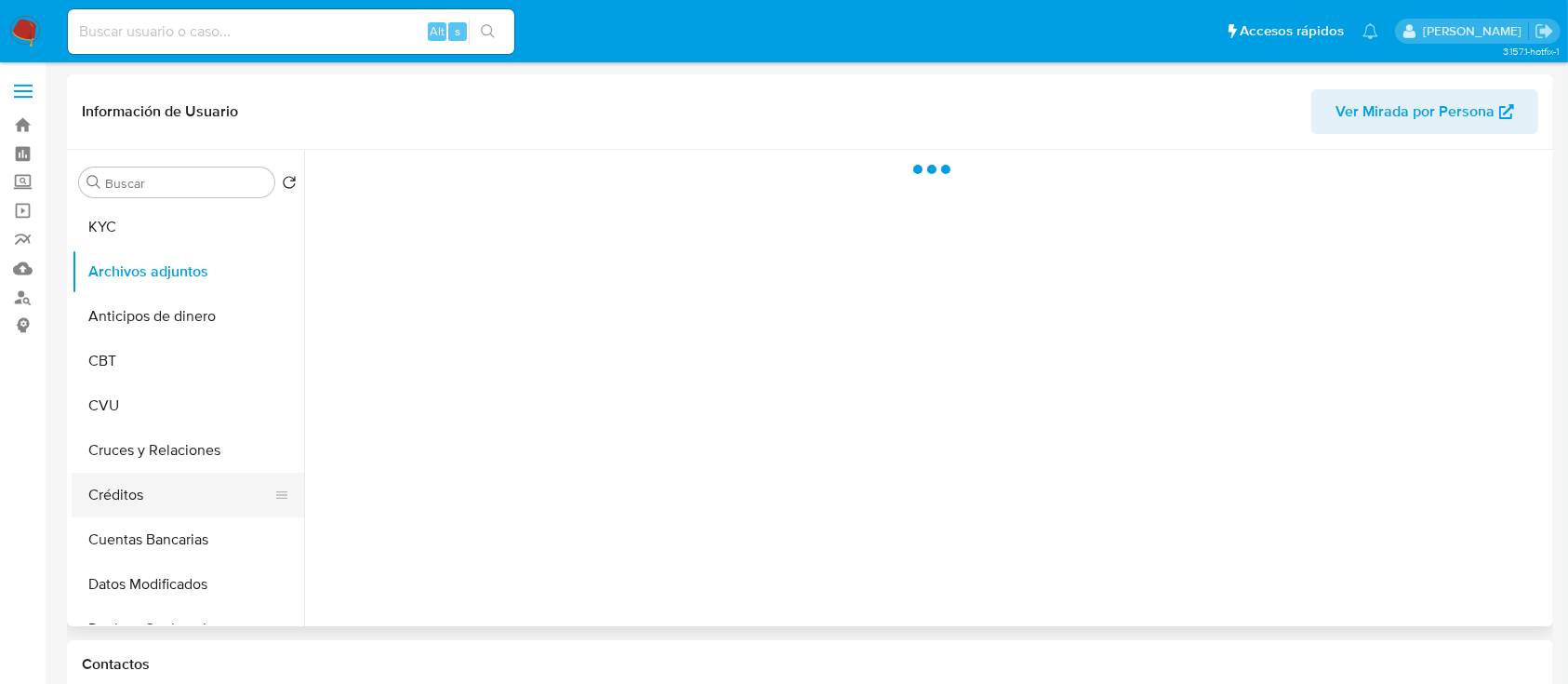
select select "10"
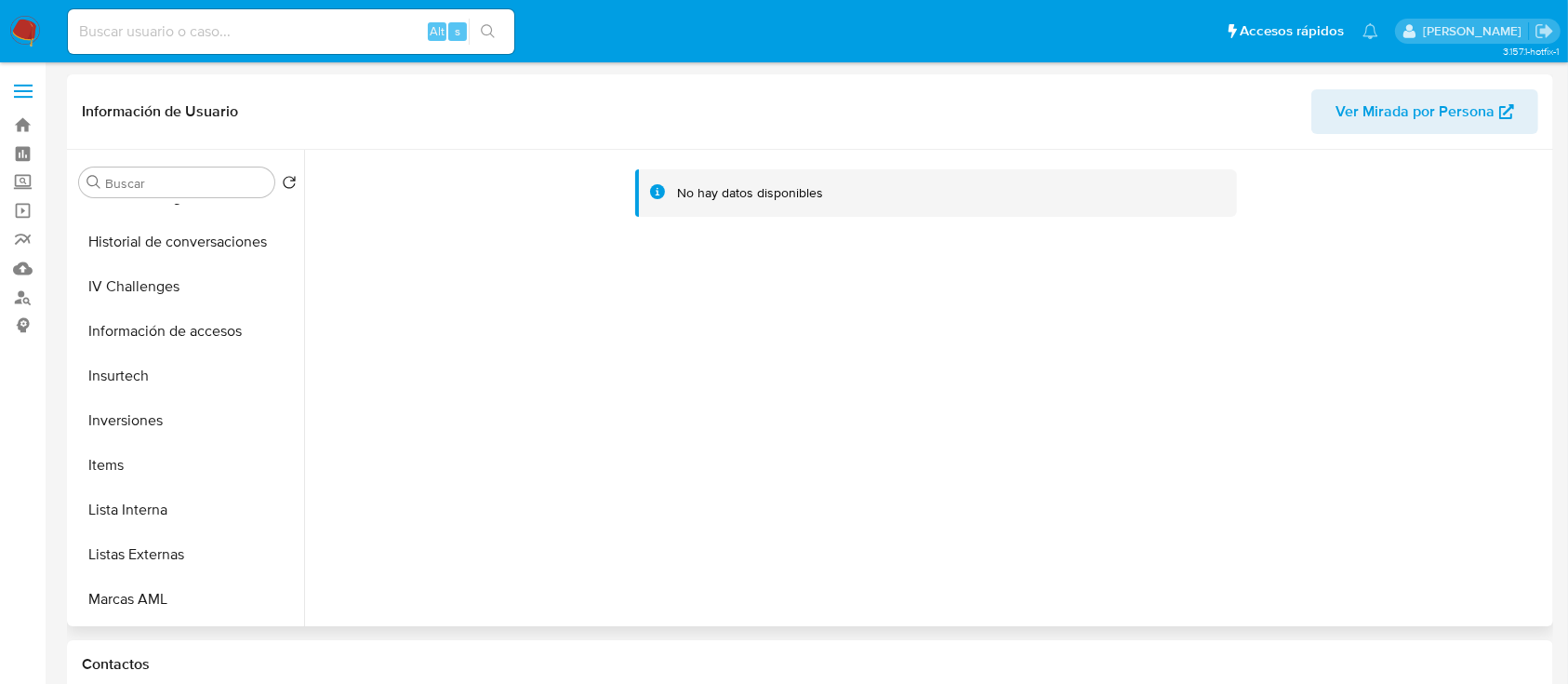
scroll to position [876, 0]
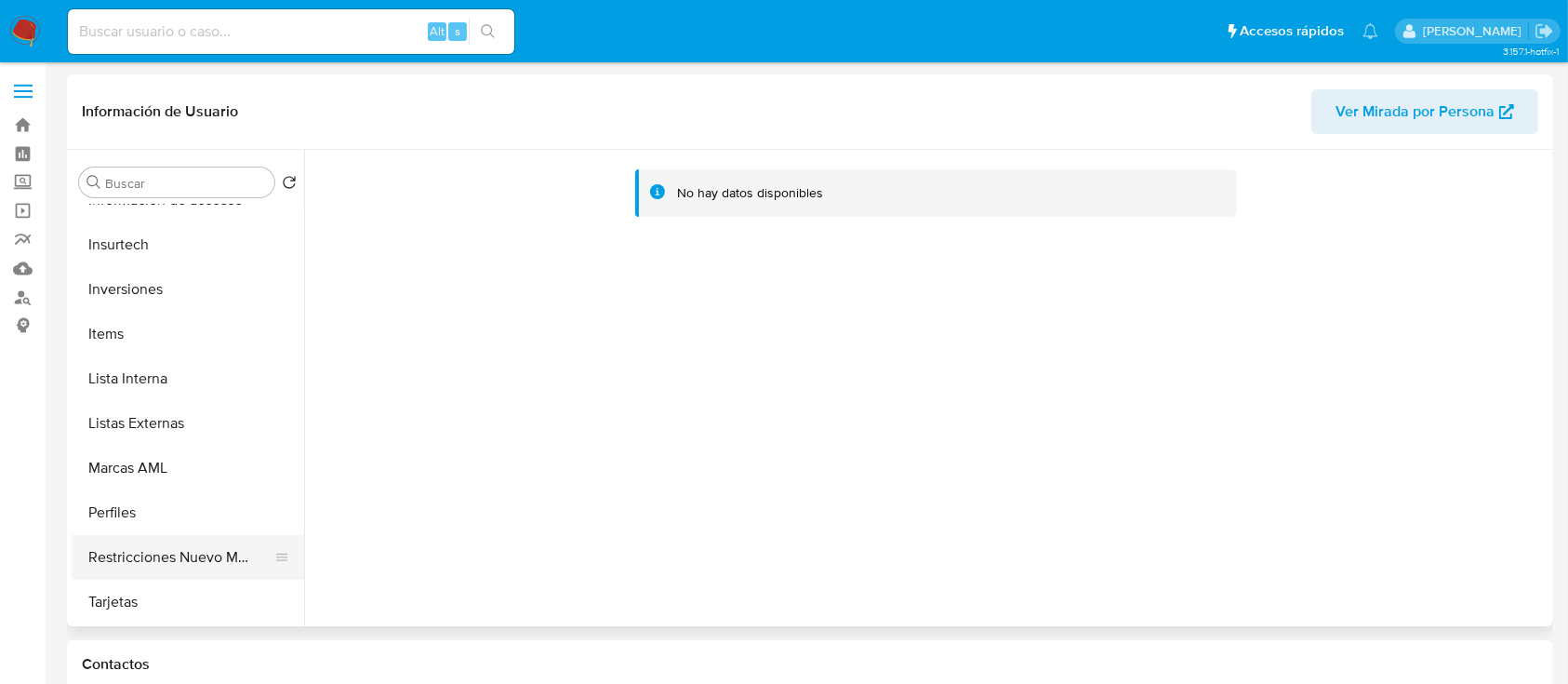
click at [188, 541] on button "Restricciones Nuevo Mundo" at bounding box center [181, 557] width 218 height 45
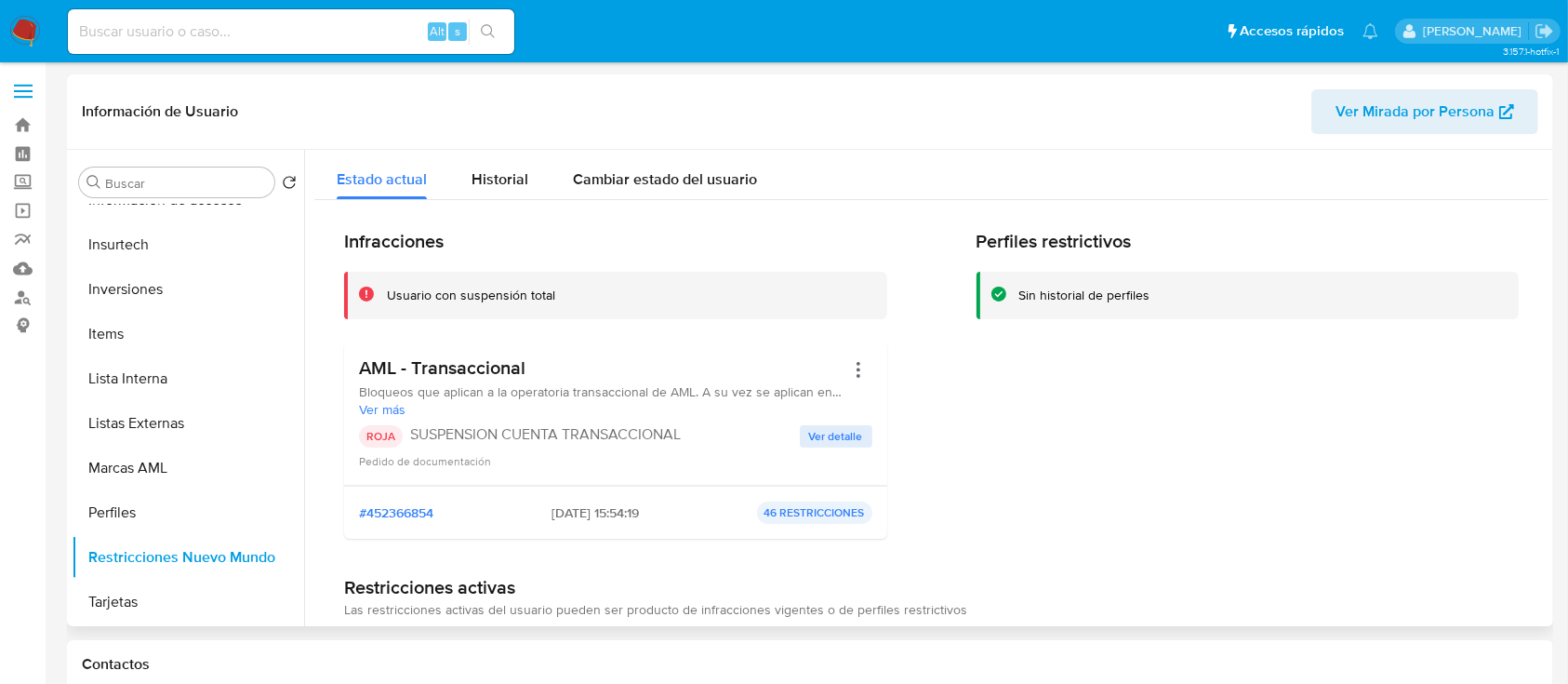
click at [829, 440] on span "Ver detalle" at bounding box center [836, 437] width 54 height 19
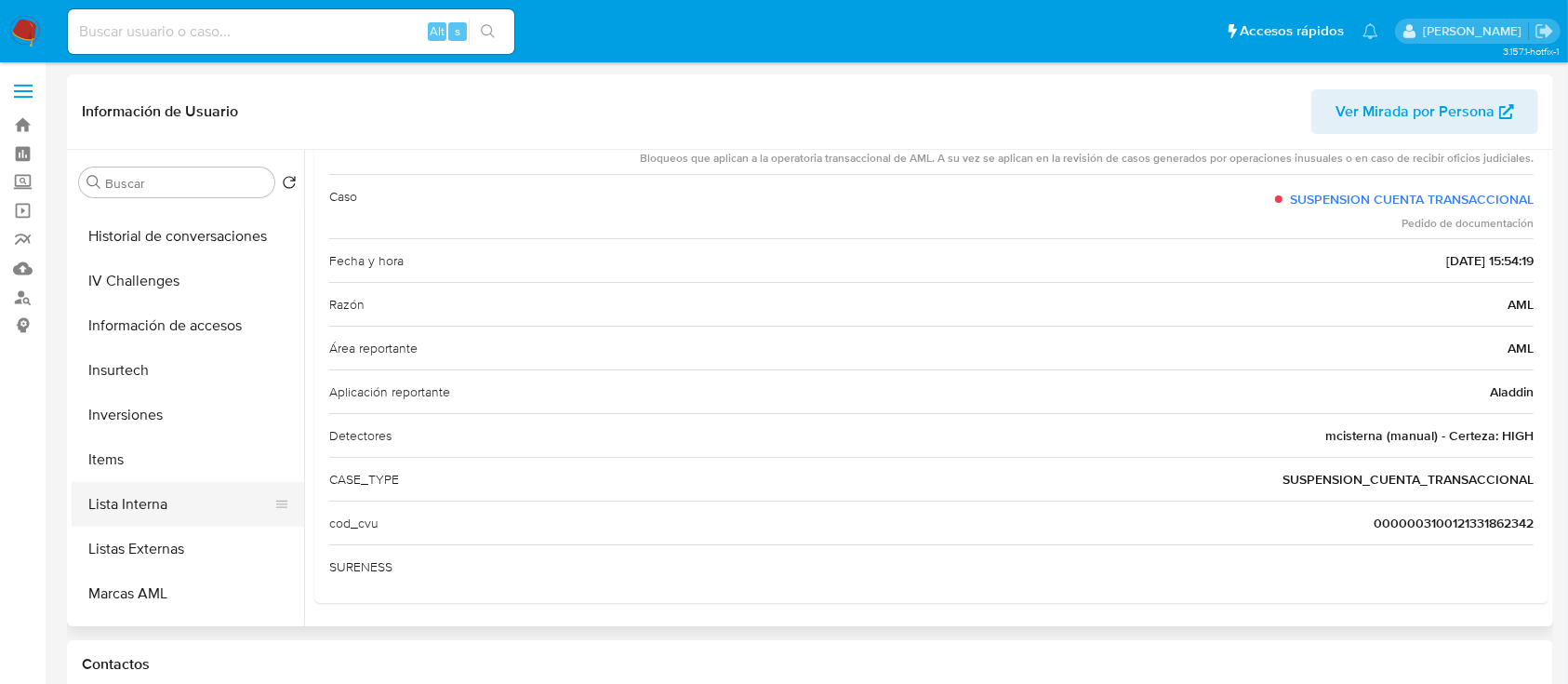
scroll to position [627, 0]
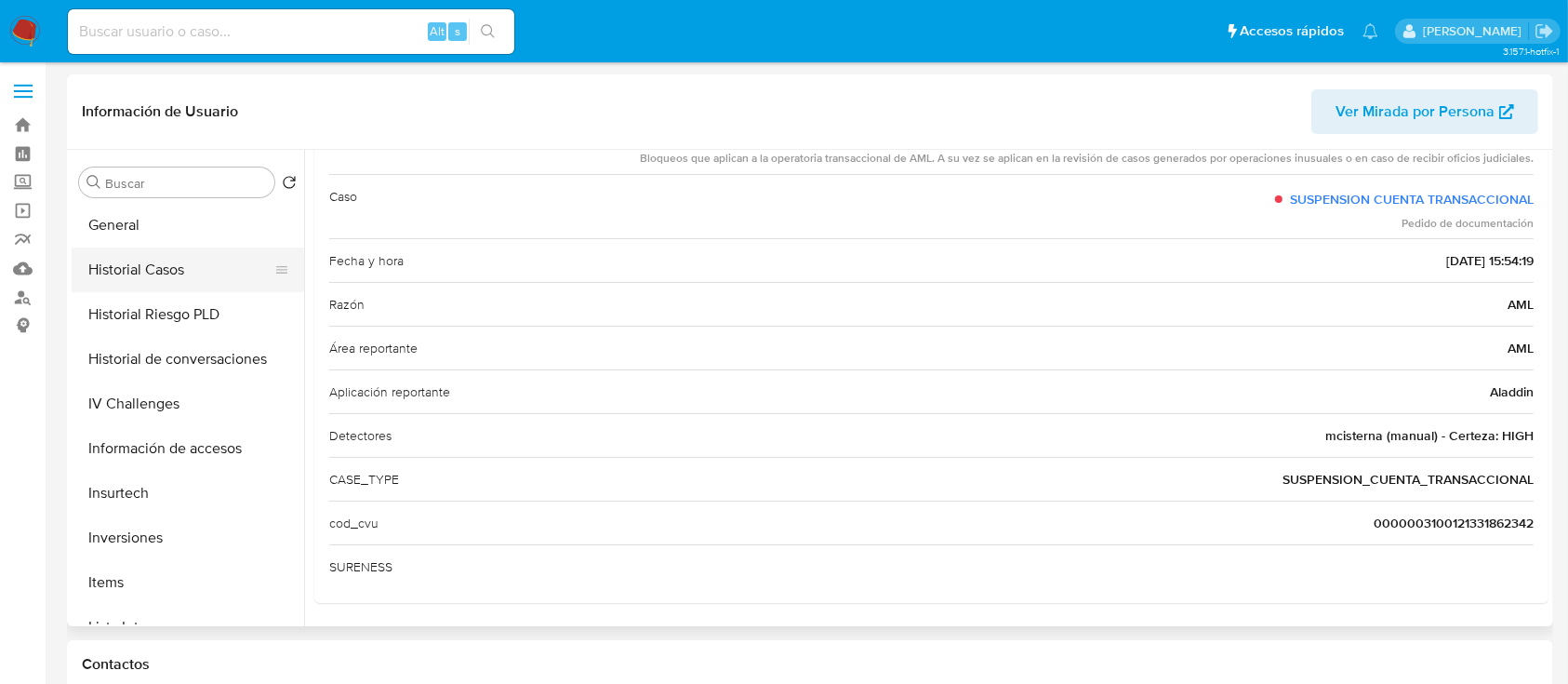
click at [208, 262] on button "Historial Casos" at bounding box center [181, 269] width 218 height 45
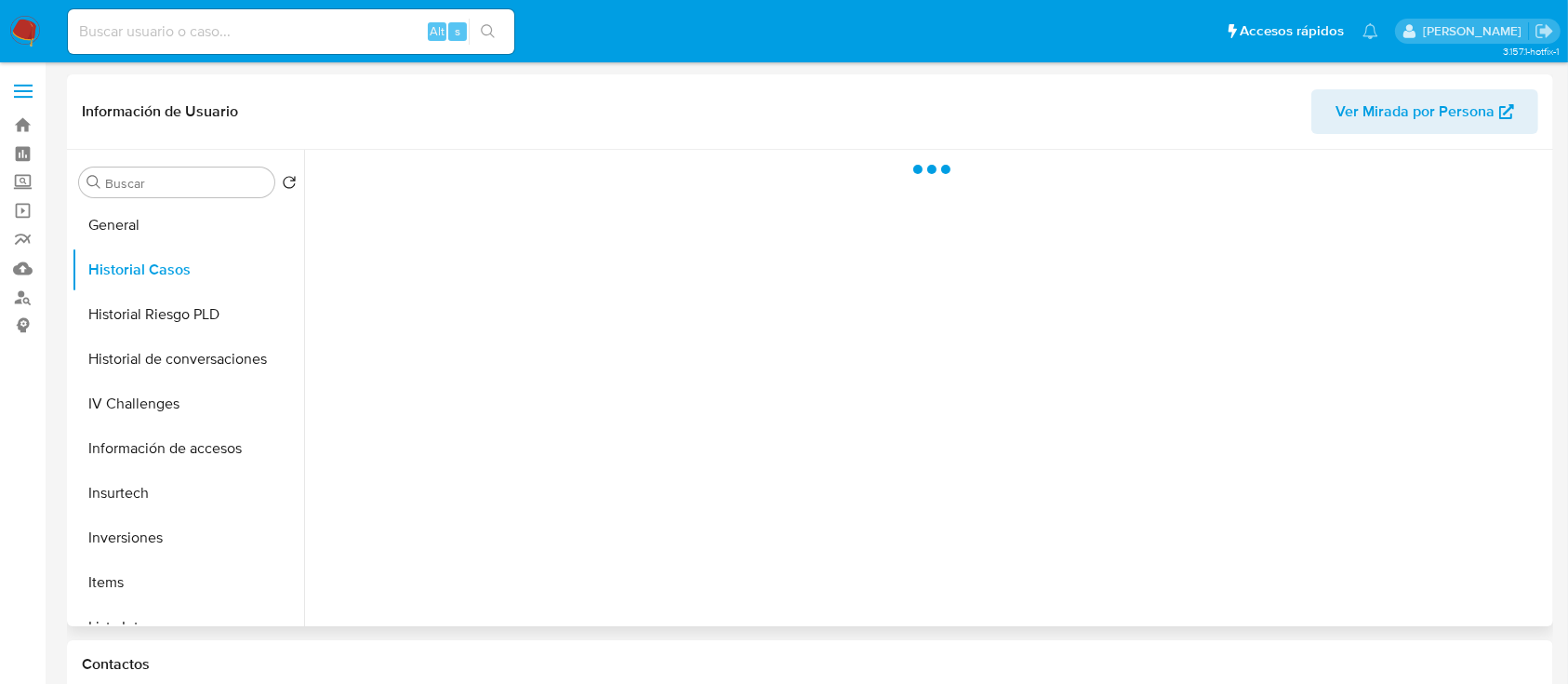
scroll to position [0, 0]
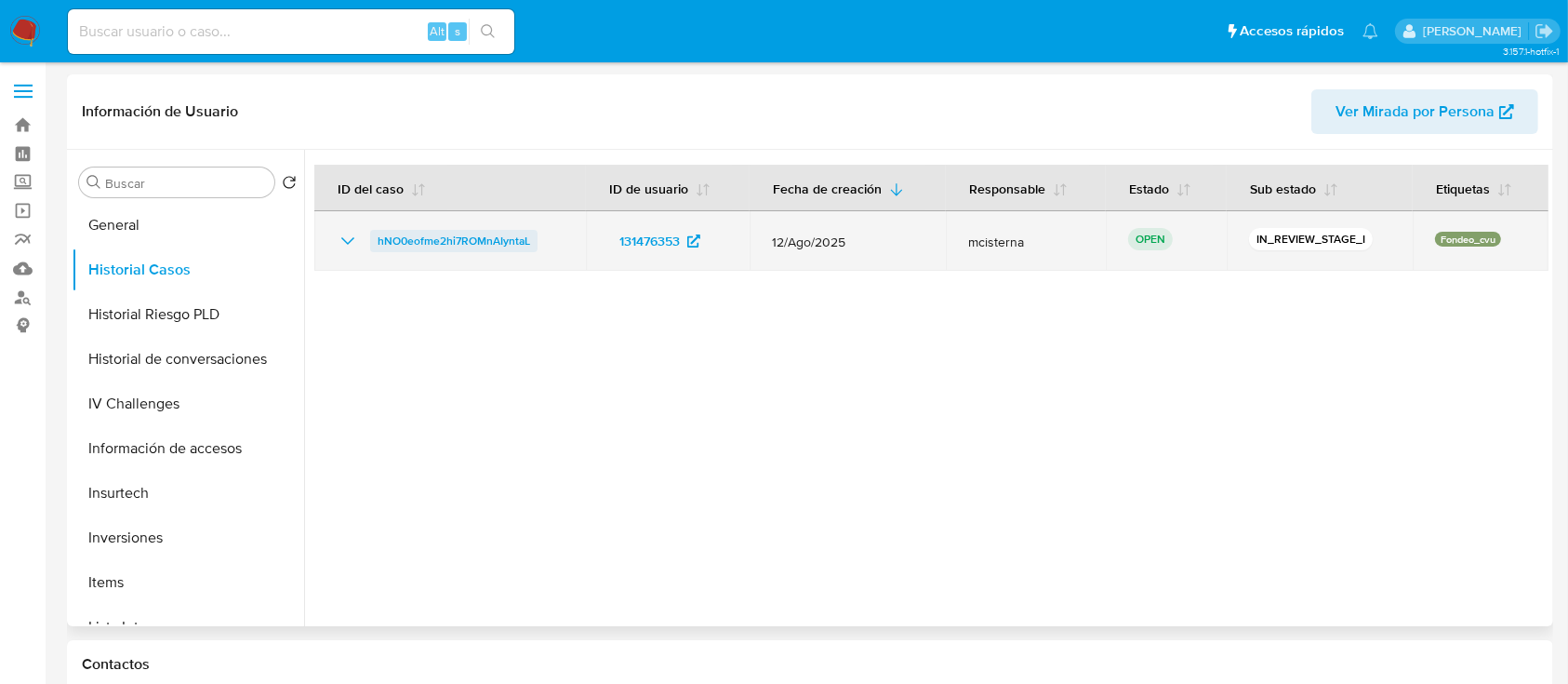
click at [491, 249] on span "hNO0eofme2hi7ROMnAIyntaL" at bounding box center [454, 242] width 152 height 23
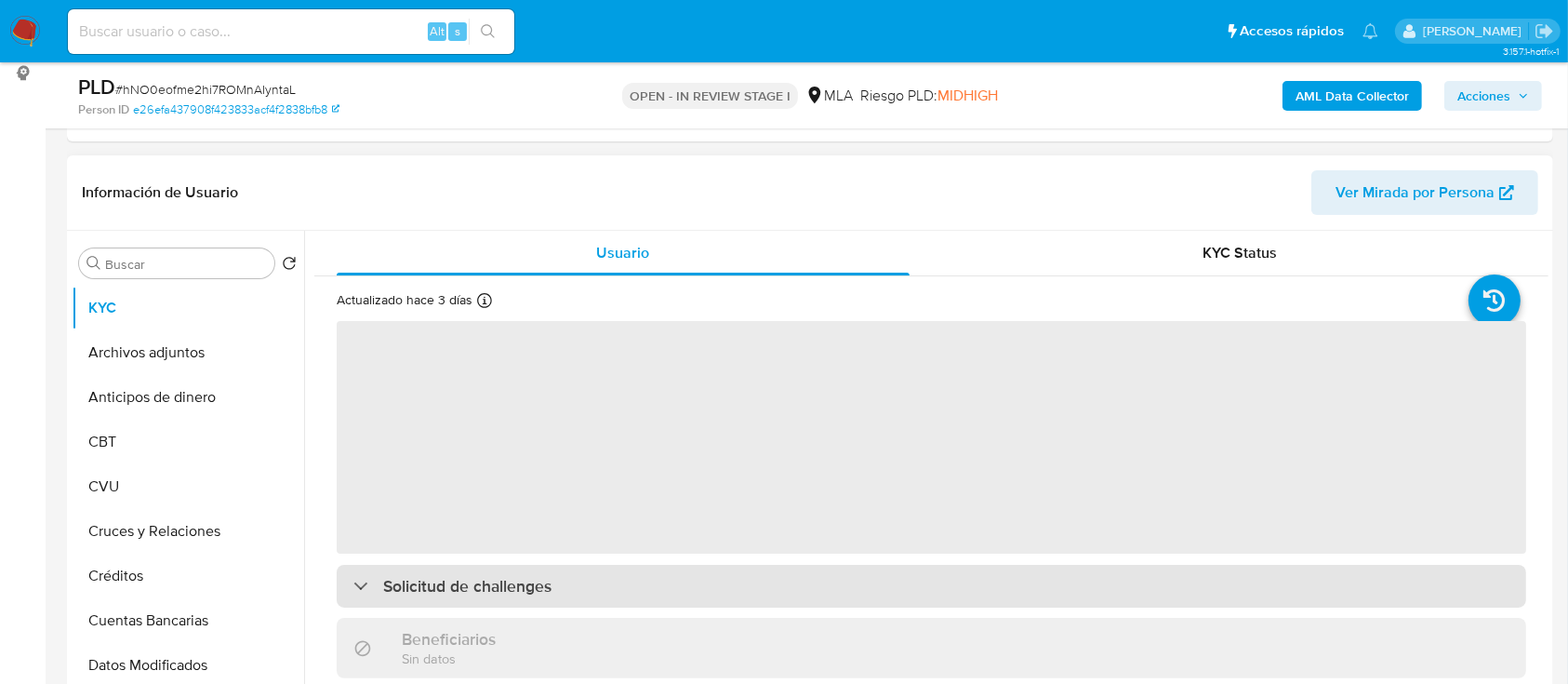
scroll to position [372, 0]
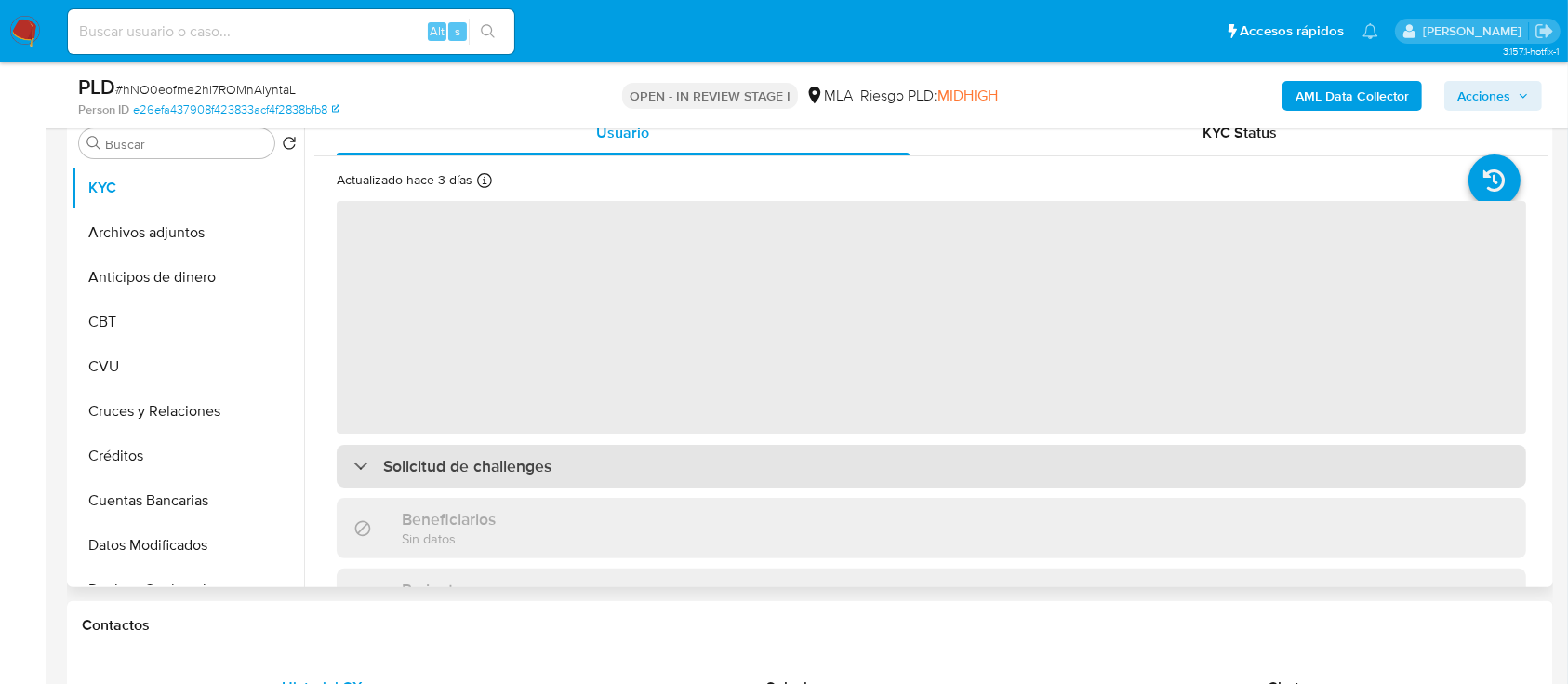
select select "10"
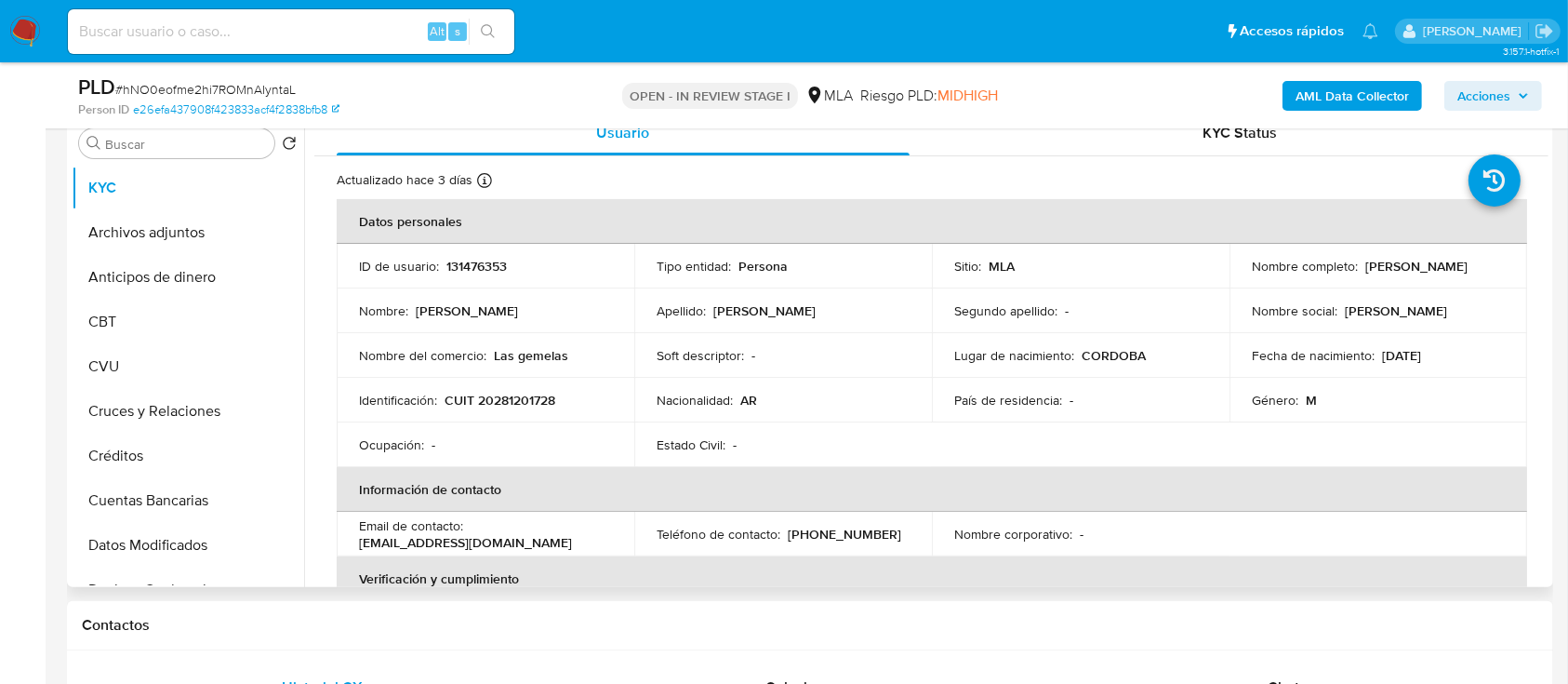
click at [472, 258] on p "131476353" at bounding box center [477, 266] width 61 height 17
copy p "131476353"
click at [27, 23] on img at bounding box center [25, 31] width 31 height 31
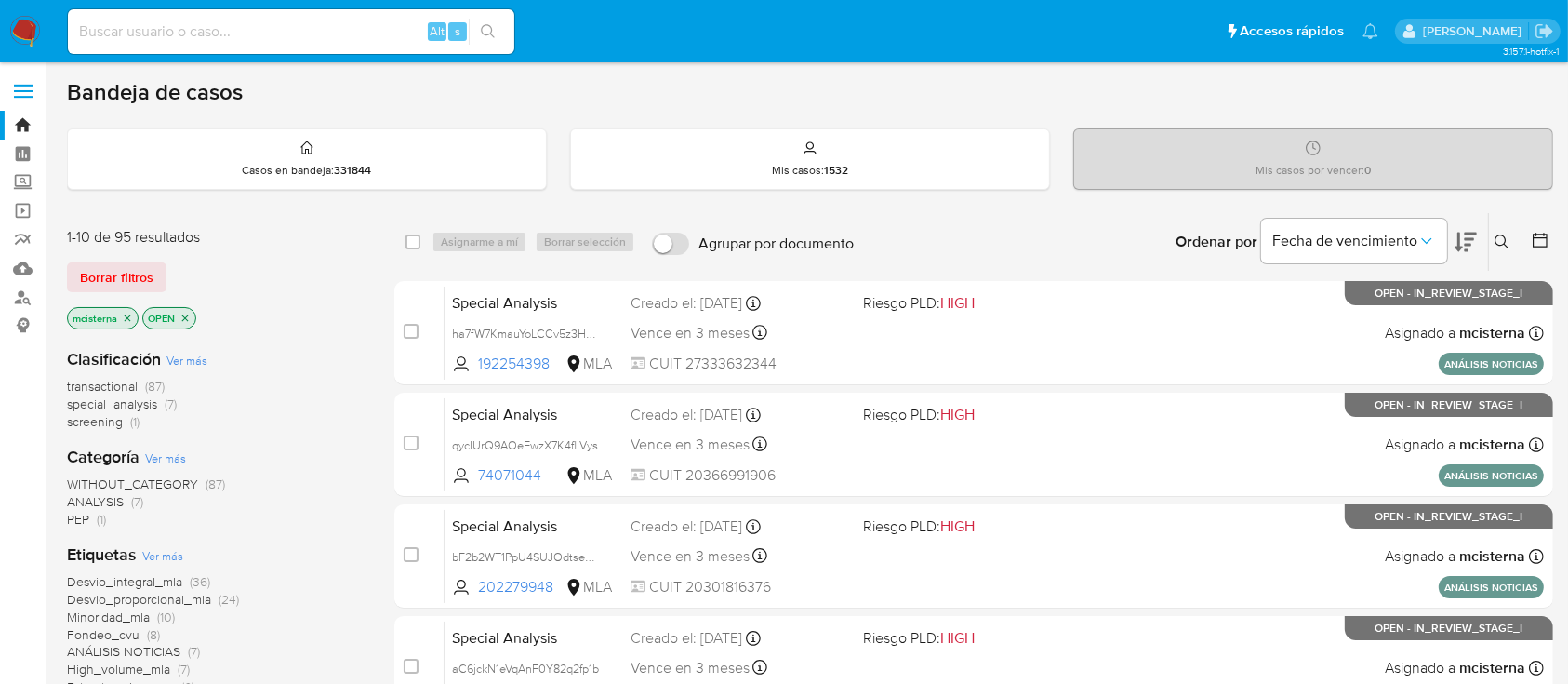
click at [378, 27] on input at bounding box center [292, 32] width 447 height 25
paste input "chHpteVuluuKpZcZymsLJtA8"
type input "chHpteVuluuKpZcZymsLJtA8"
click at [475, 27] on button "search-icon" at bounding box center [488, 32] width 38 height 27
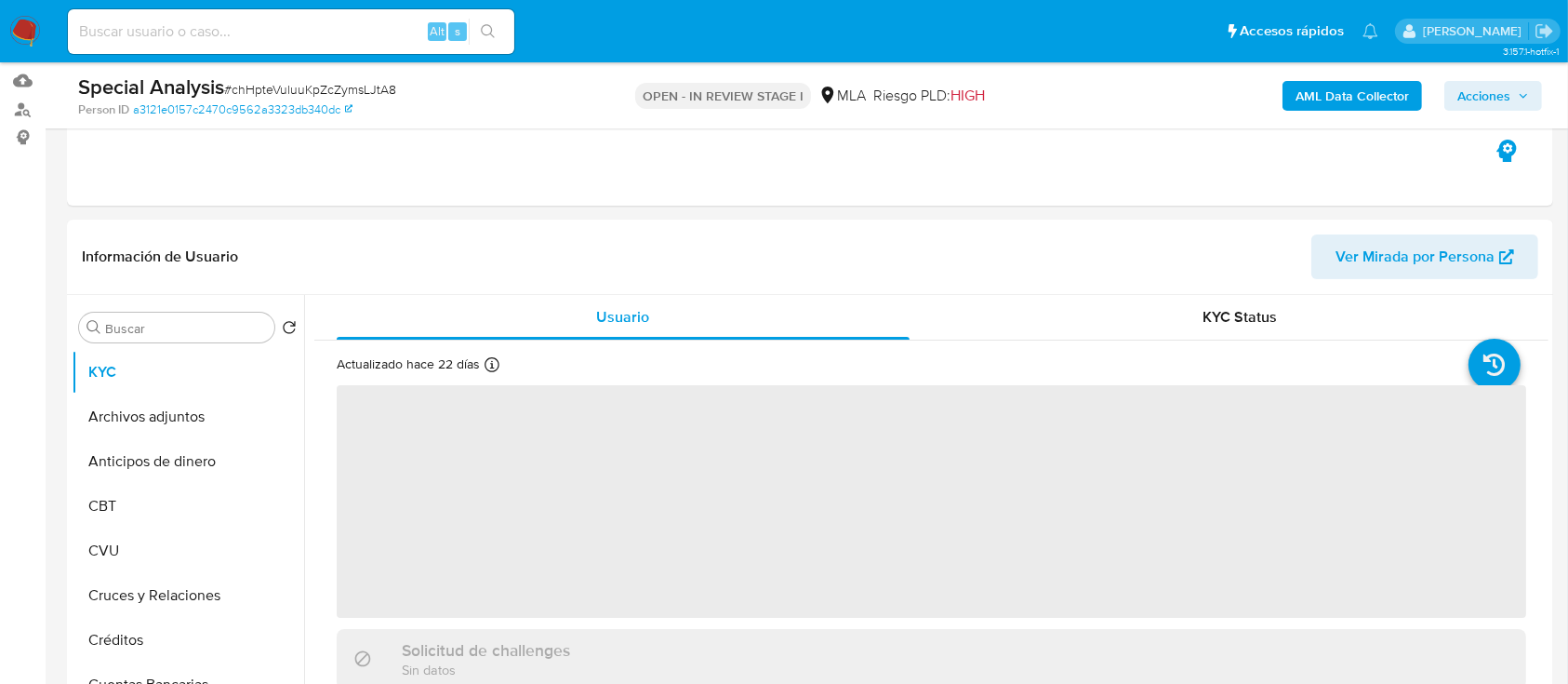
scroll to position [496, 0]
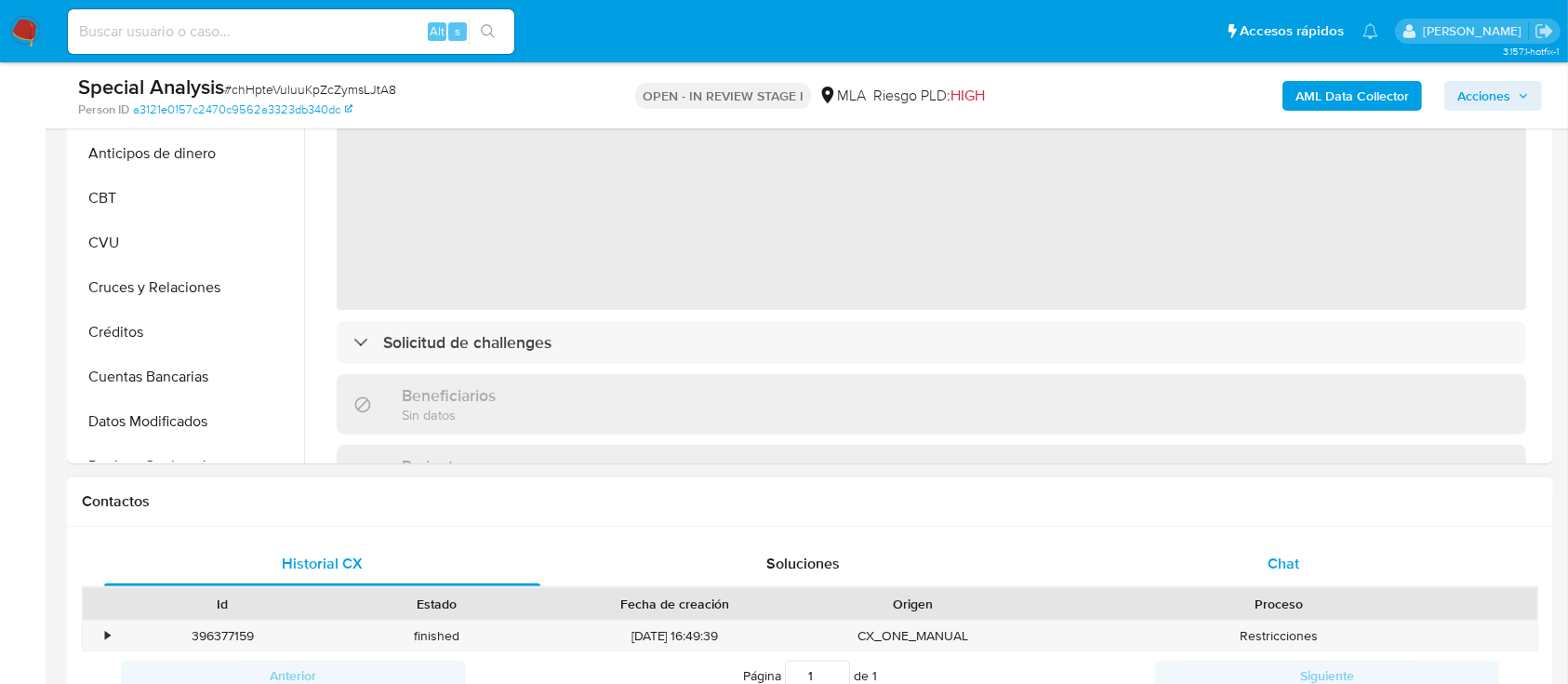
click at [1270, 558] on span "Chat" at bounding box center [1283, 564] width 31 height 22
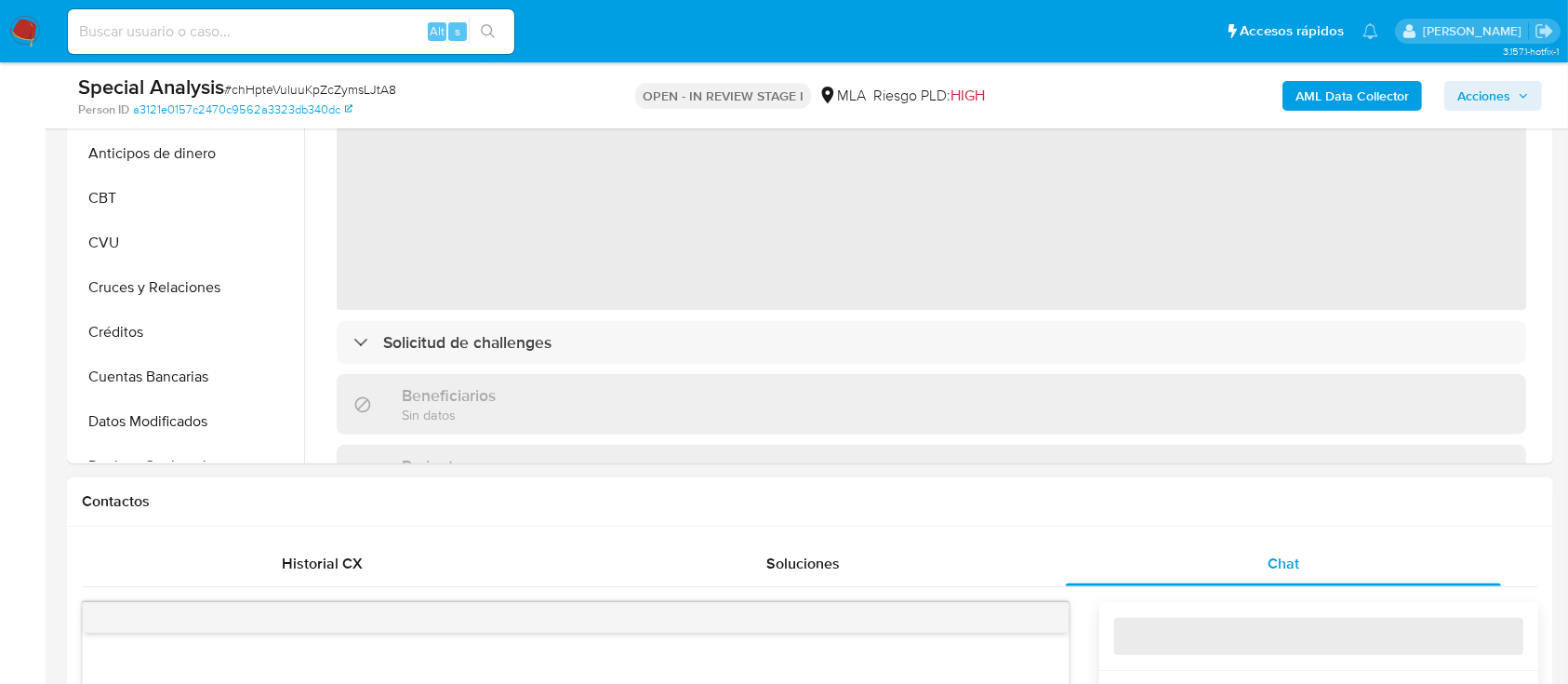
scroll to position [745, 0]
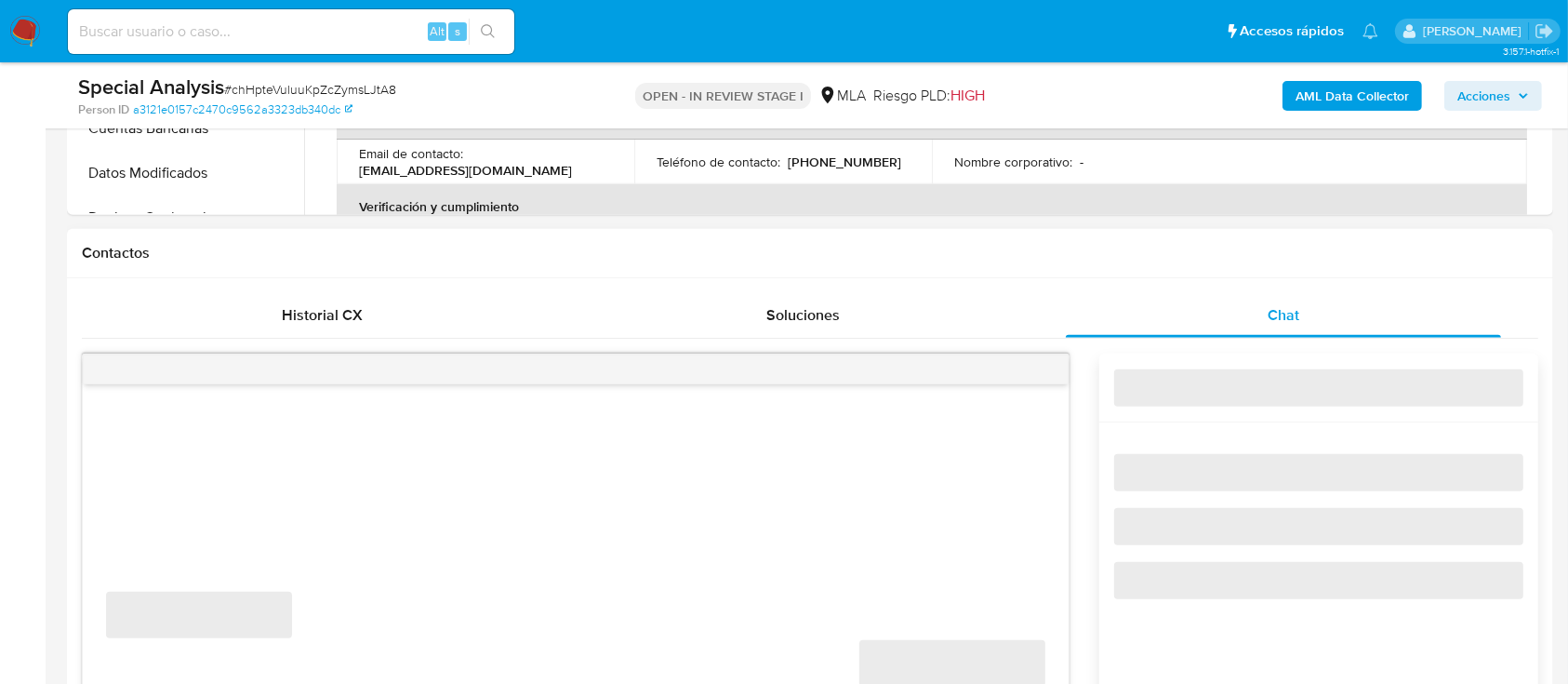
select select "10"
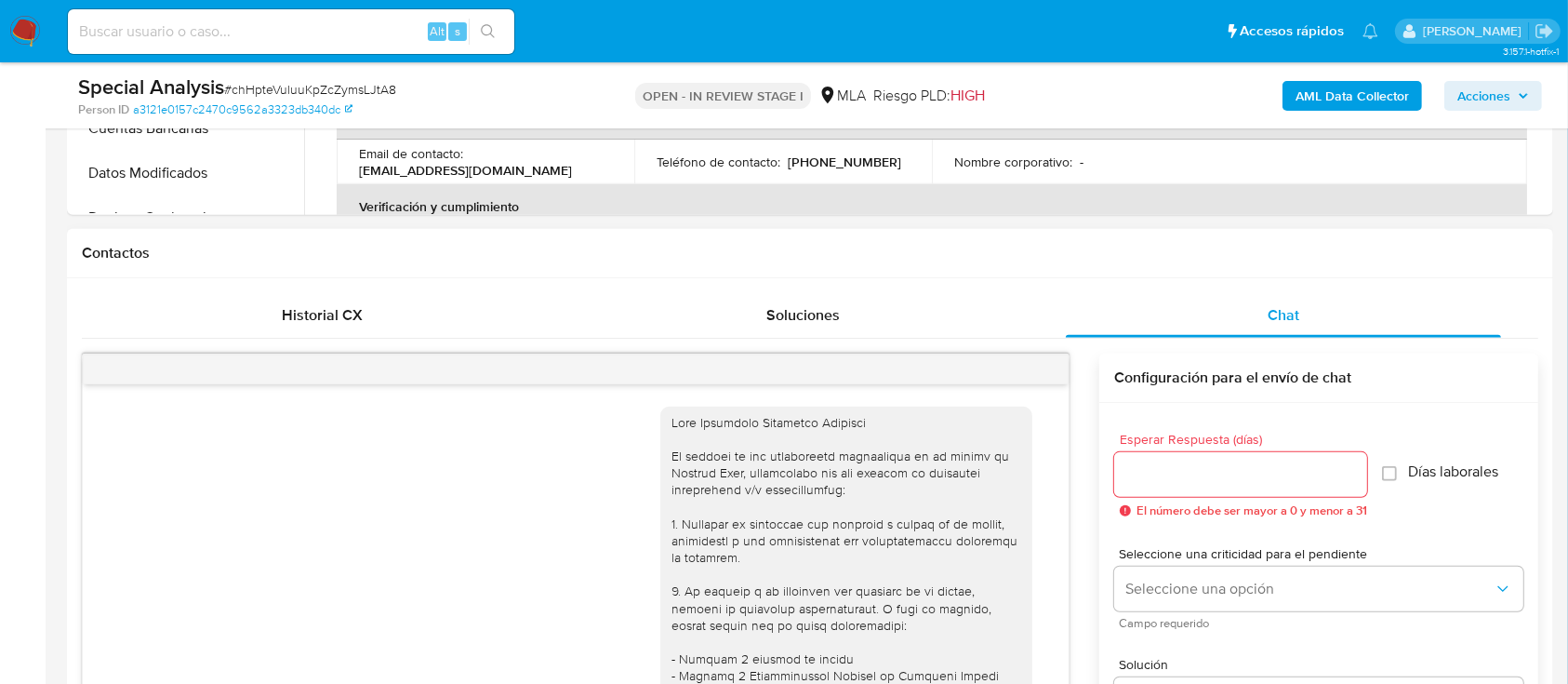
scroll to position [623, 0]
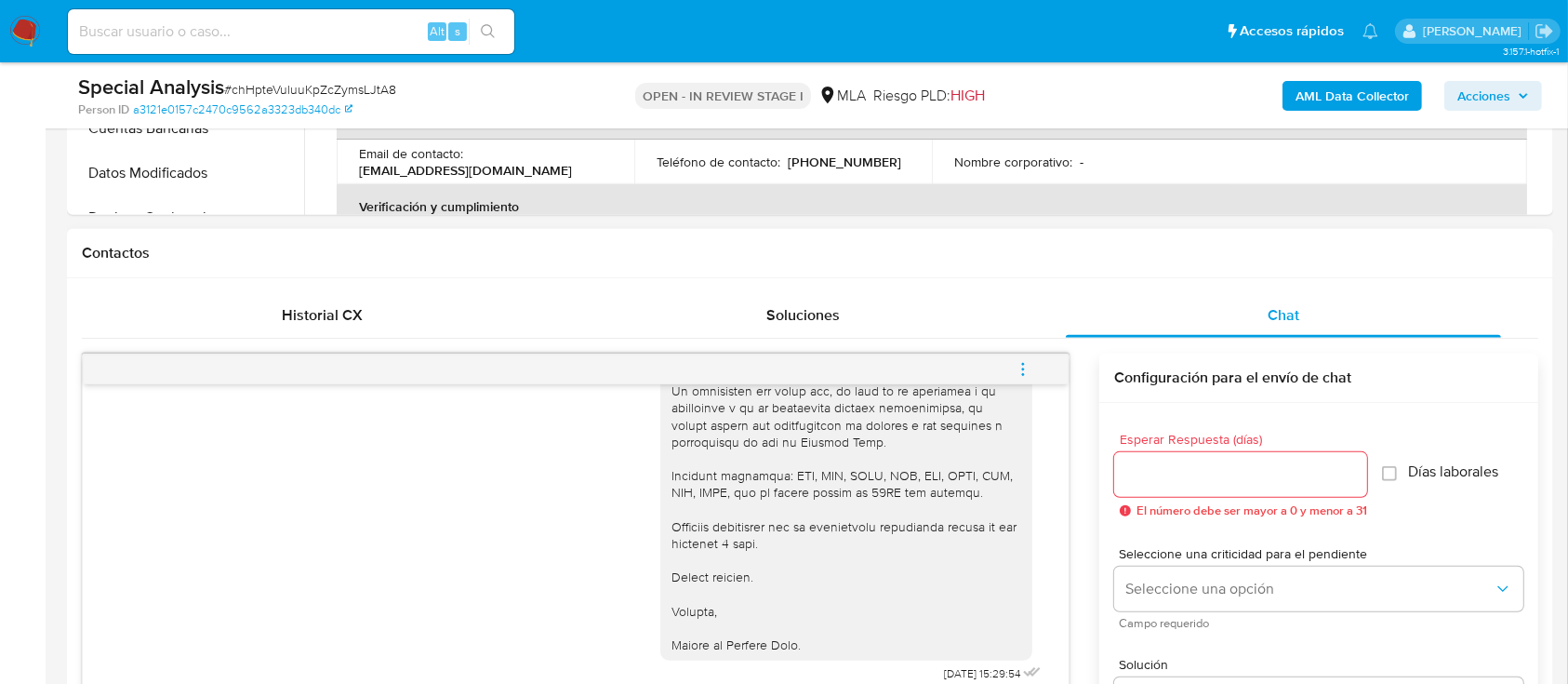
click at [1012, 347] on button "menu-action" at bounding box center [1023, 369] width 62 height 45
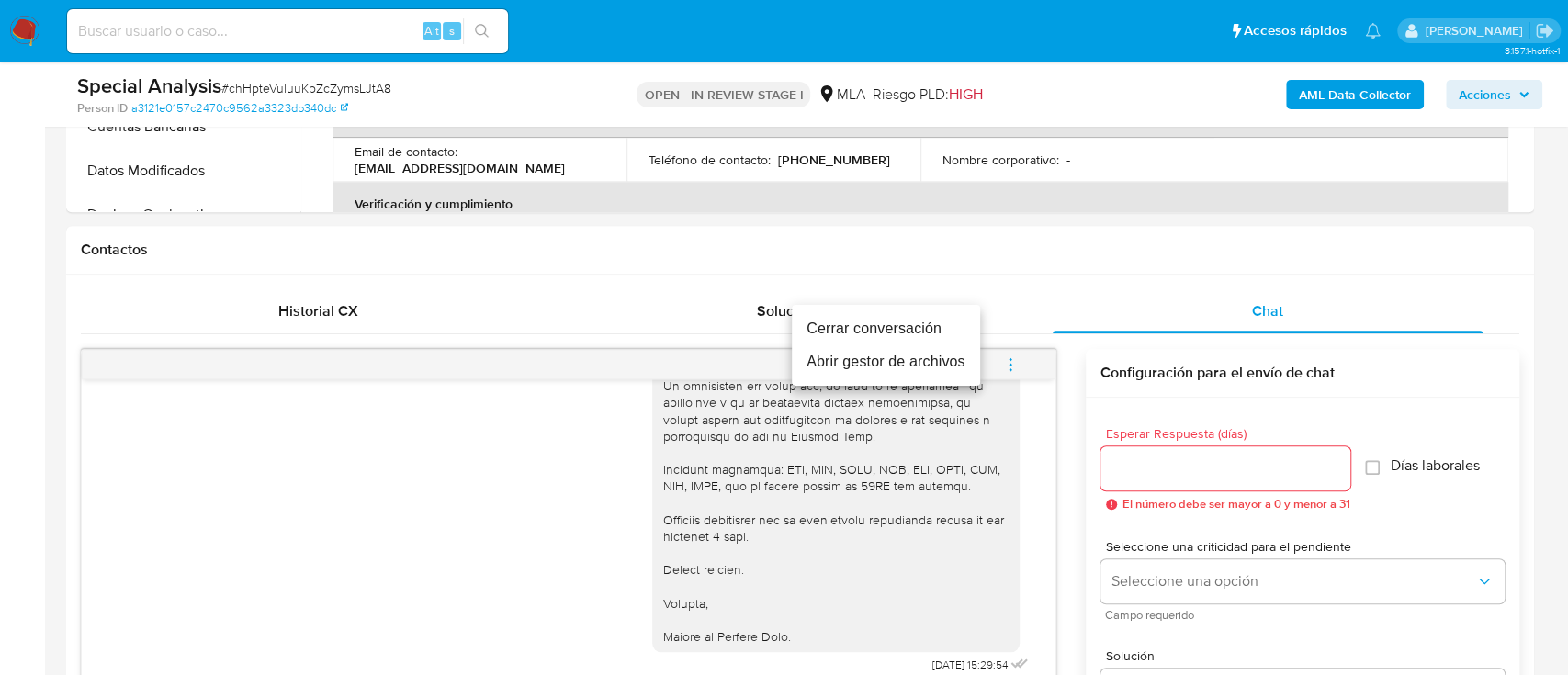
click at [872, 309] on ul "Cerrar conversación Abrir gestor de archivos" at bounding box center [885, 345] width 188 height 80
click at [867, 317] on li "Cerrar conversación" at bounding box center [885, 328] width 188 height 33
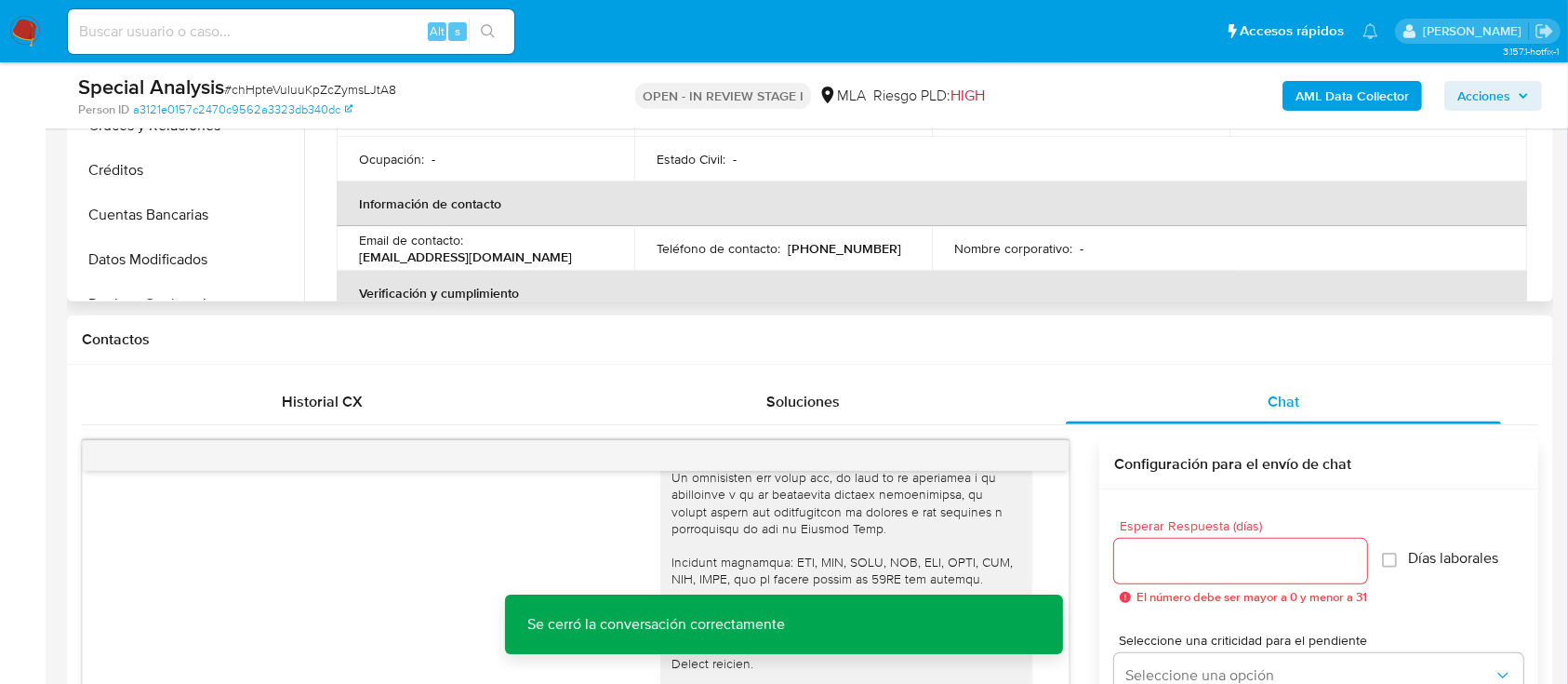
scroll to position [620, 0]
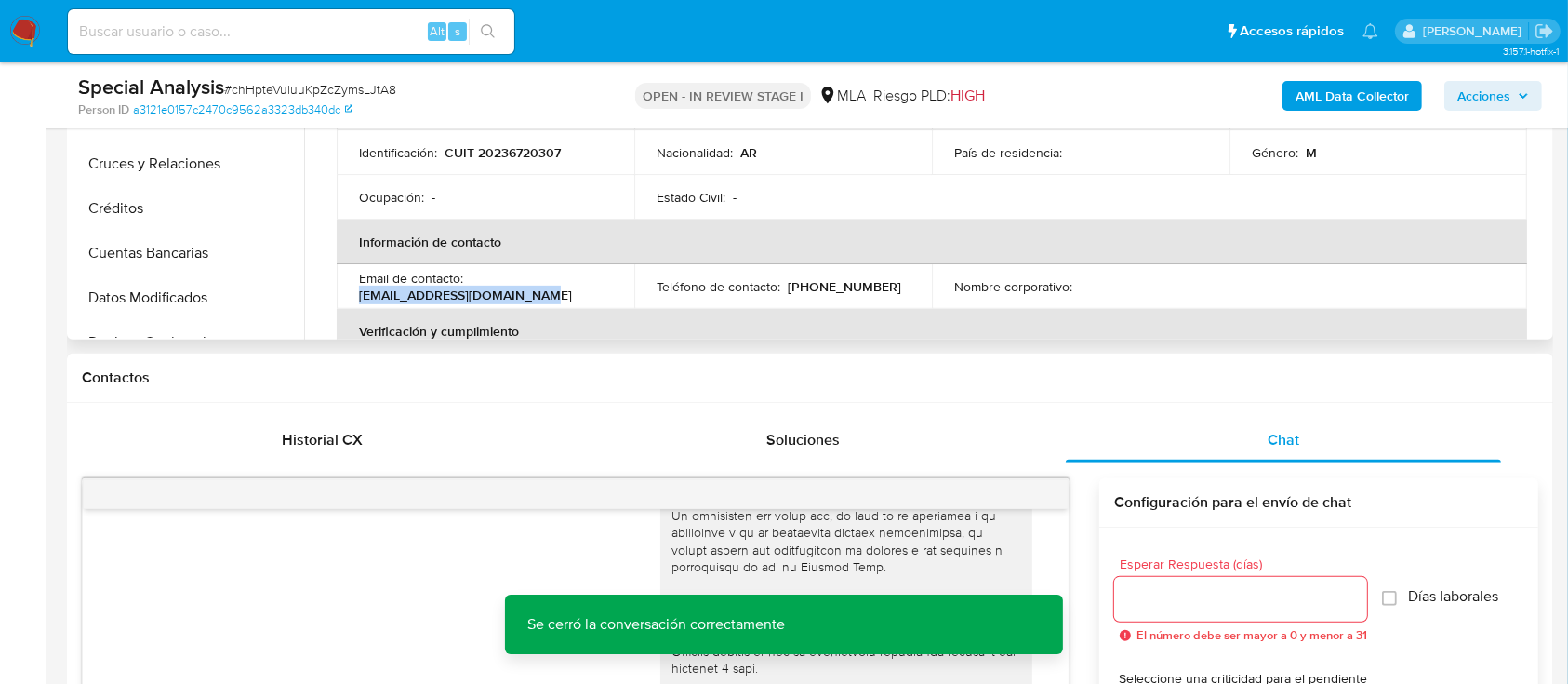
drag, startPoint x: 360, startPoint y: 294, endPoint x: 585, endPoint y: 294, distance: 225.0
click at [585, 294] on div "Email de contacto : christianmdp74@hotmail.com" at bounding box center [485, 286] width 253 height 33
copy p "christianmdp74@hotmail.com"
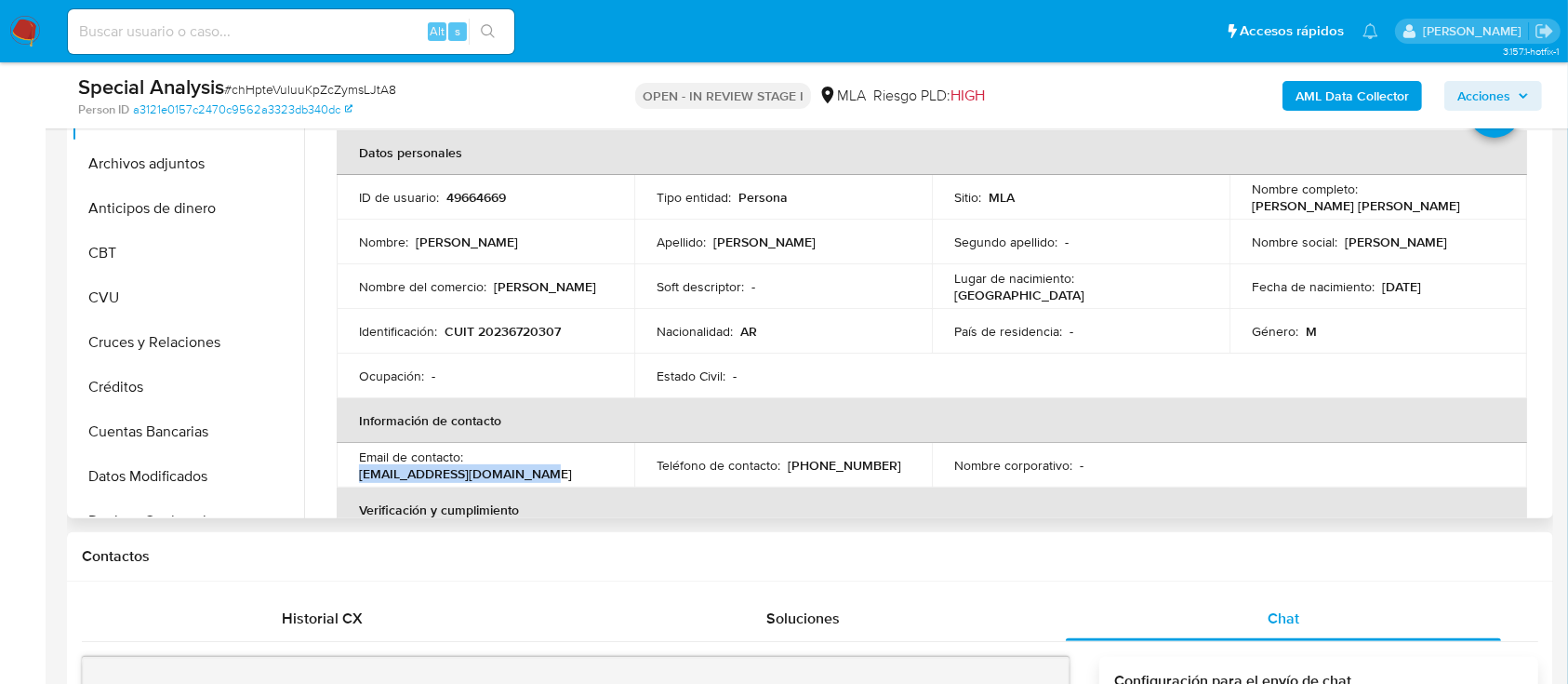
scroll to position [124, 0]
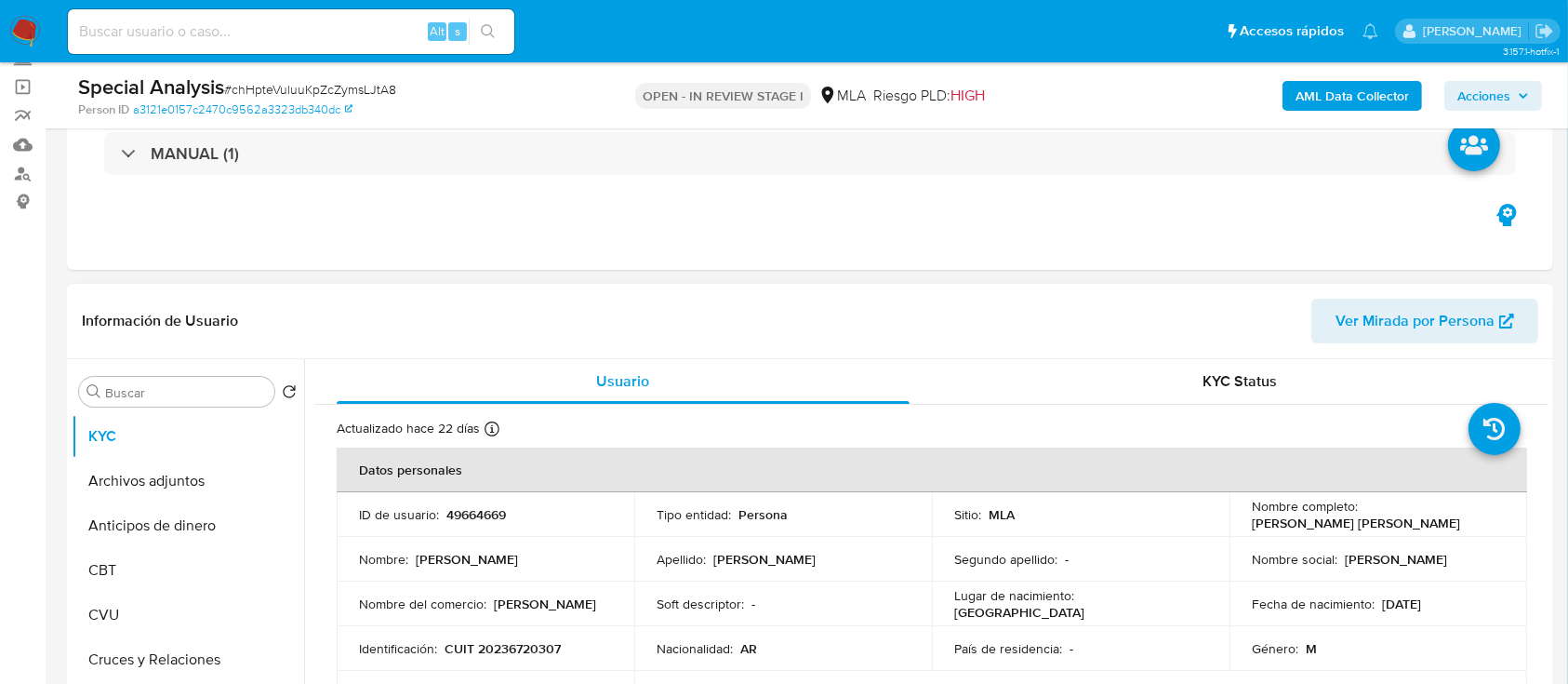
drag, startPoint x: 1249, startPoint y: 520, endPoint x: 1423, endPoint y: 520, distance: 174.0
click at [1423, 520] on div "Nombre completo : Christian Adalberto Holtkamp" at bounding box center [1378, 514] width 253 height 33
copy p "Christian Adalberto Holtkamp"
click at [307, 27] on input at bounding box center [292, 32] width 447 height 25
paste input "GAyevH16JH2eBgIKa4YGjp7g"
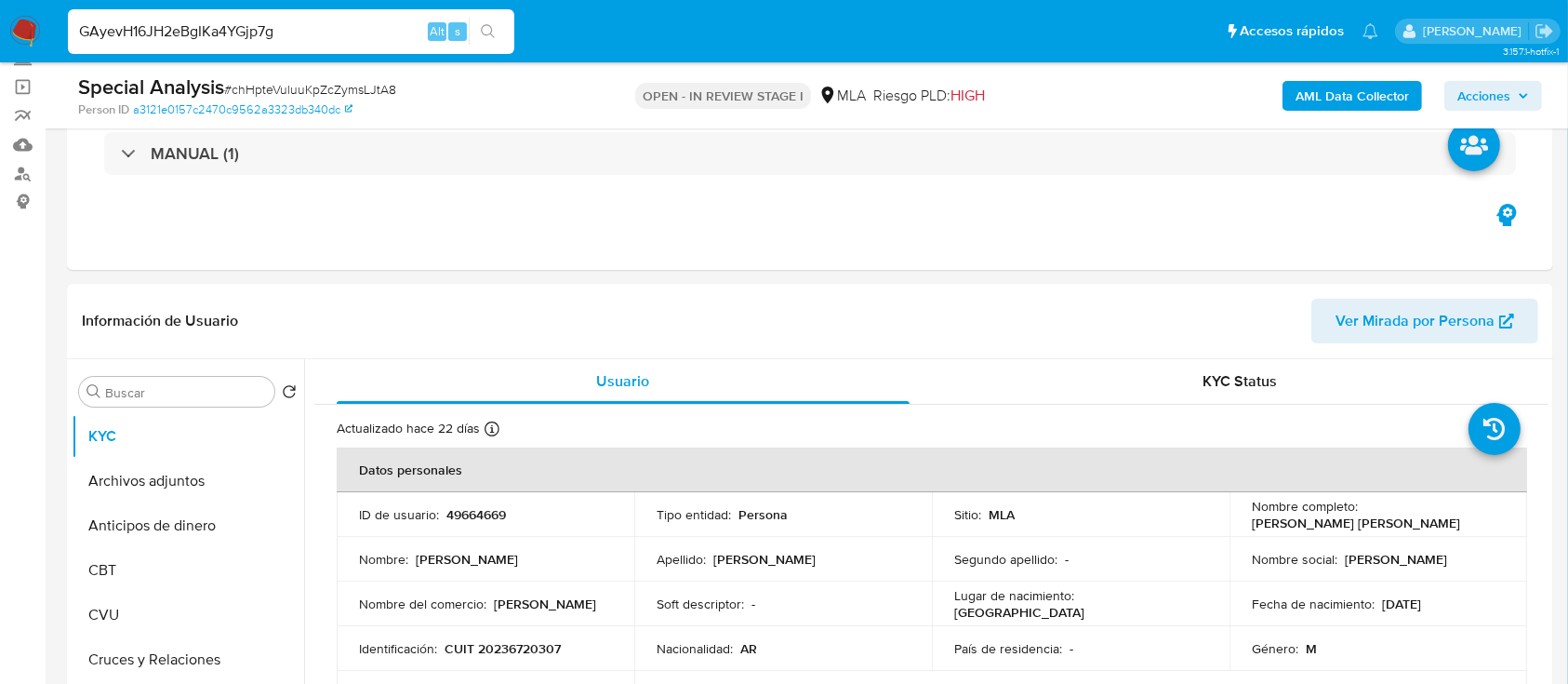
type input "GAyevH16JH2eBgIKa4YGjp7g"
click at [491, 31] on icon "search-icon" at bounding box center [488, 31] width 14 height 14
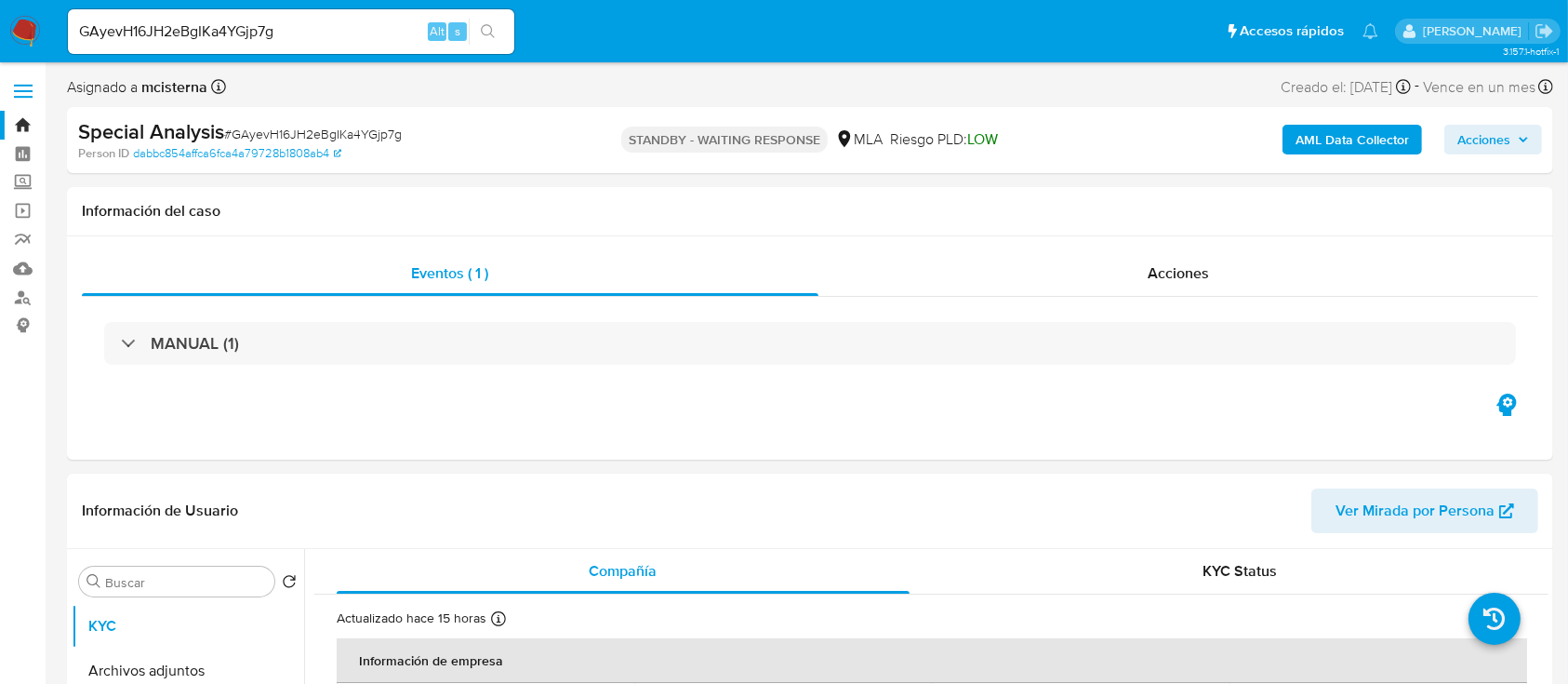
select select "10"
click at [388, 37] on input "GAyevH16JH2eBgIKa4YGjp7g" at bounding box center [292, 32] width 447 height 25
paste input "sina3NvO8uU1QUHB9AhozanV"
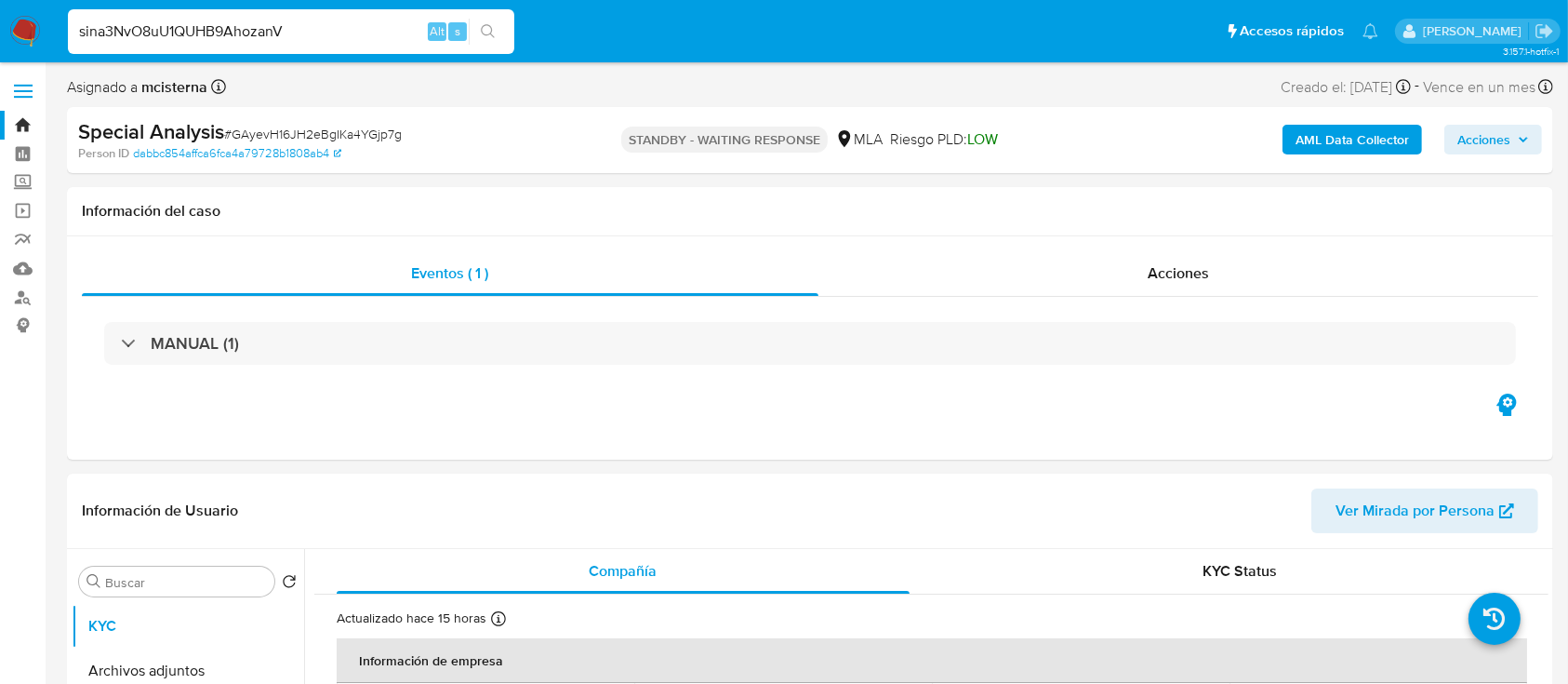
type input "sina3NvO8uU1QUHB9AhozanV"
click at [488, 27] on icon "search-icon" at bounding box center [489, 32] width 15 height 15
select select "10"
click at [357, 31] on input "sina3NvO8uU1QUHB9AhozanV" at bounding box center [292, 32] width 447 height 25
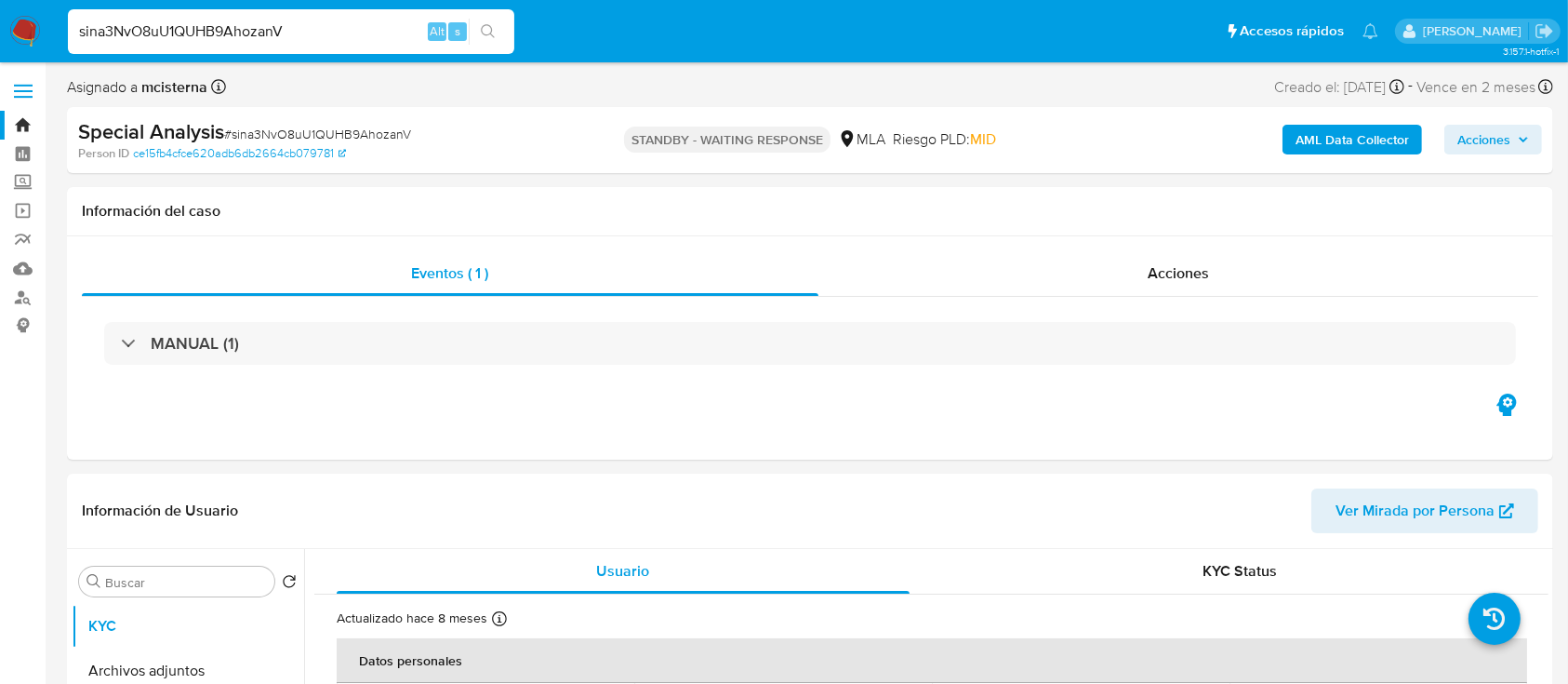
click at [357, 31] on input "sina3NvO8uU1QUHB9AhozanV" at bounding box center [292, 32] width 447 height 25
paste input "PHVJ2sfT2uDvT9rILhWVwVHy"
click at [510, 32] on input "PHVJ2sfT2uDvT9rILhWVwVHy" at bounding box center [292, 32] width 447 height 25
type input "PHVJ2sfT2uDvT9rILhWVwVHy"
click at [498, 33] on button "search-icon" at bounding box center [488, 32] width 38 height 27
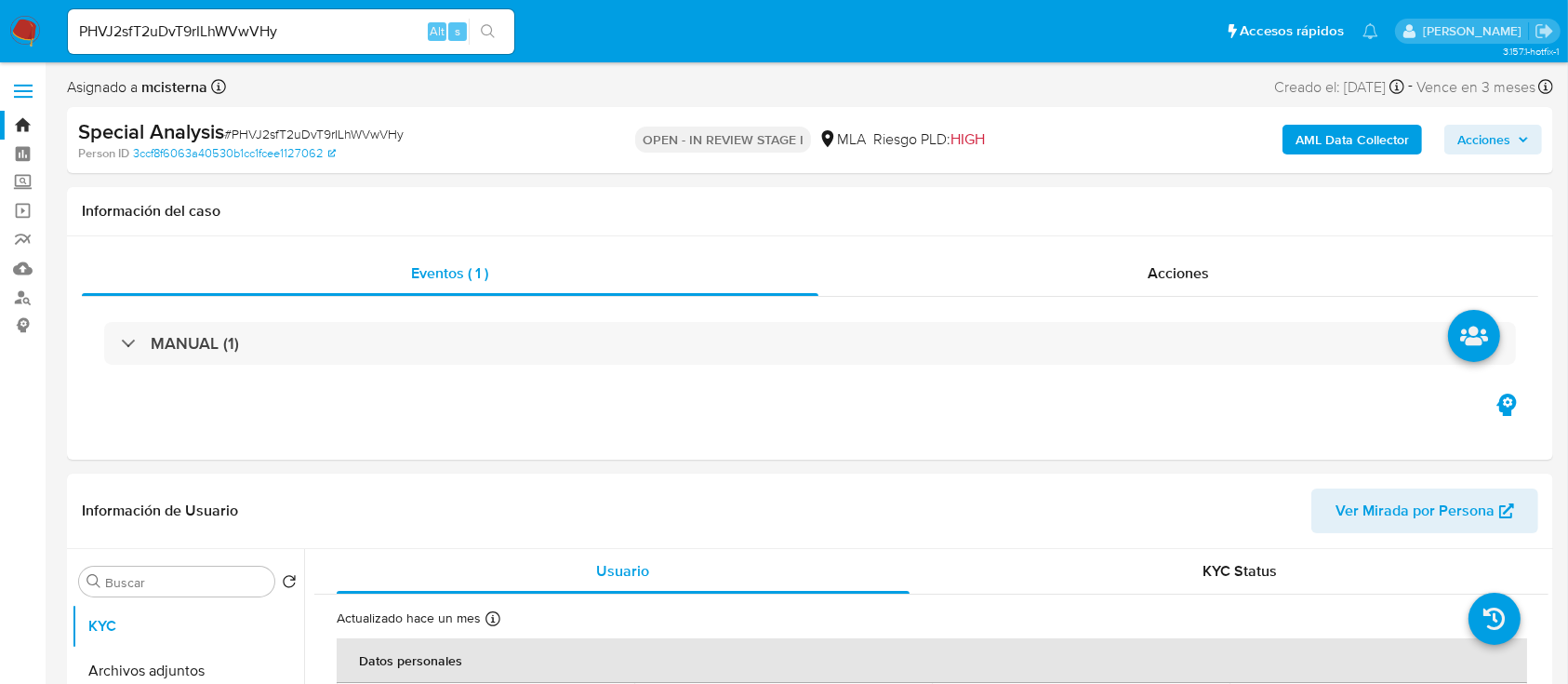
select select "10"
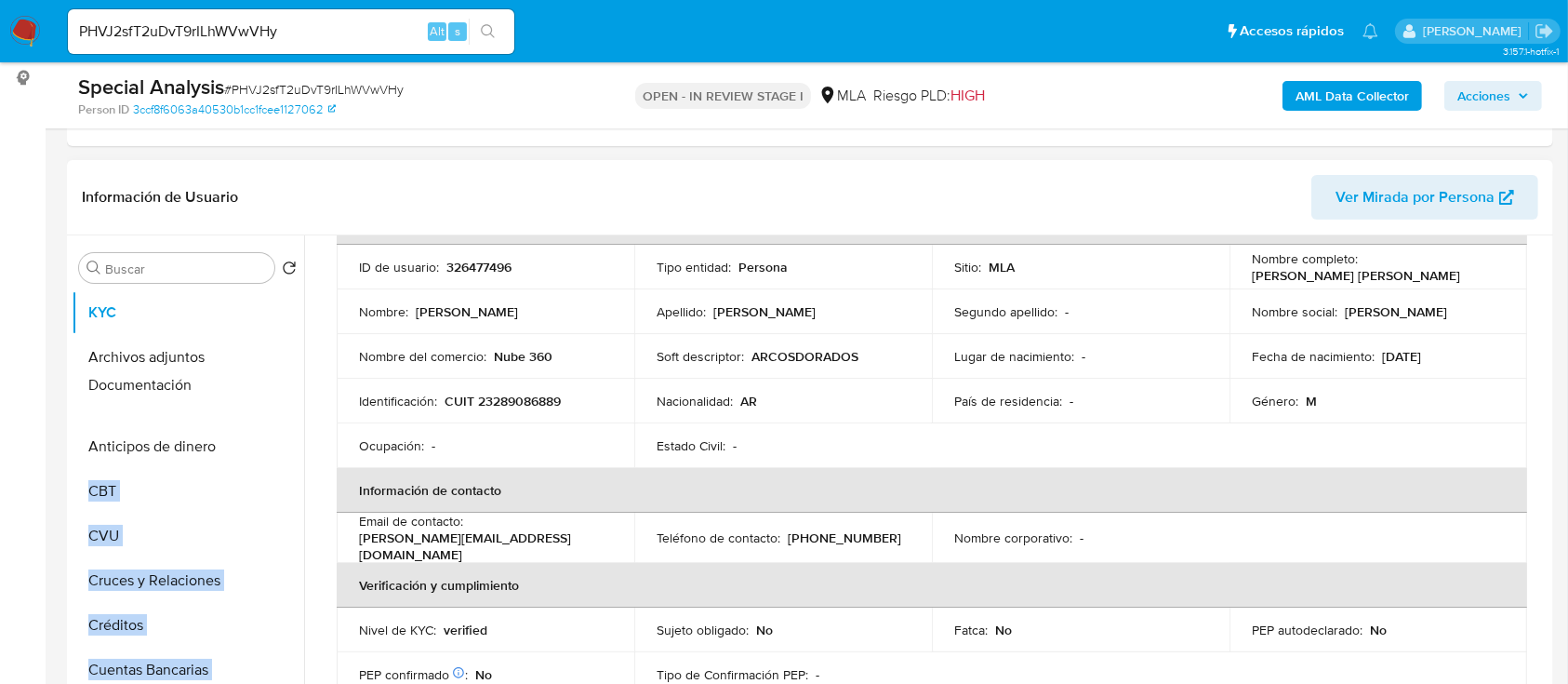
drag, startPoint x: 274, startPoint y: 603, endPoint x: 254, endPoint y: 397, distance: 207.0
click at [254, 397] on ul "KYC Archivos adjuntos Anticipos de dinero CBT CVU Cruces y Relaciones Créditos …" at bounding box center [188, 500] width 233 height 420
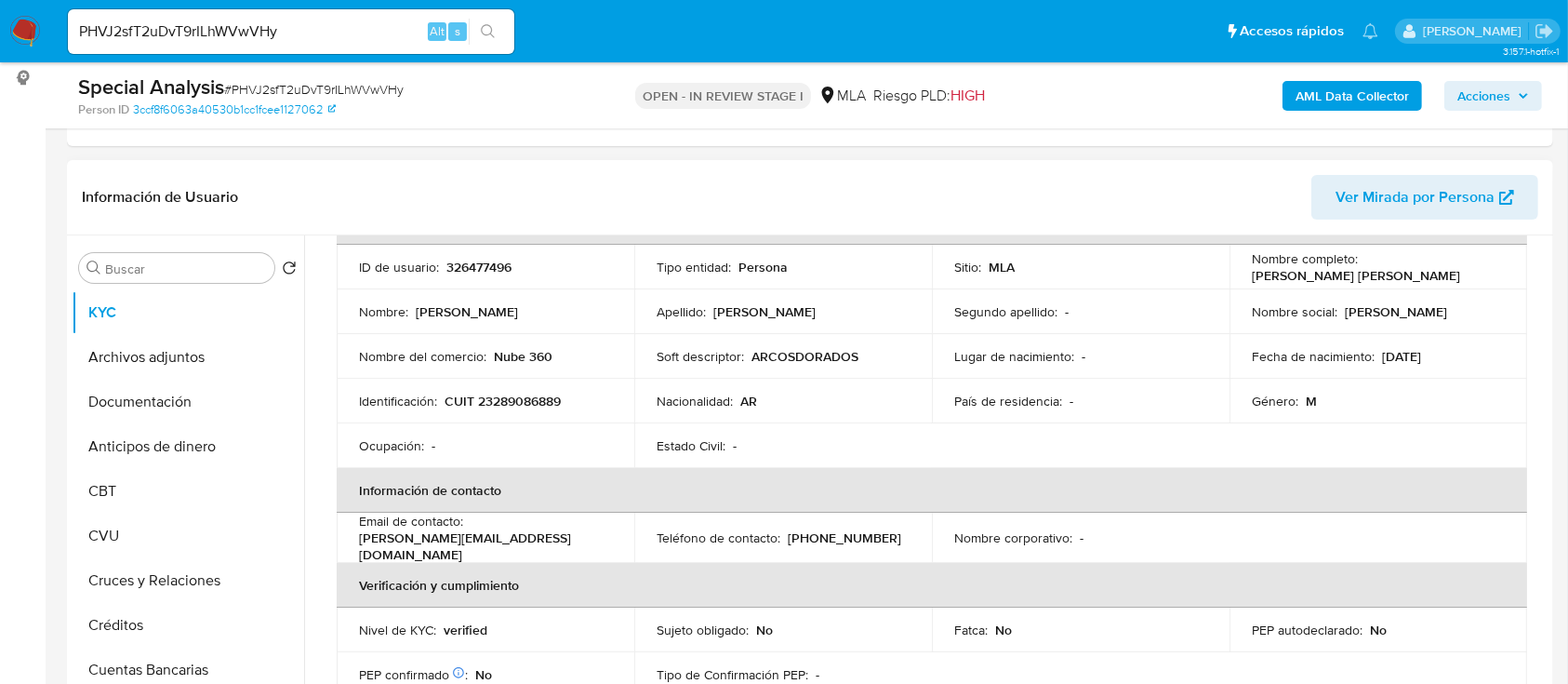
click at [398, 397] on p "Identificación :" at bounding box center [398, 402] width 79 height 17
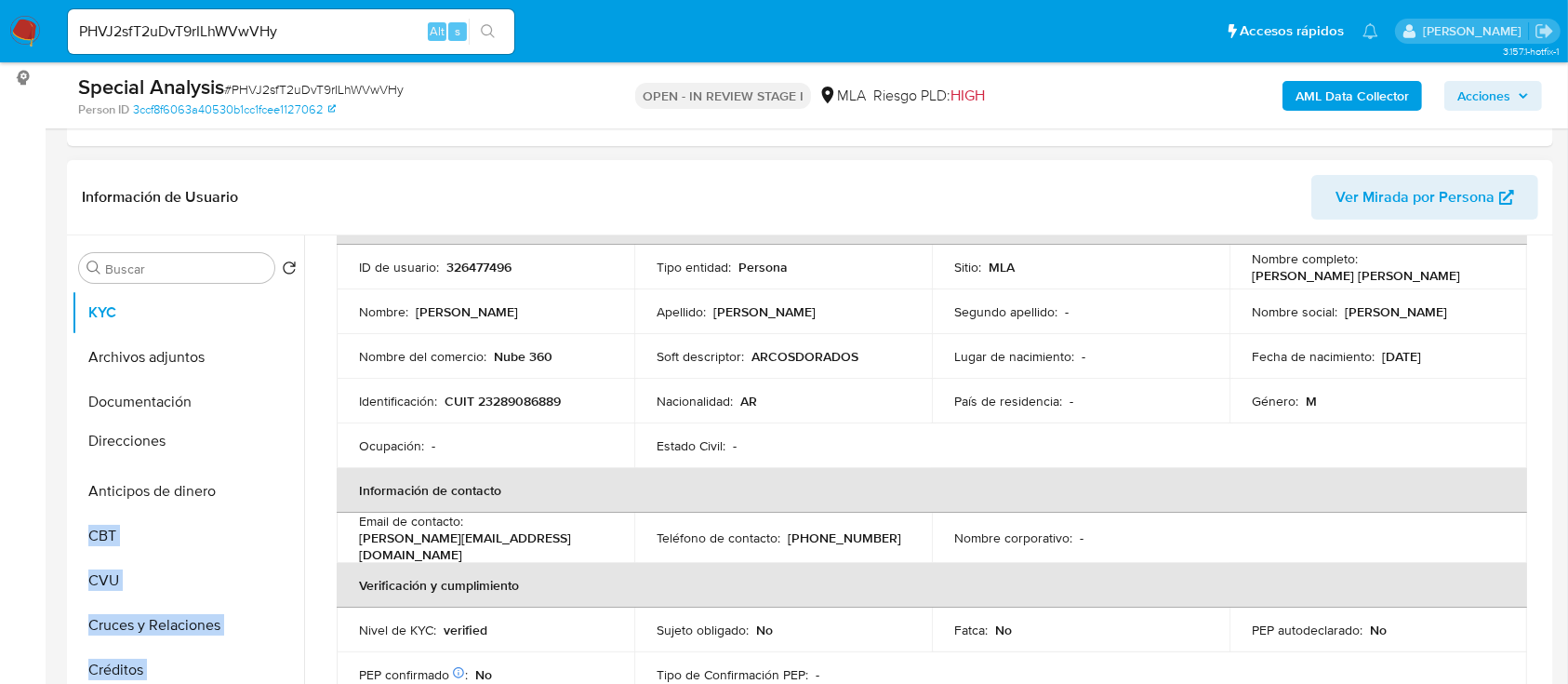
drag, startPoint x: 270, startPoint y: 554, endPoint x: 256, endPoint y: 440, distance: 114.9
click at [256, 440] on ul "KYC Archivos adjuntos Documentación Anticipos de dinero CBT CVU Cruces y Relaci…" at bounding box center [188, 500] width 233 height 420
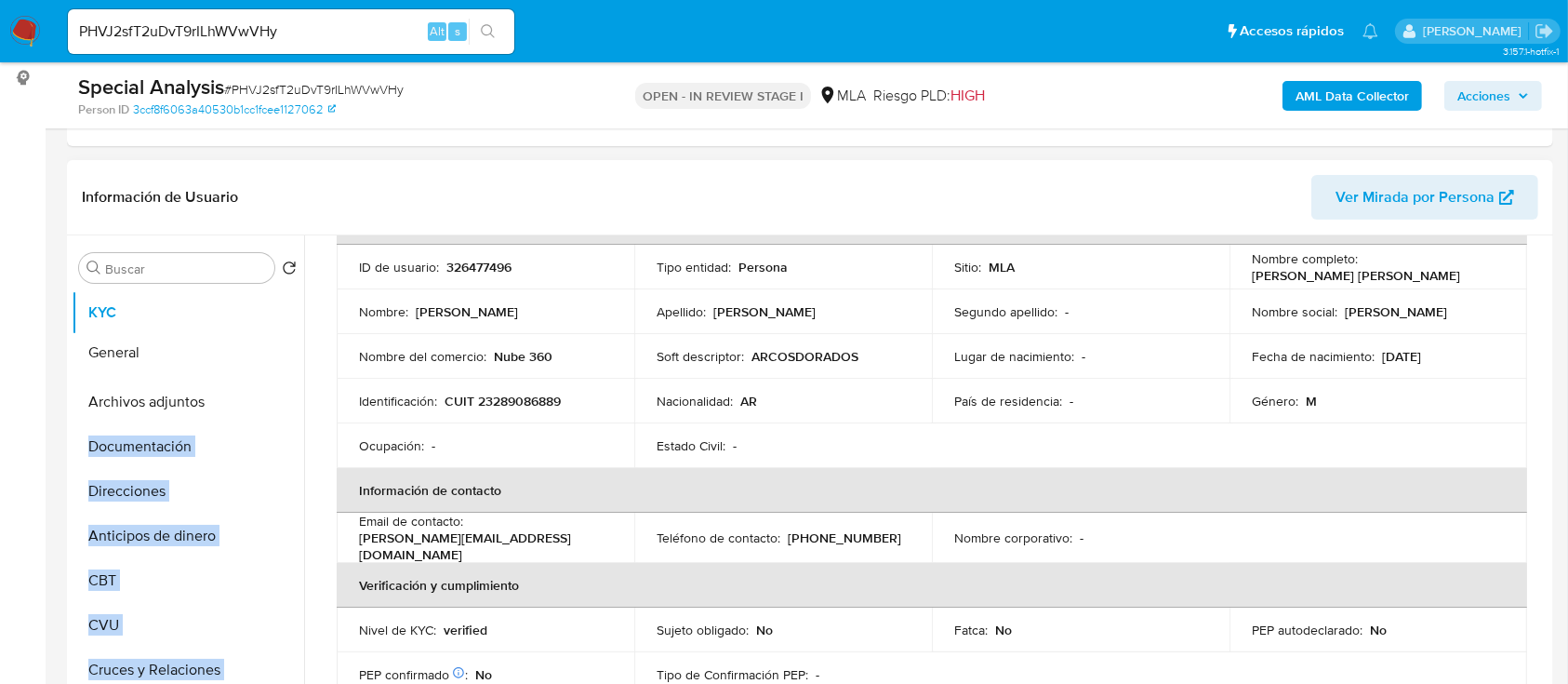
drag, startPoint x: 269, startPoint y: 565, endPoint x: 234, endPoint y: 361, distance: 207.0
click at [234, 361] on ul "KYC Archivos adjuntos Documentación Direcciones Anticipos de dinero CBT CVU Cru…" at bounding box center [188, 500] width 233 height 420
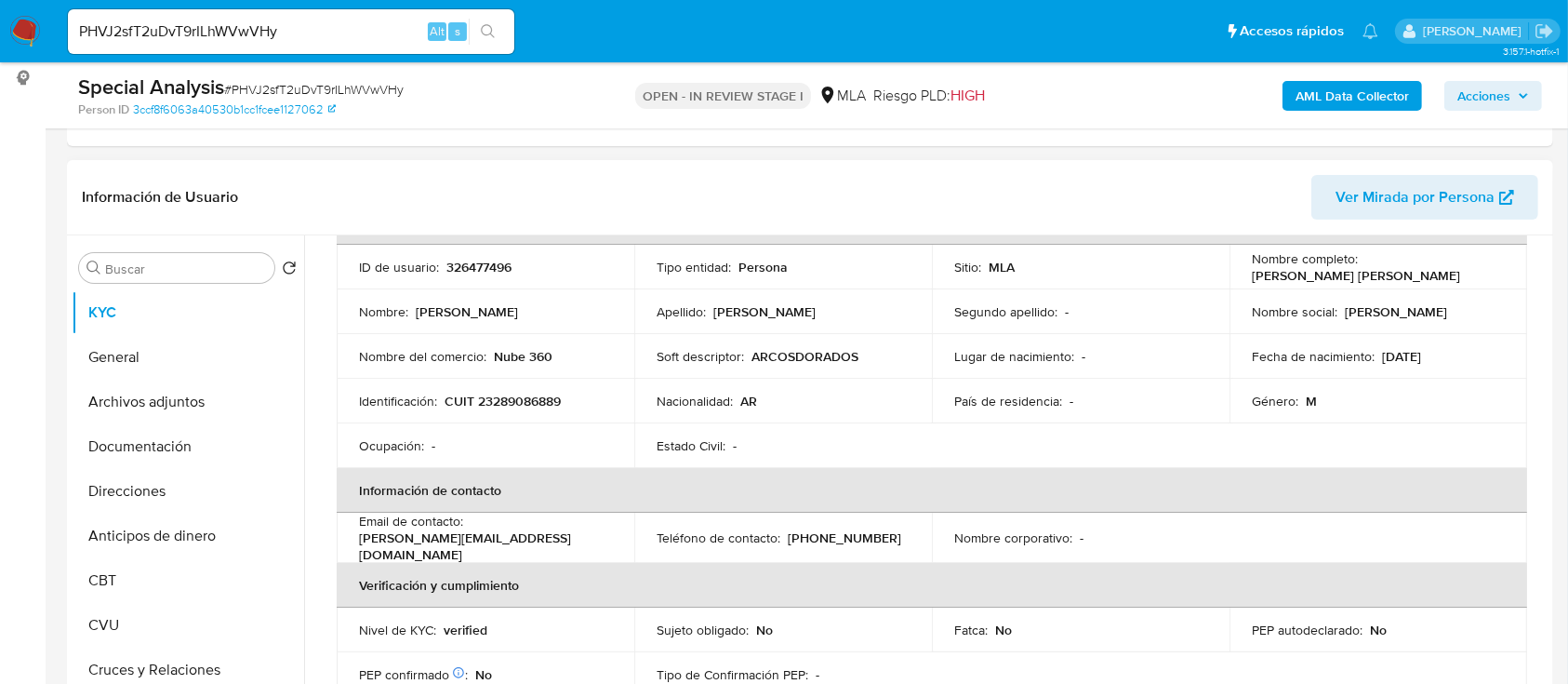
click at [364, 353] on p "Nombre del comercio :" at bounding box center [422, 356] width 128 height 17
drag, startPoint x: 276, startPoint y: 613, endPoint x: 287, endPoint y: 539, distance: 74.8
click at [287, 539] on ul "KYC General Archivos adjuntos Documentación Direcciones Anticipos de dinero CBT…" at bounding box center [188, 500] width 233 height 420
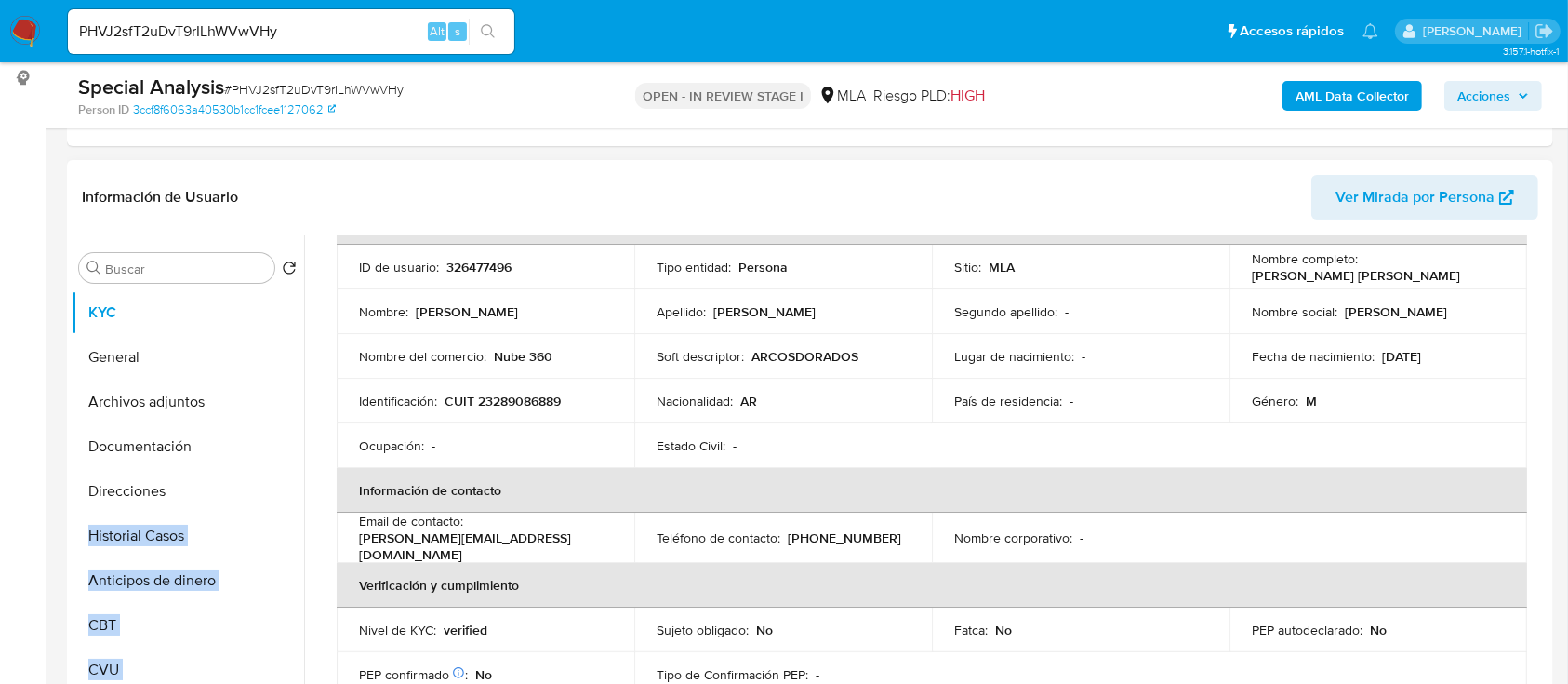
click at [382, 445] on p "Ocupación :" at bounding box center [391, 446] width 65 height 17
drag, startPoint x: 270, startPoint y: 456, endPoint x: 242, endPoint y: 585, distance: 132.0
click at [242, 585] on ul "KYC General Archivos adjuntos Documentación Direcciones Historial Casos Anticip…" at bounding box center [188, 500] width 233 height 420
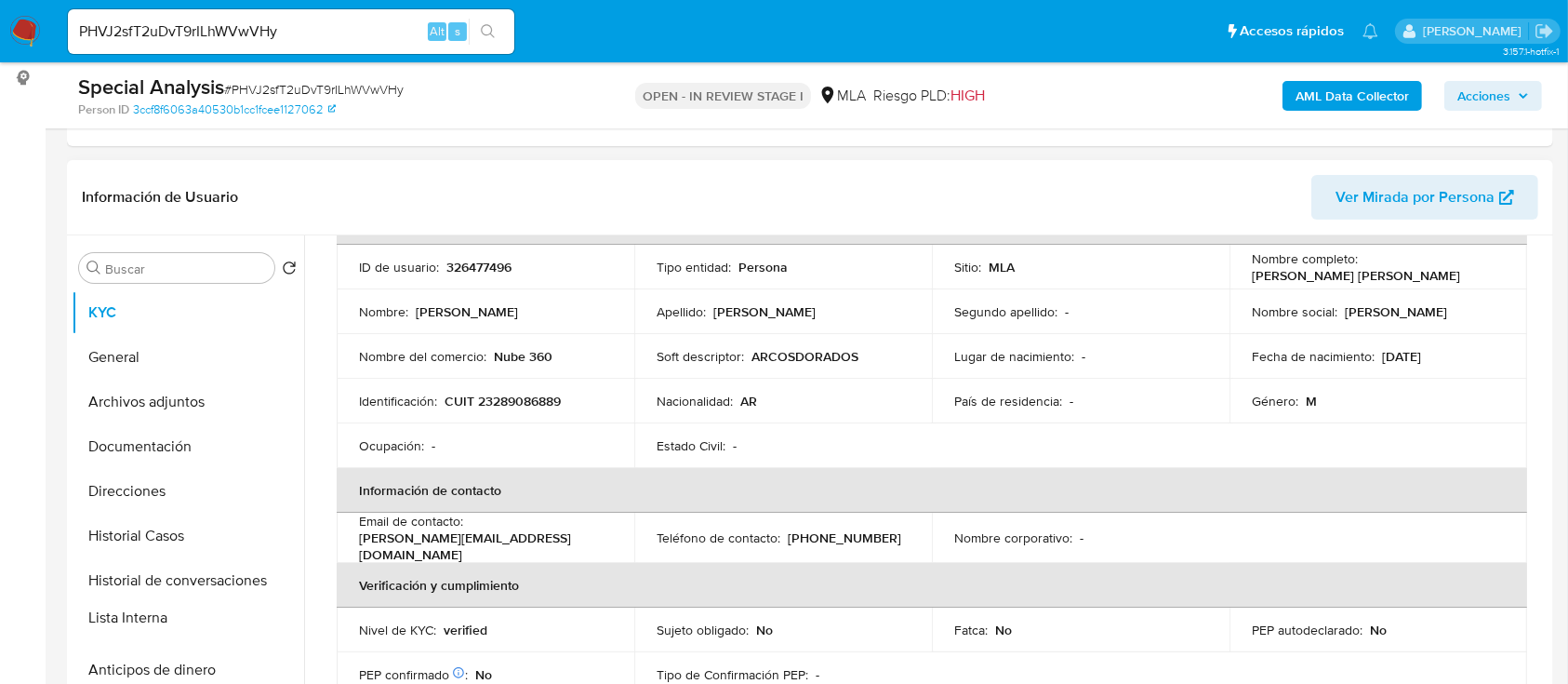
drag, startPoint x: 278, startPoint y: 595, endPoint x: 283, endPoint y: 618, distance: 23.5
click at [283, 618] on ul "KYC General Archivos adjuntos Documentación Direcciones Historial Casos Histori…" at bounding box center [188, 500] width 233 height 420
click at [397, 430] on td "Ocupación : -" at bounding box center [486, 445] width 297 height 45
drag, startPoint x: 276, startPoint y: 643, endPoint x: 262, endPoint y: 654, distance: 17.8
click at [262, 654] on ul "KYC General Archivos adjuntos Documentación Direcciones Historial Casos Histori…" at bounding box center [188, 500] width 233 height 420
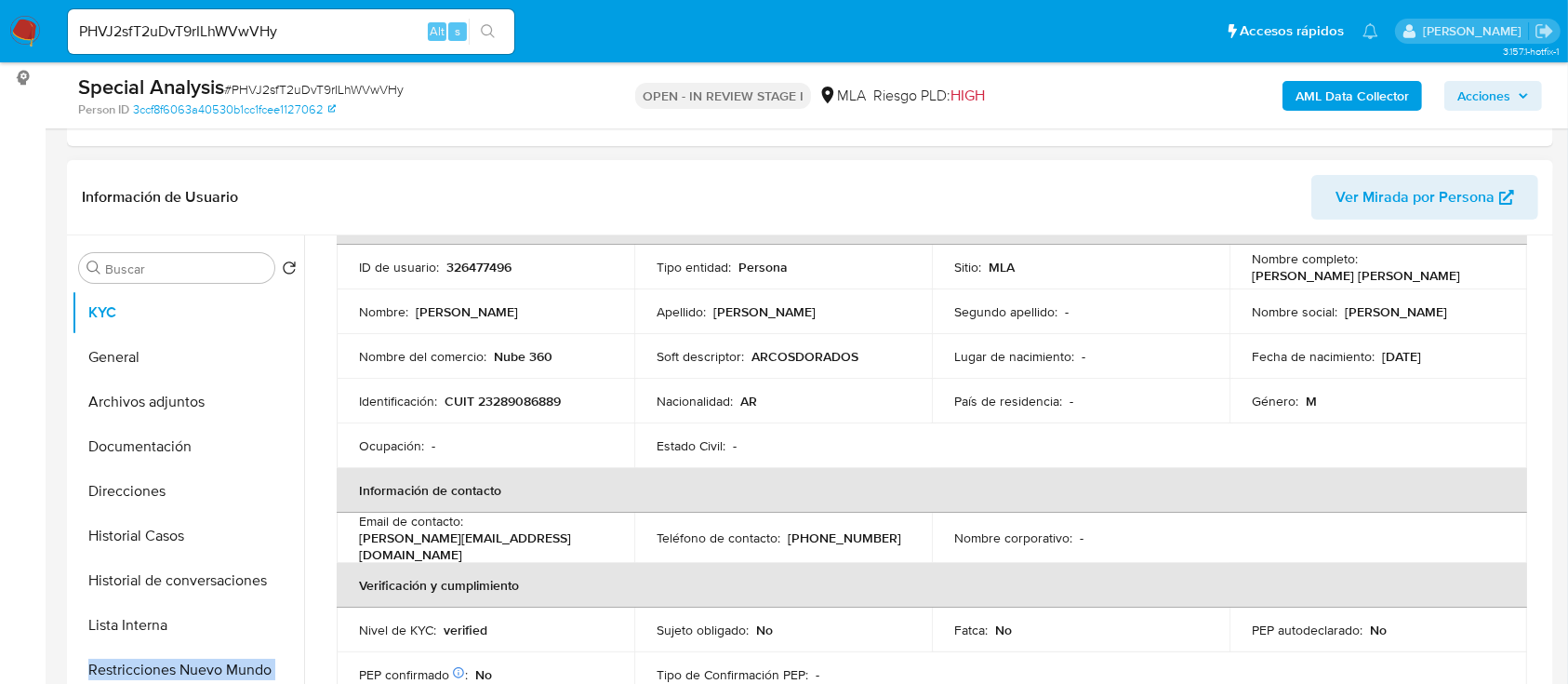
click at [383, 488] on th "Información de contacto" at bounding box center [933, 490] width 1191 height 45
click at [171, 666] on button "Restricciones Nuevo Mundo" at bounding box center [181, 670] width 218 height 45
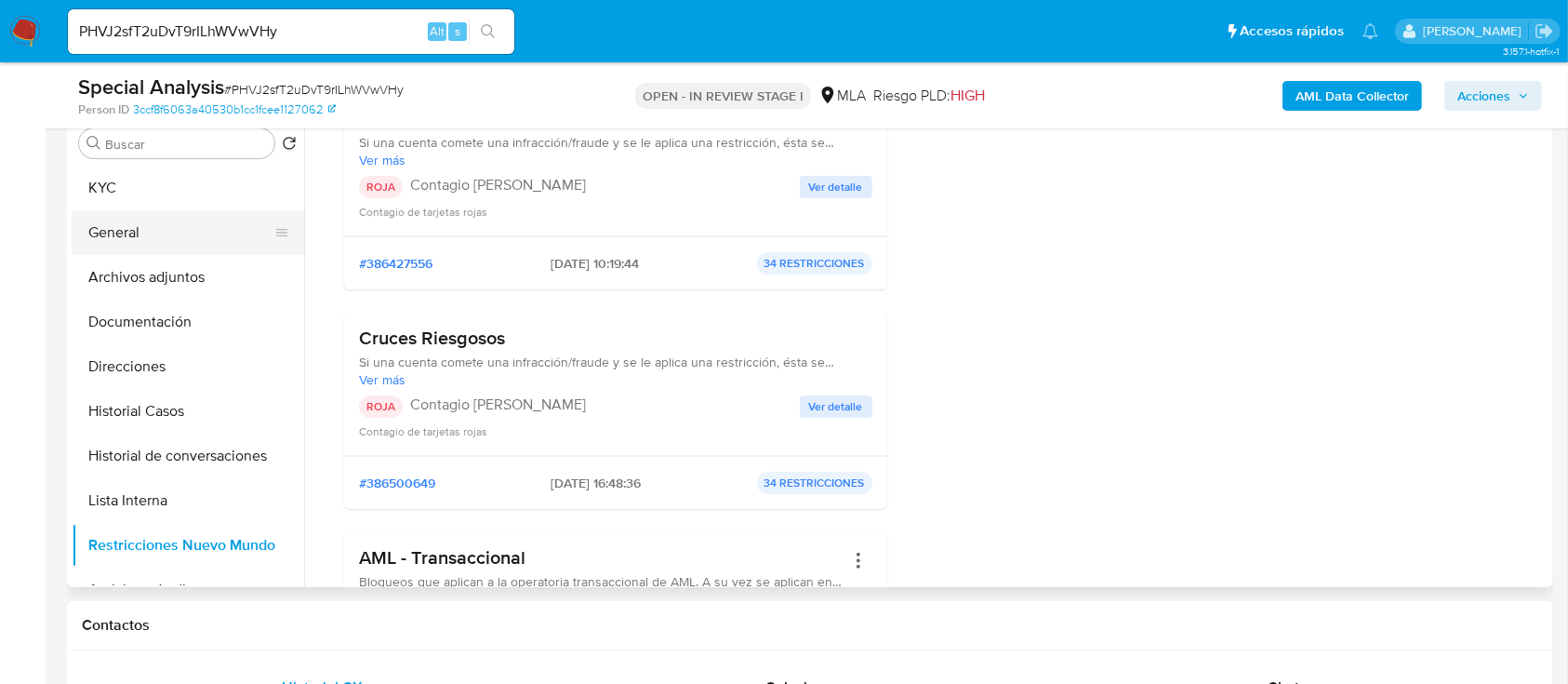
click at [205, 228] on button "General" at bounding box center [181, 232] width 218 height 45
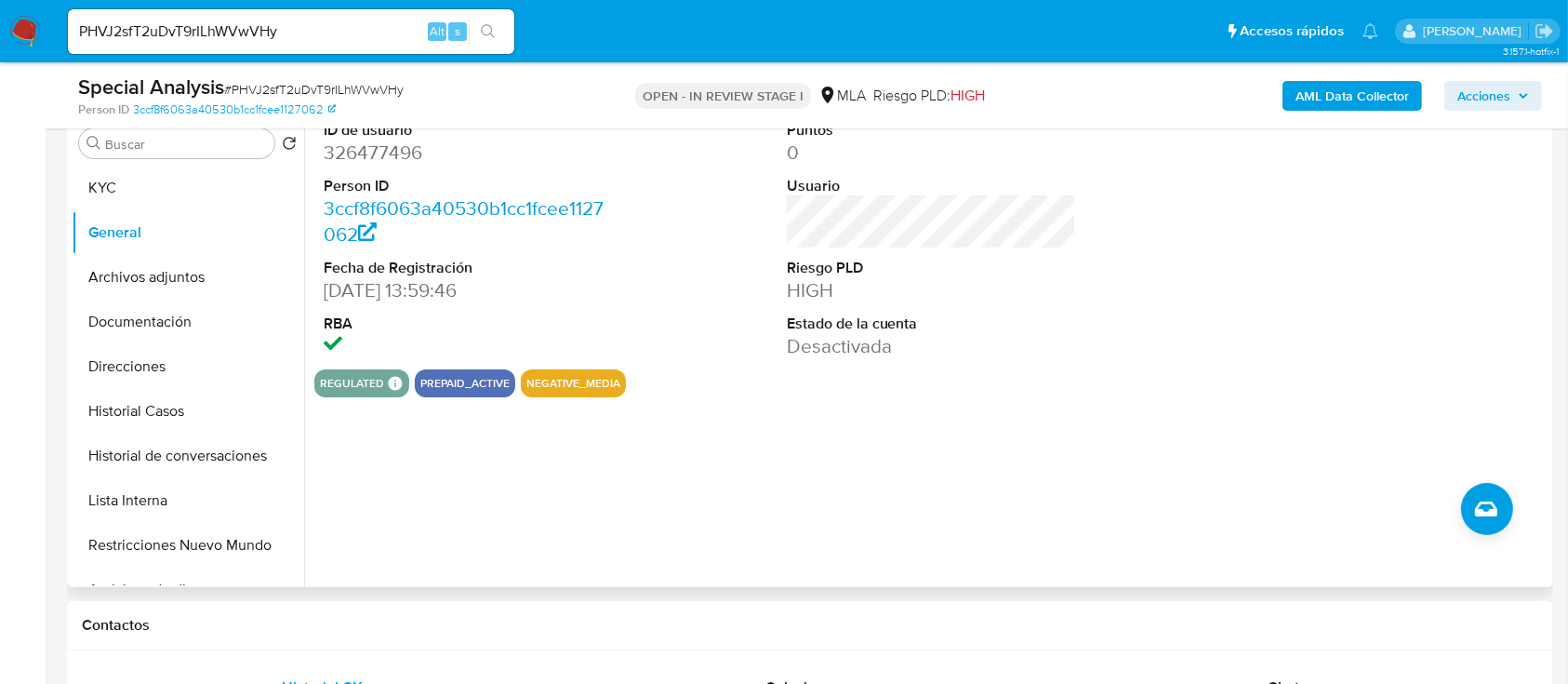
click at [353, 160] on dd "326477496" at bounding box center [469, 153] width 291 height 27
copy dd "326477496"
click at [229, 188] on button "KYC" at bounding box center [181, 188] width 218 height 45
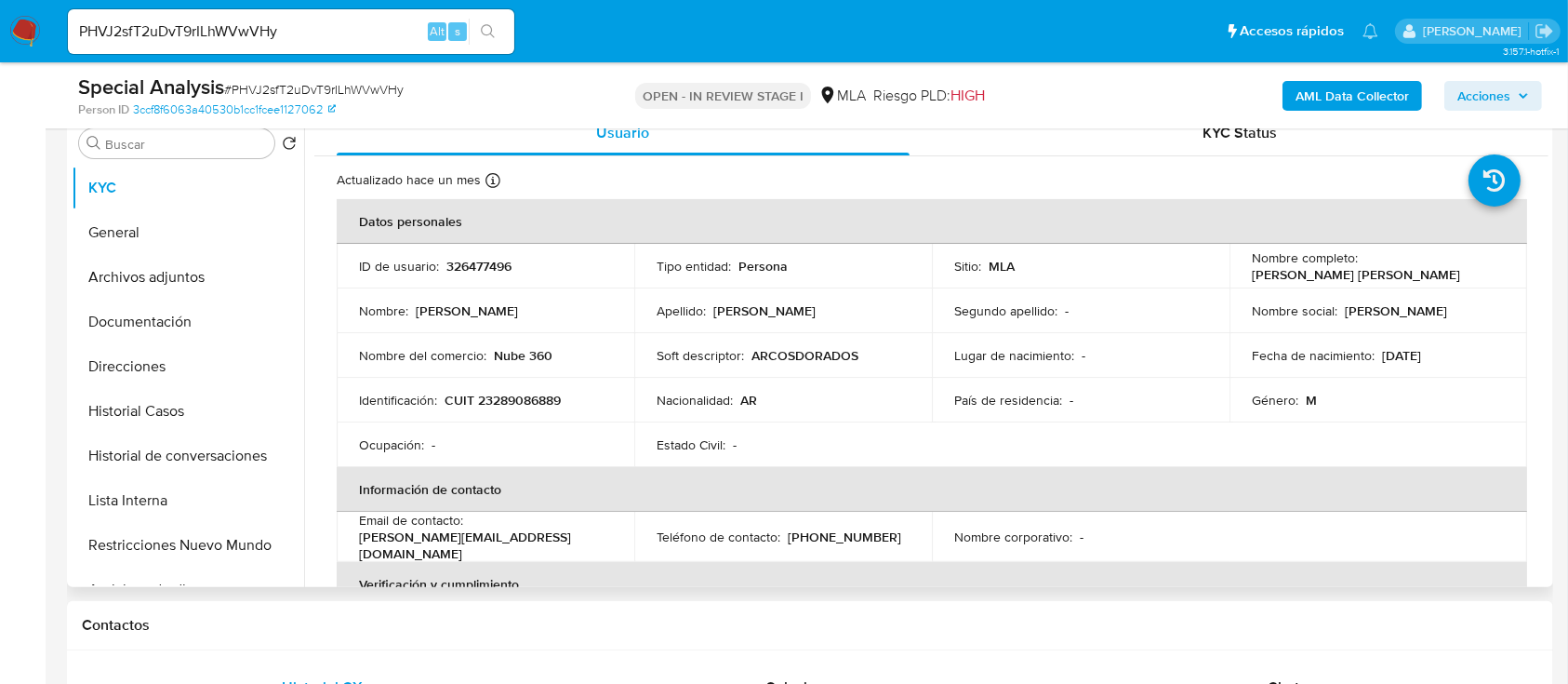
click at [515, 400] on p "CUIT 23289086889" at bounding box center [503, 401] width 116 height 17
copy p "23289086889"
click at [501, 268] on p "326477496" at bounding box center [479, 266] width 65 height 17
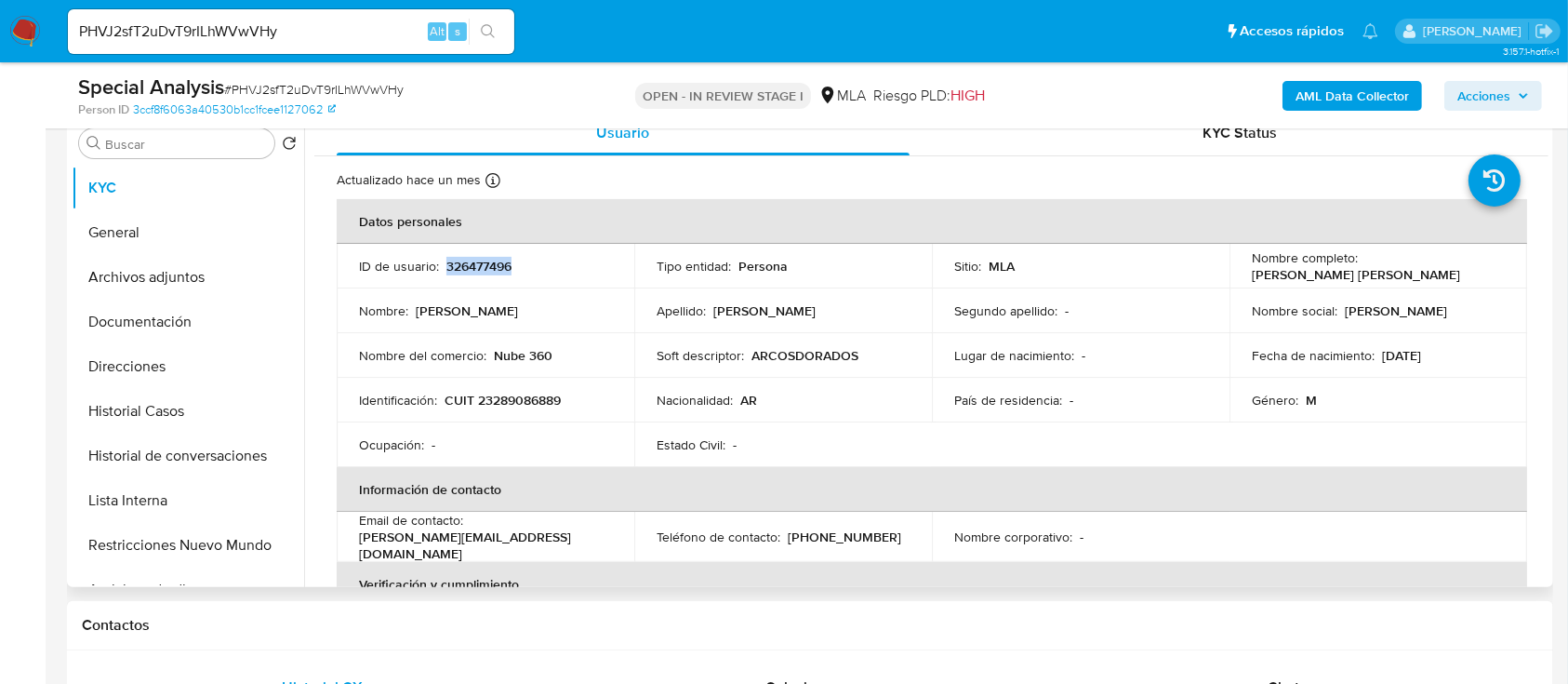
click at [501, 268] on p "326477496" at bounding box center [479, 266] width 65 height 17
copy p "326477496"
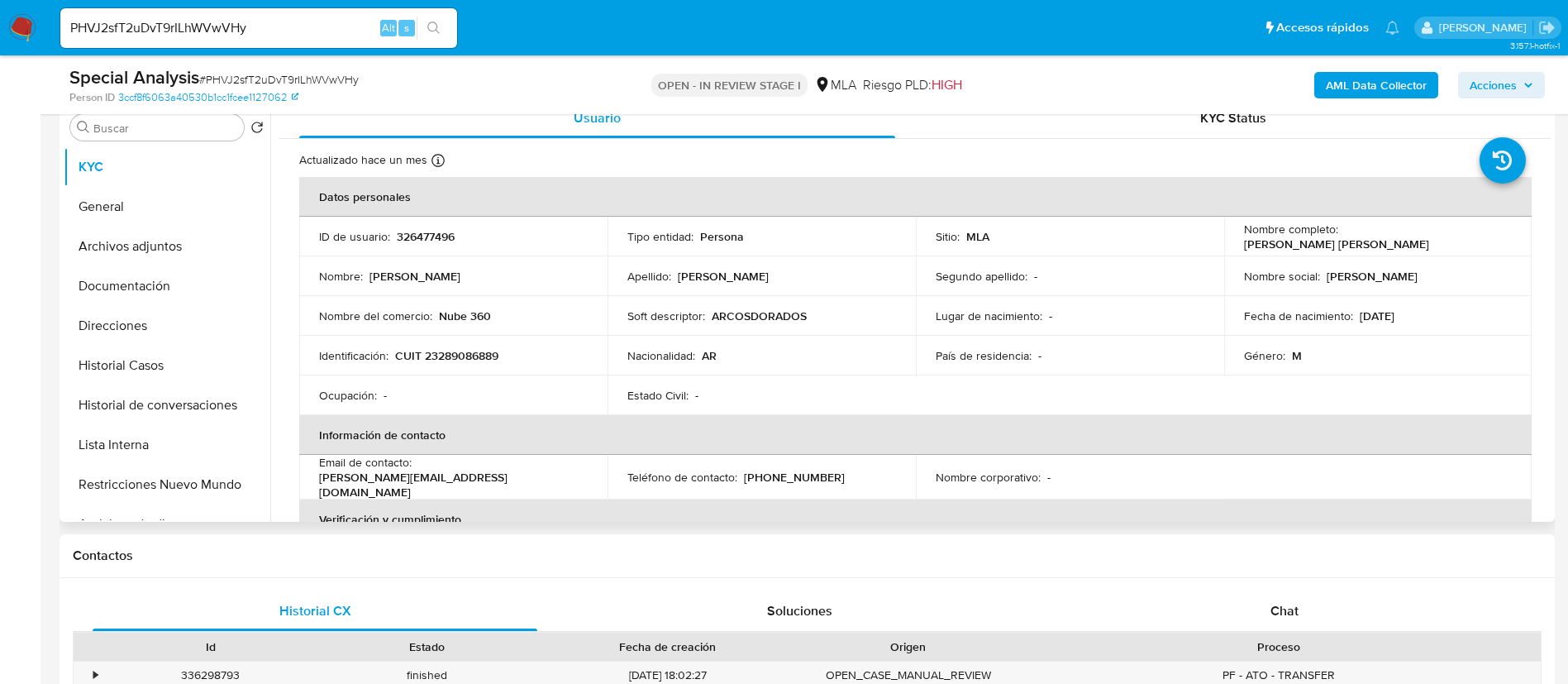
click at [810, 269] on div "Apellido : Viqueira Bertuglia" at bounding box center [761, 276] width 268 height 15
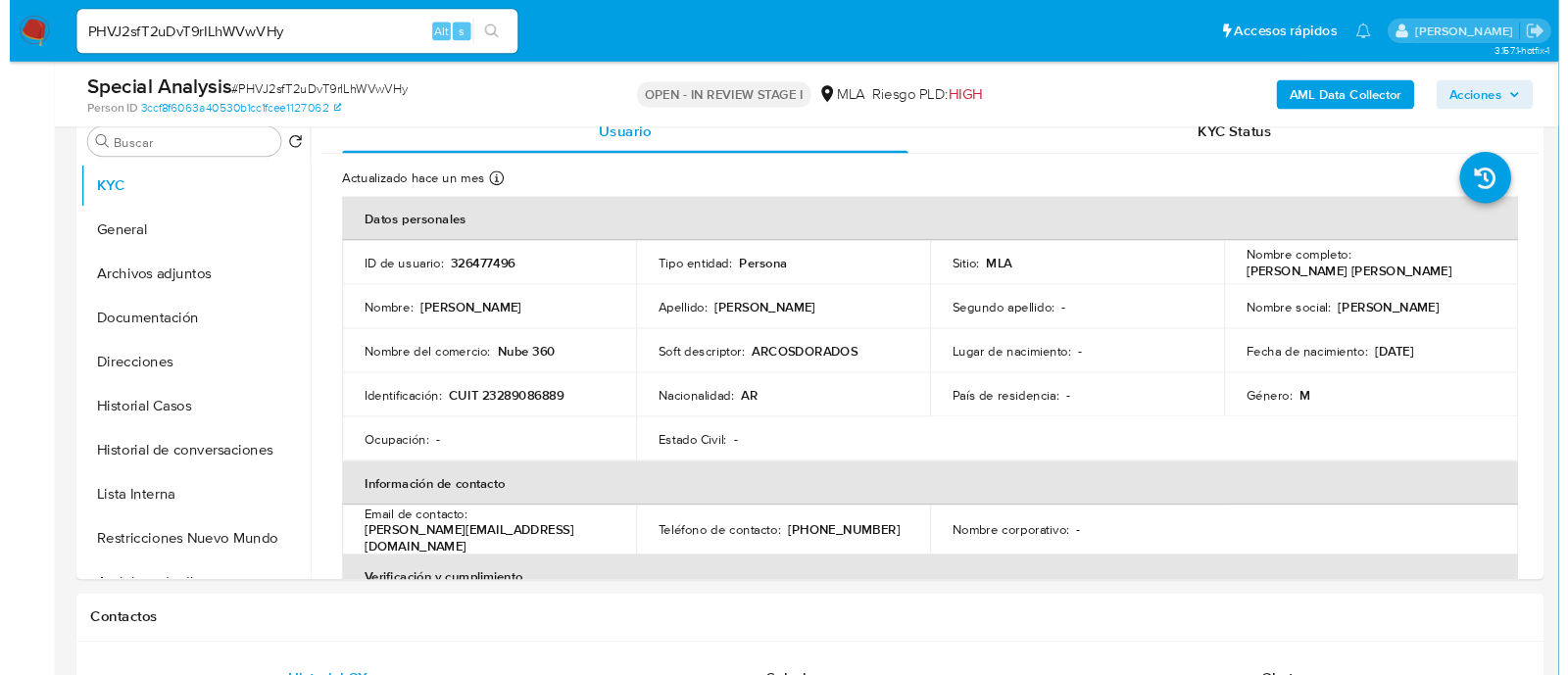
scroll to position [391, 0]
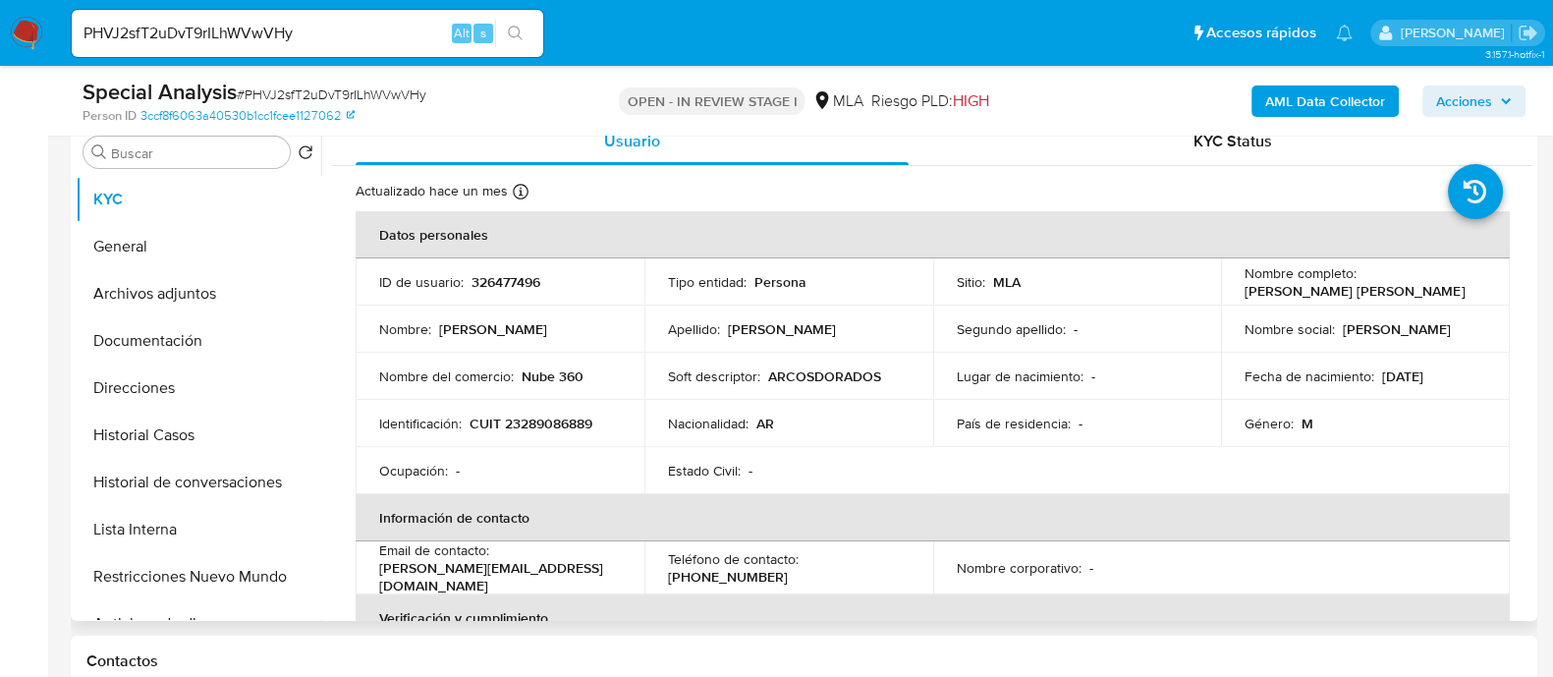
click at [498, 279] on p "326477496" at bounding box center [506, 282] width 69 height 18
copy p "326477496"
click at [534, 424] on p "CUIT 23289086889" at bounding box center [531, 424] width 123 height 18
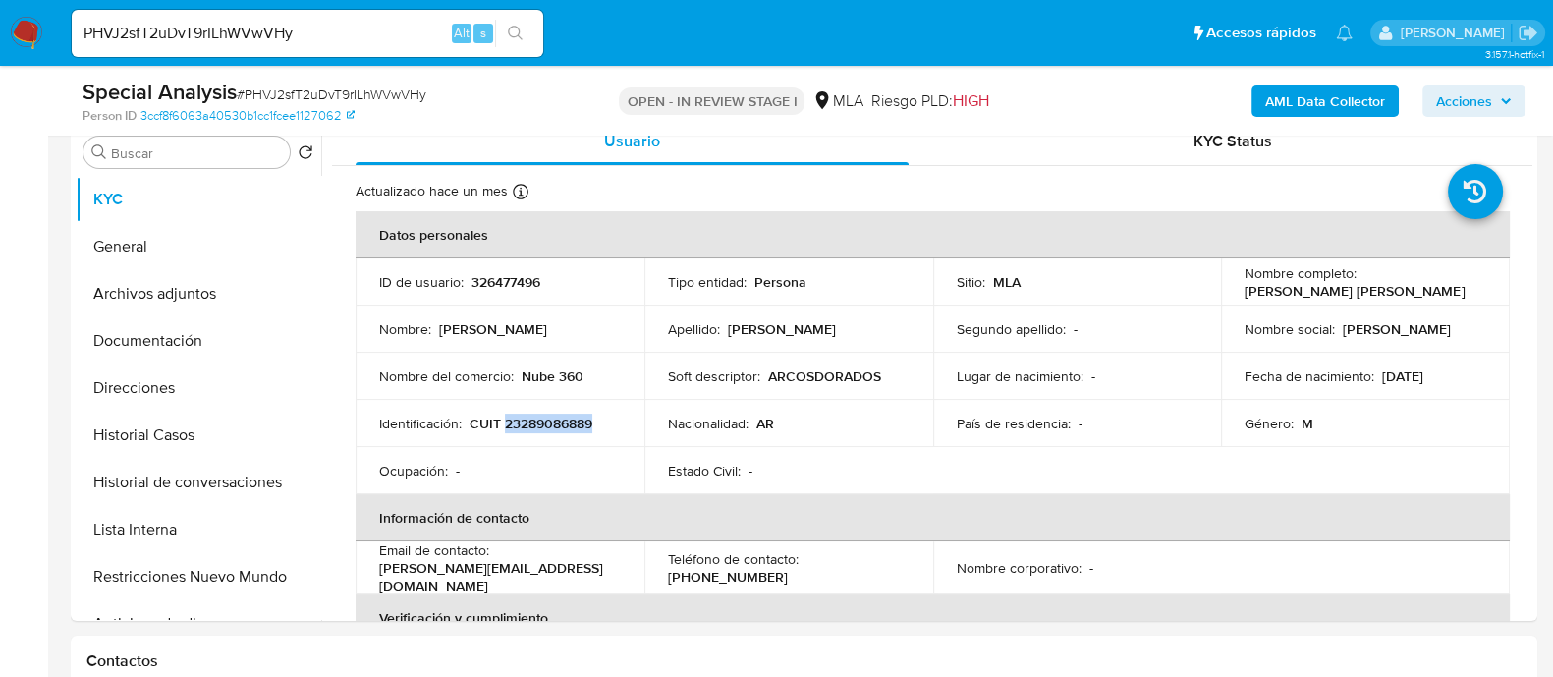
copy p "23289086889"
click at [217, 287] on button "Archivos adjuntos" at bounding box center [191, 293] width 230 height 47
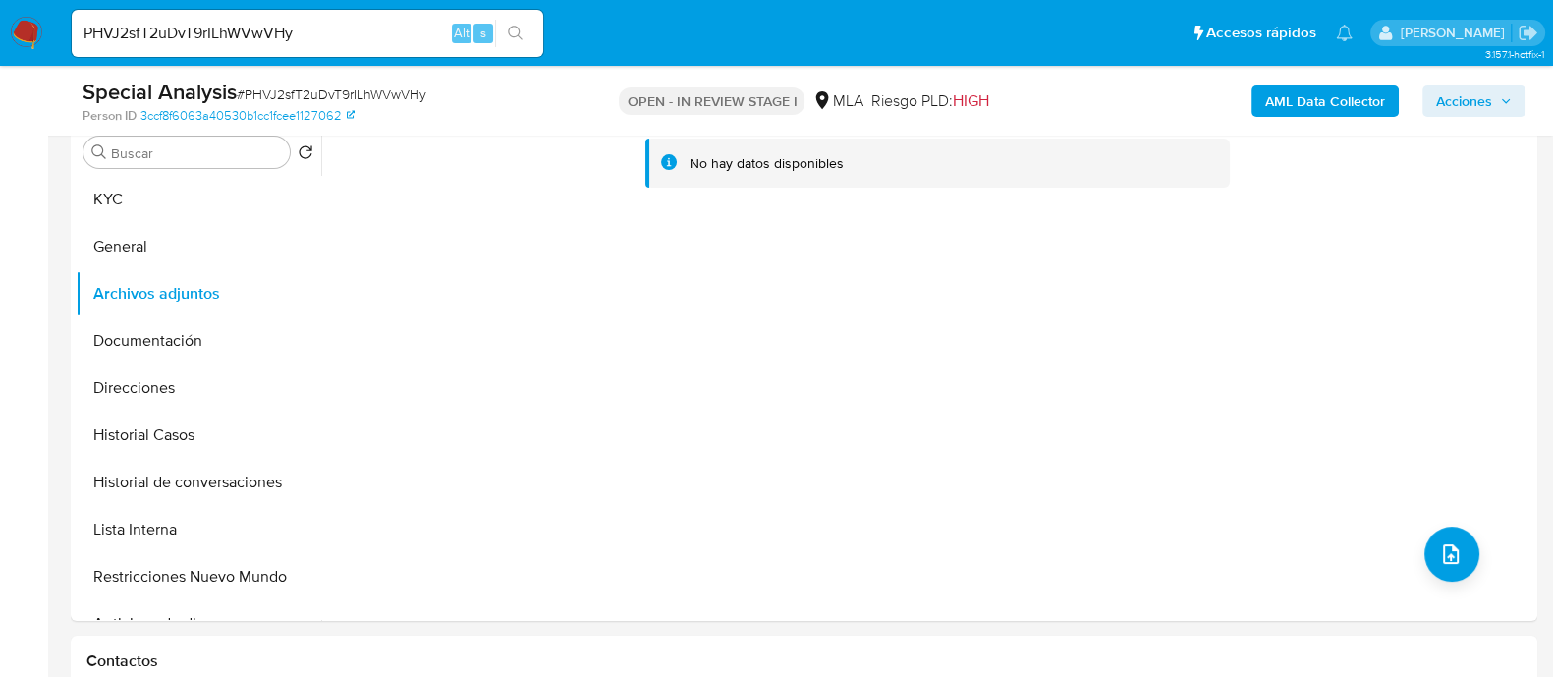
click at [1282, 100] on b "AML Data Collector" at bounding box center [1325, 100] width 120 height 31
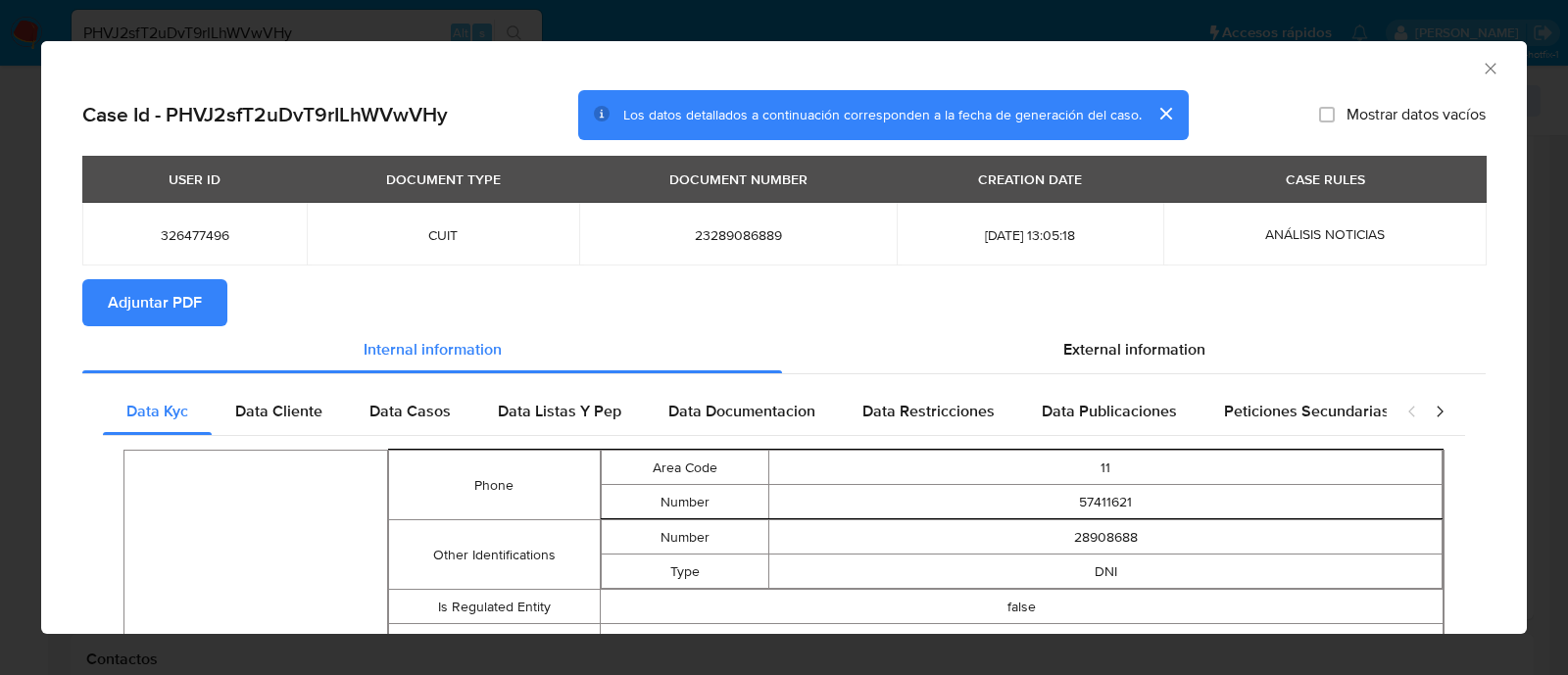
click at [705, 219] on td "23289086889" at bounding box center [738, 233] width 317 height 63
copy span "23289086889"
click at [175, 314] on span "Adjuntar PDF" at bounding box center [155, 302] width 94 height 43
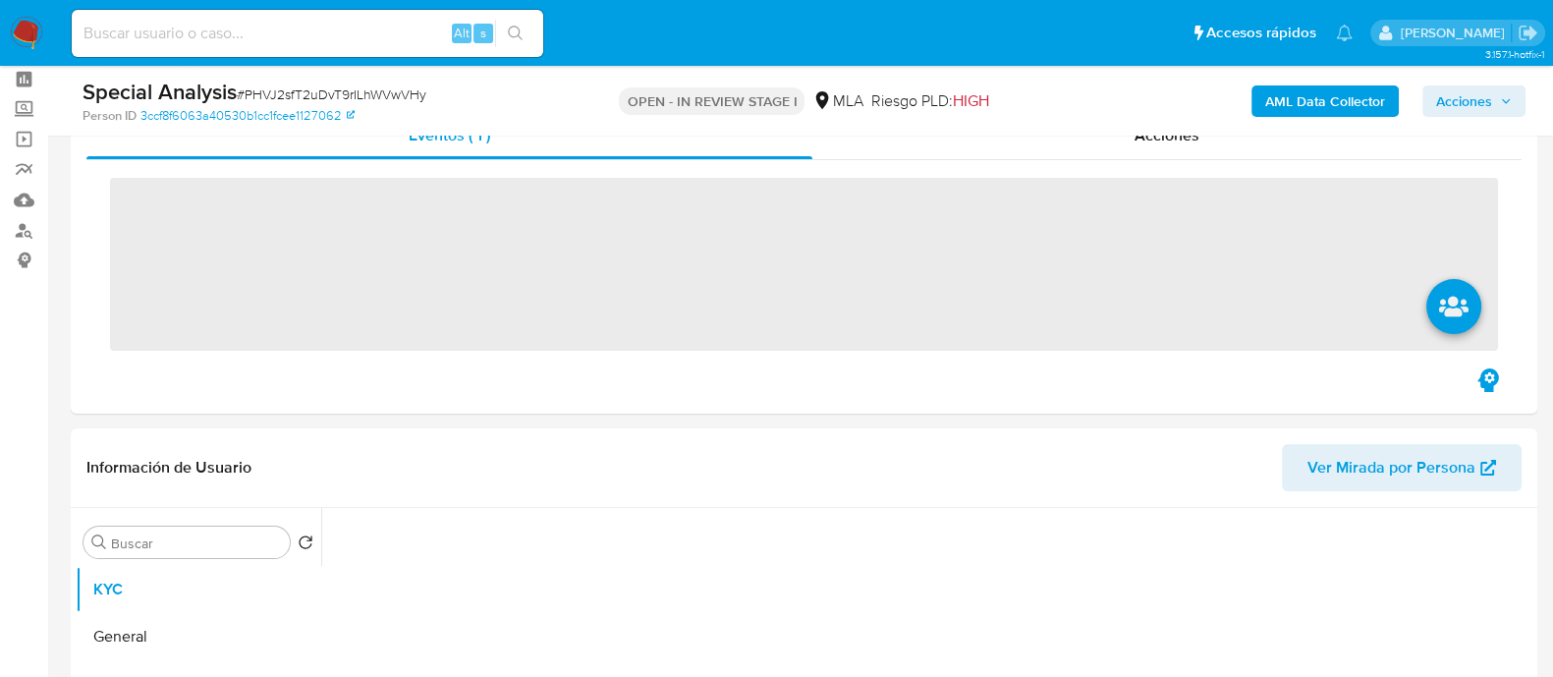
scroll to position [122, 0]
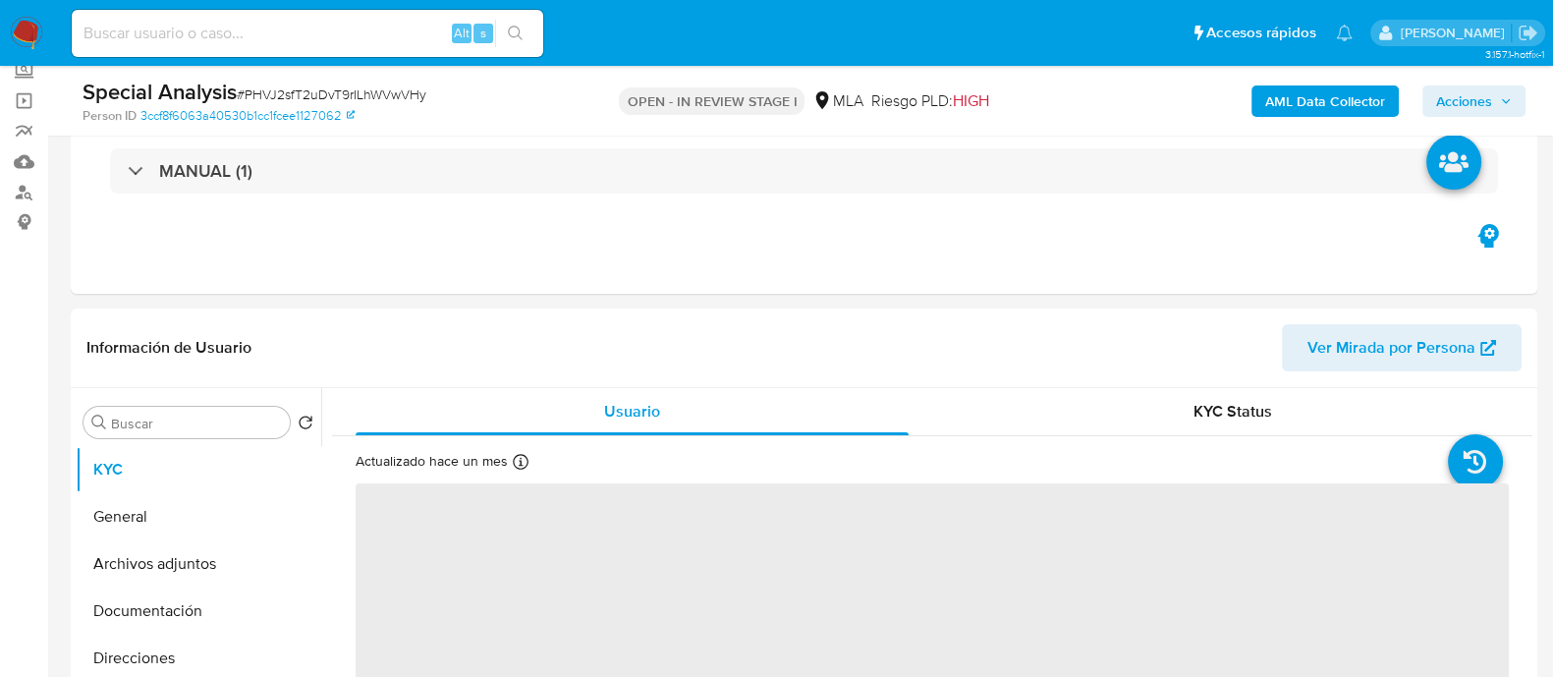
select select "10"
